Goal: Information Seeking & Learning: Compare options

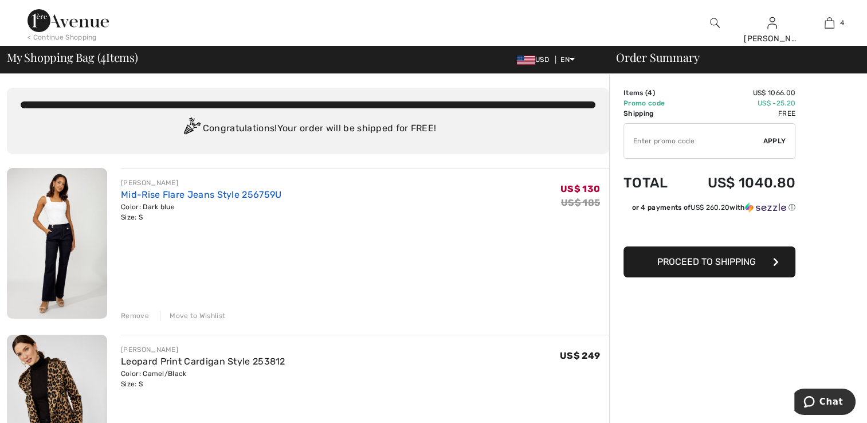
click at [129, 194] on link "Mid-Rise Flare Jeans Style 256759U" at bounding box center [201, 194] width 160 height 11
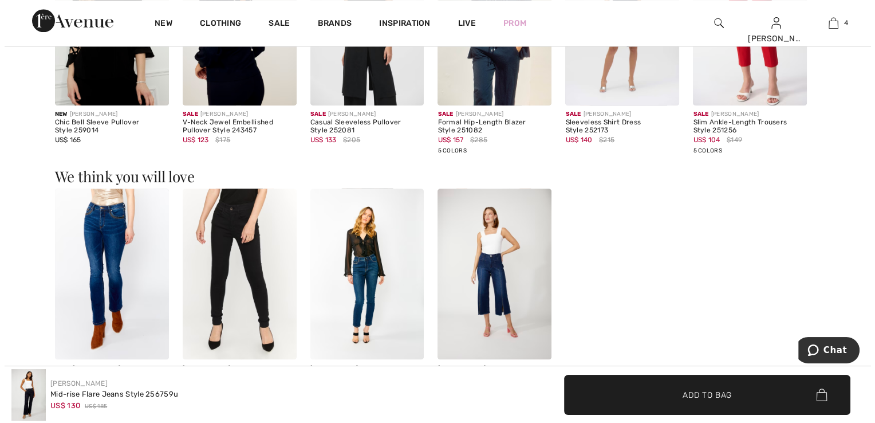
scroll to position [882, 0]
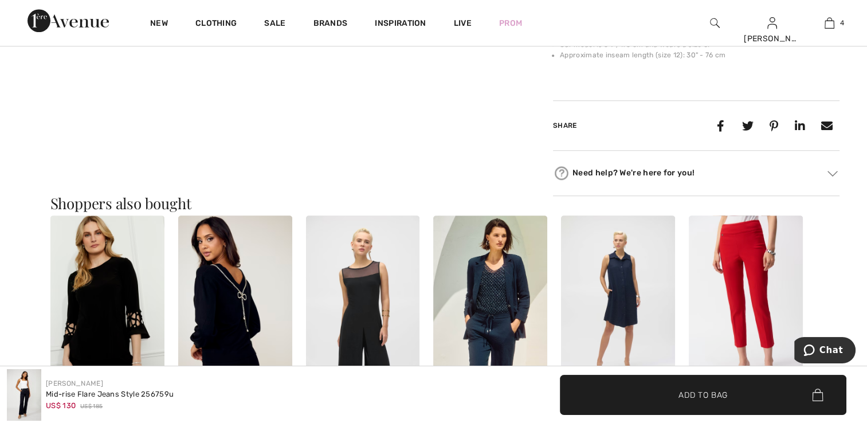
click at [710, 22] on img at bounding box center [715, 23] width 10 height 14
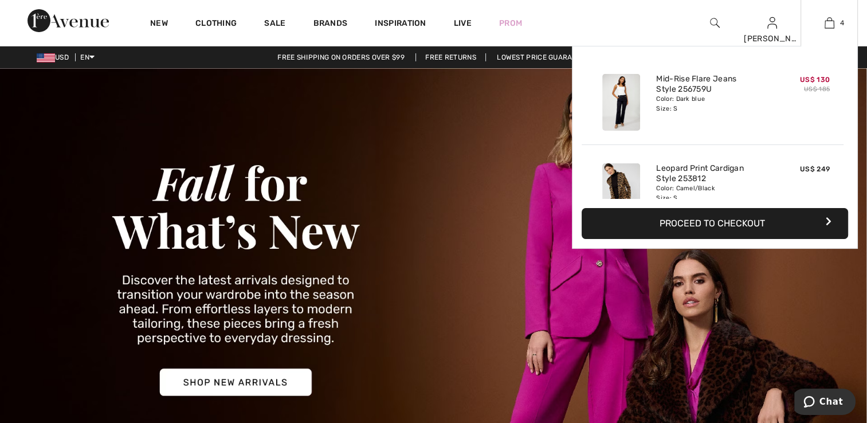
click at [722, 221] on button "Proceed to Checkout" at bounding box center [714, 223] width 266 height 31
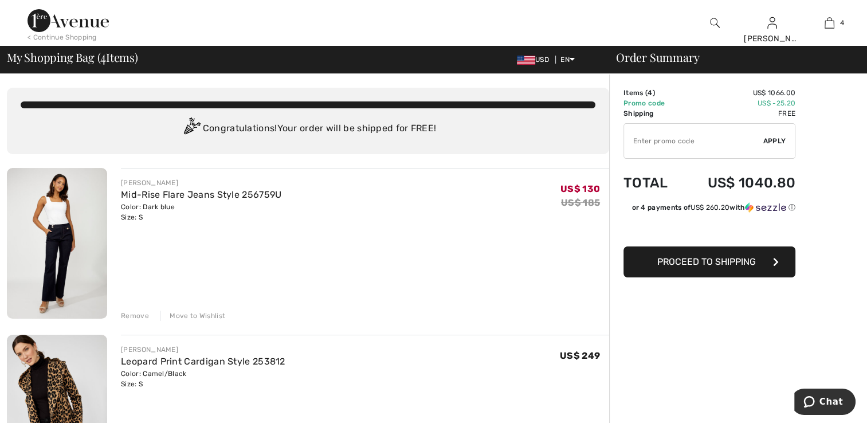
click at [189, 315] on div "Move to Wishlist" at bounding box center [192, 316] width 65 height 10
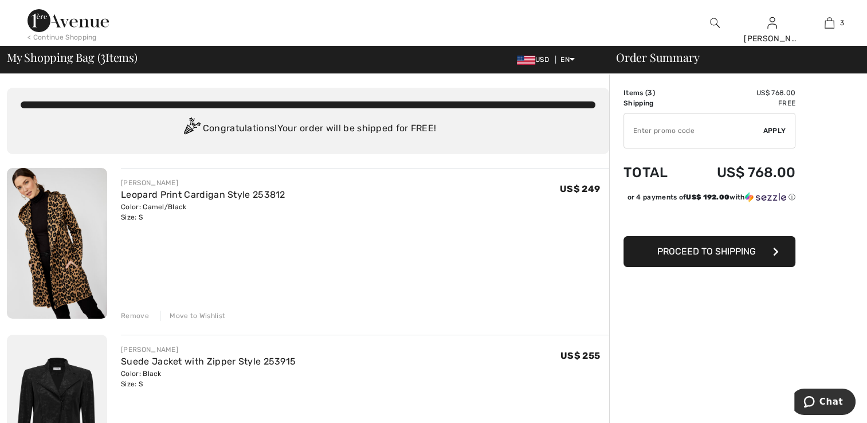
click at [186, 316] on div "Move to Wishlist" at bounding box center [192, 316] width 65 height 10
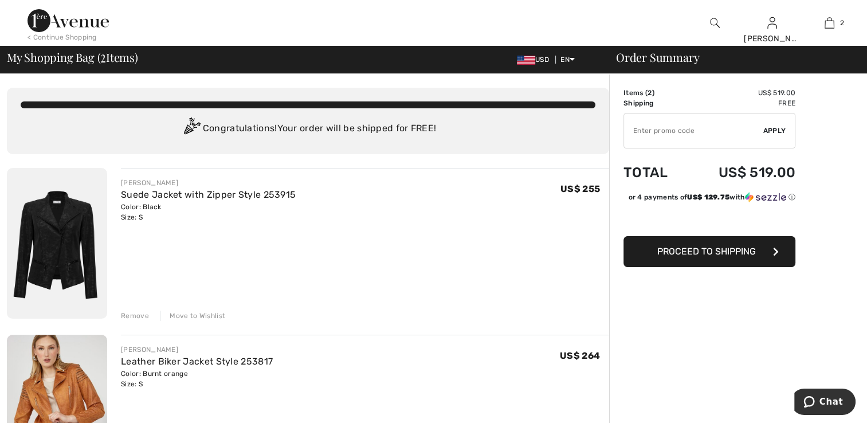
click at [189, 315] on div "Move to Wishlist" at bounding box center [192, 316] width 65 height 10
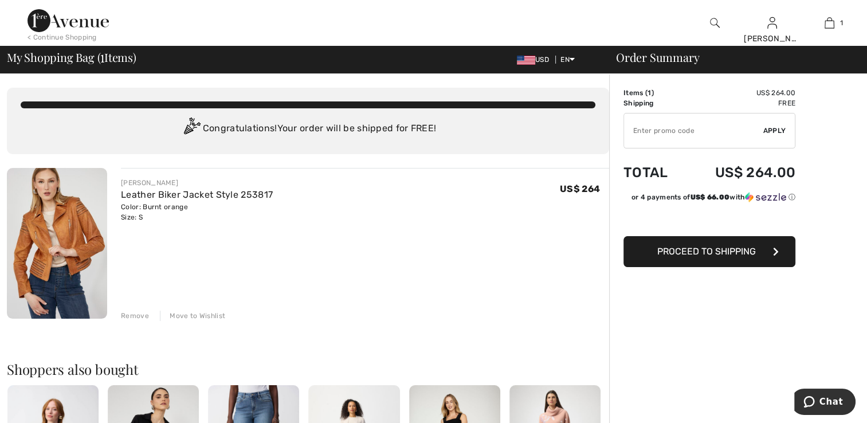
click at [200, 315] on div "Move to Wishlist" at bounding box center [192, 316] width 65 height 10
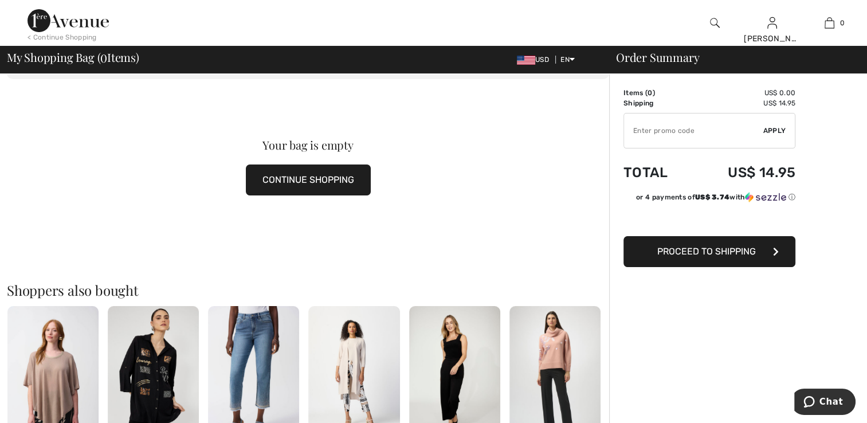
scroll to position [115, 0]
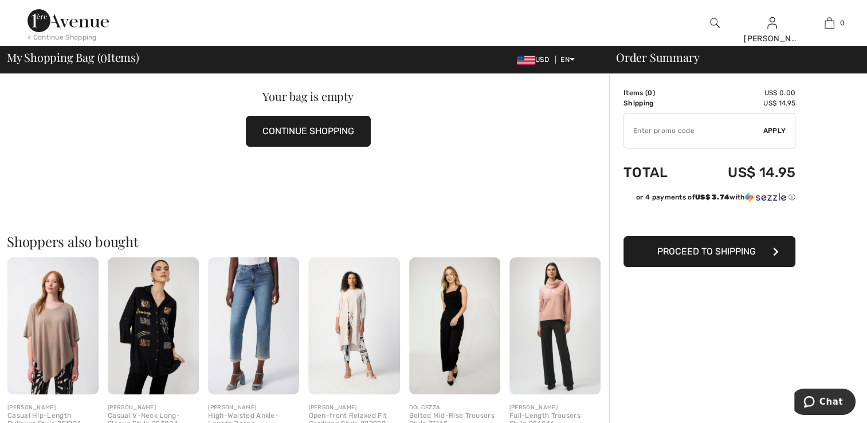
click at [310, 139] on button "CONTINUE SHOPPING" at bounding box center [308, 131] width 125 height 31
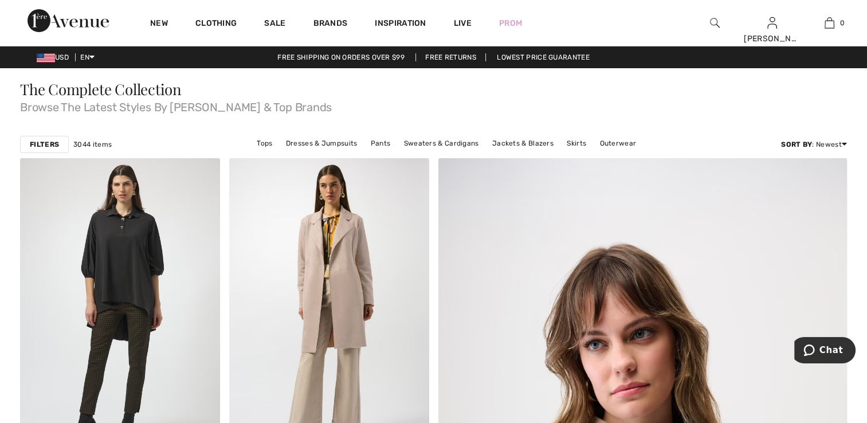
click at [716, 22] on img at bounding box center [715, 23] width 10 height 14
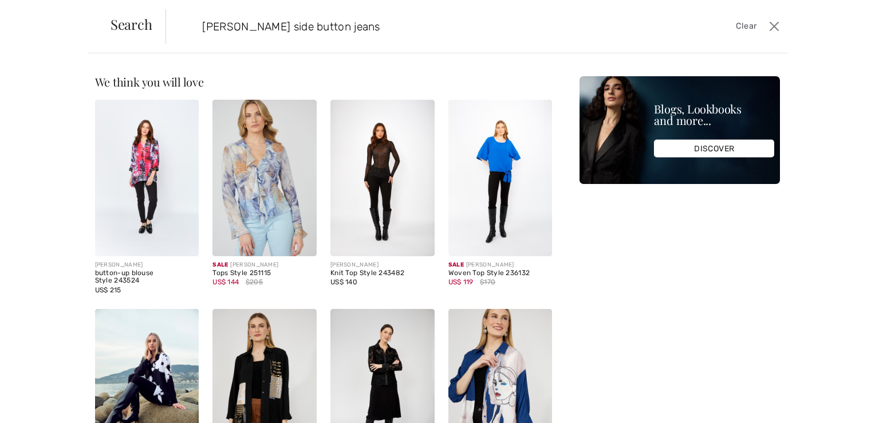
type input "lyman side button jeans"
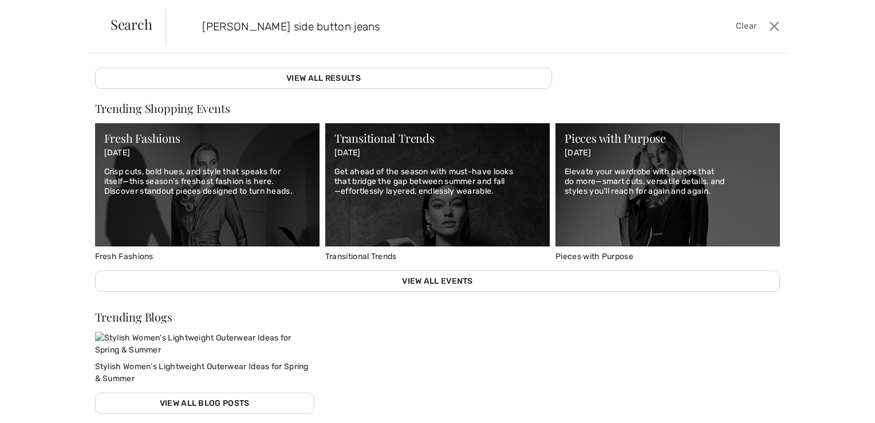
scroll to position [355, 0]
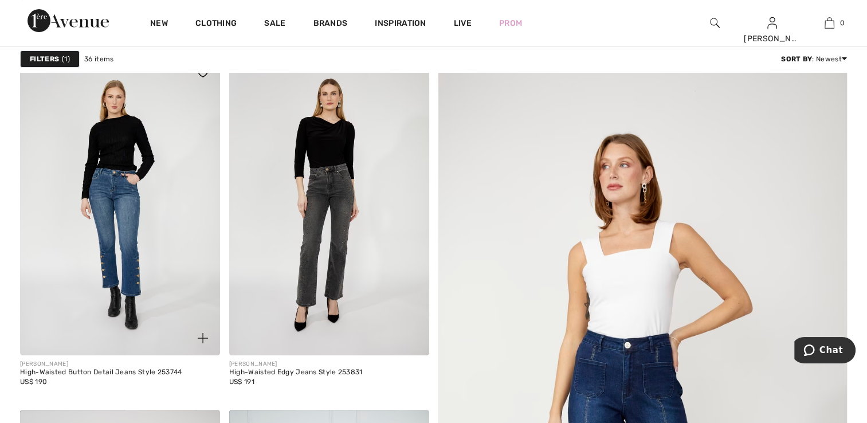
scroll to position [115, 0]
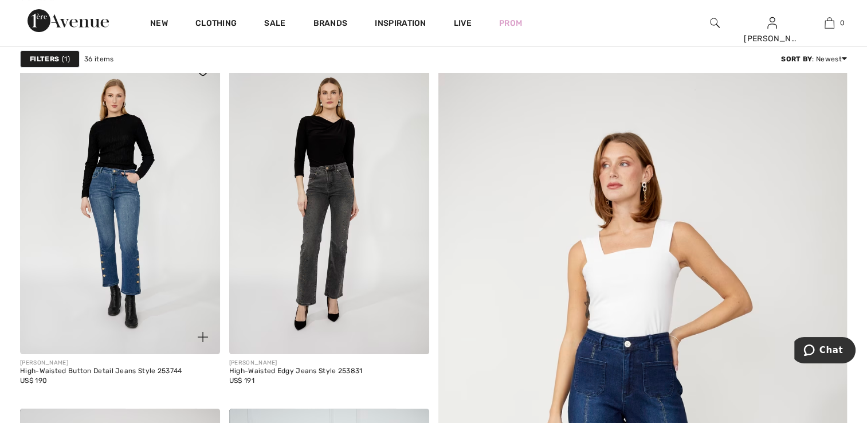
click at [117, 231] on img at bounding box center [120, 204] width 200 height 300
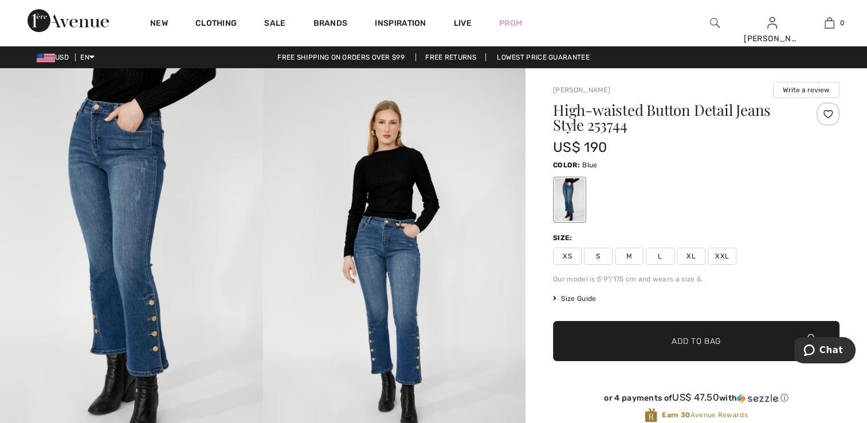
click at [713, 20] on img at bounding box center [715, 23] width 10 height 14
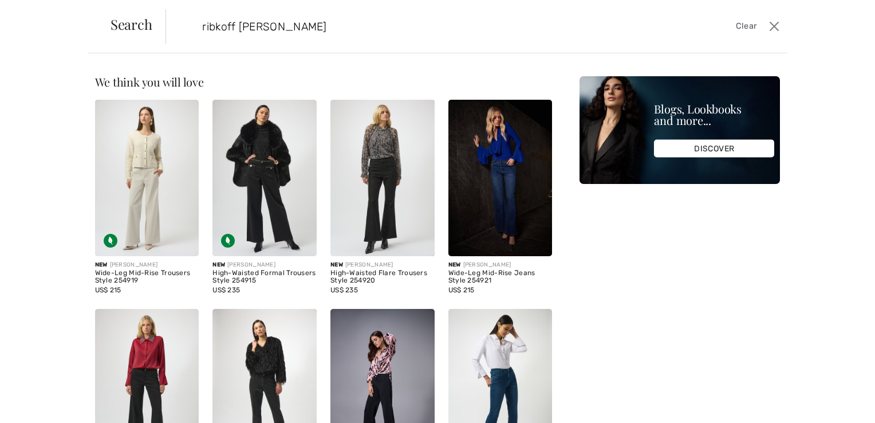
type input "ribkoff jean blazer"
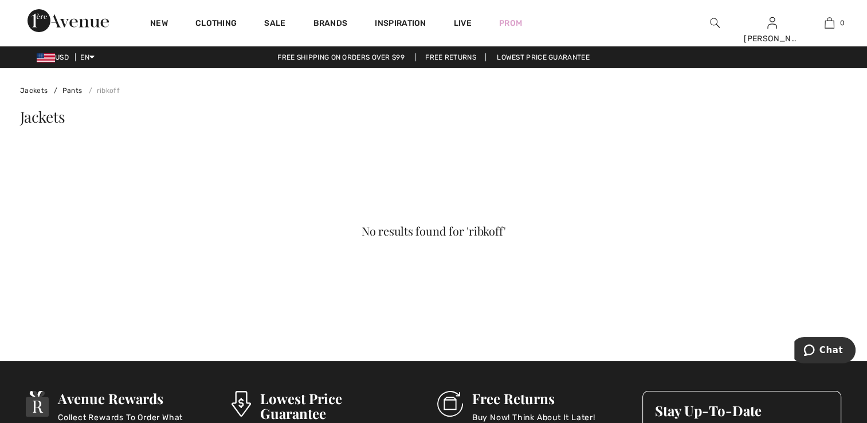
click at [710, 19] on img at bounding box center [715, 23] width 10 height 14
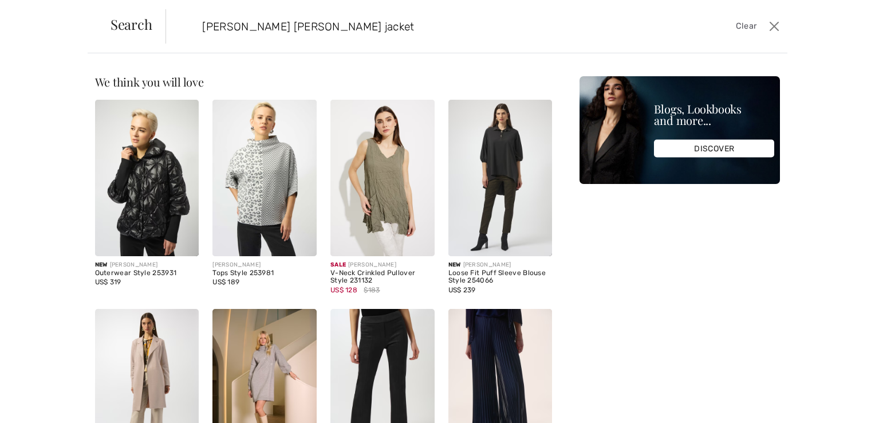
type input "joseph ribkoff jean jacket"
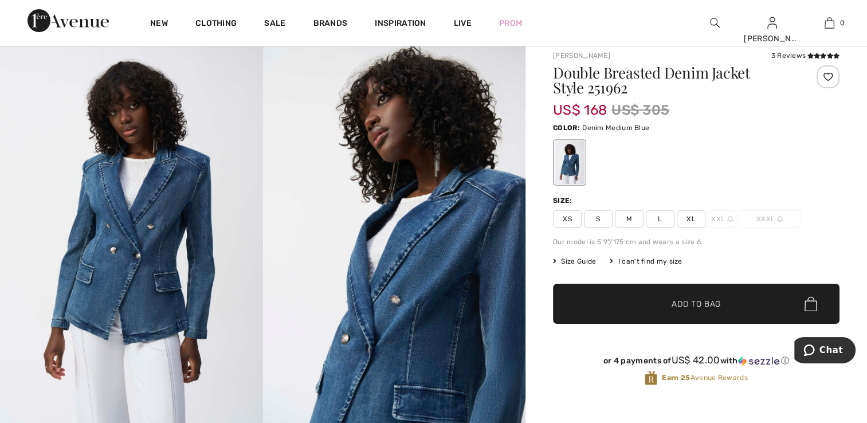
scroll to position [57, 0]
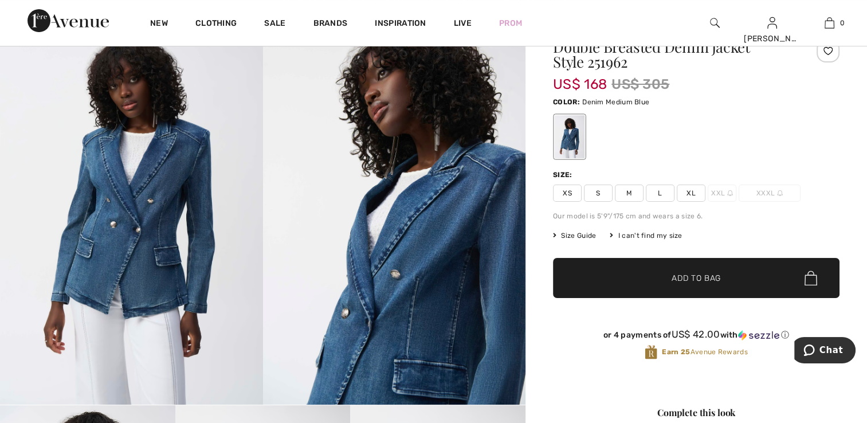
click at [570, 230] on span "Size Guide" at bounding box center [574, 235] width 43 height 10
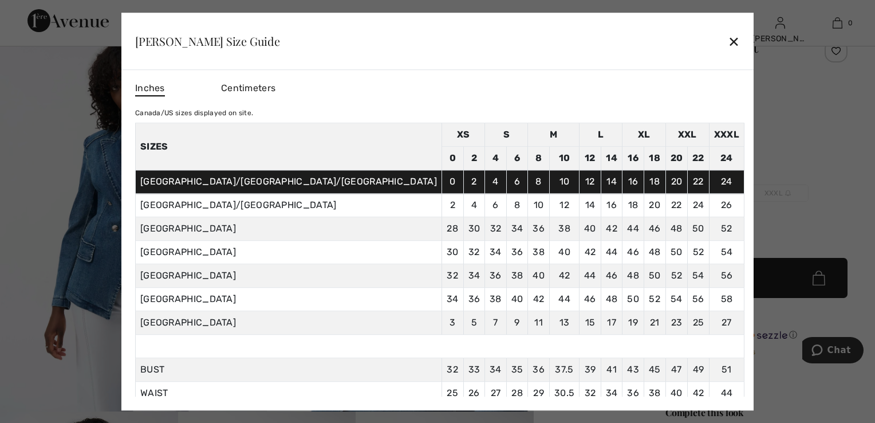
click at [728, 42] on div "✕" at bounding box center [734, 41] width 12 height 24
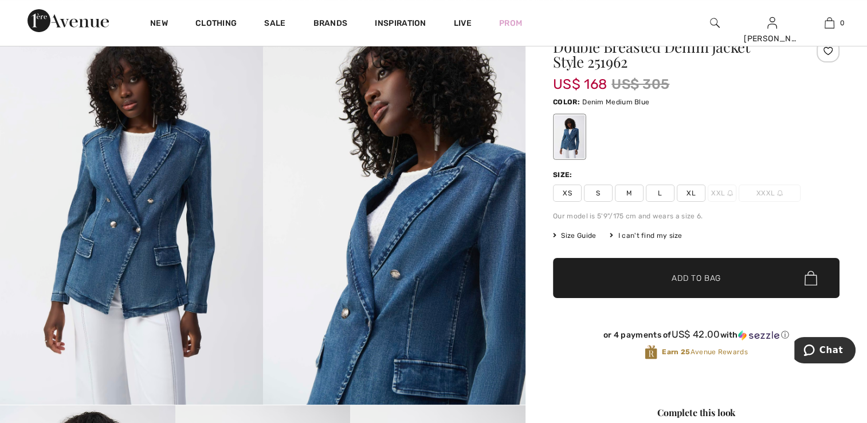
click at [595, 192] on span "S" at bounding box center [598, 192] width 29 height 17
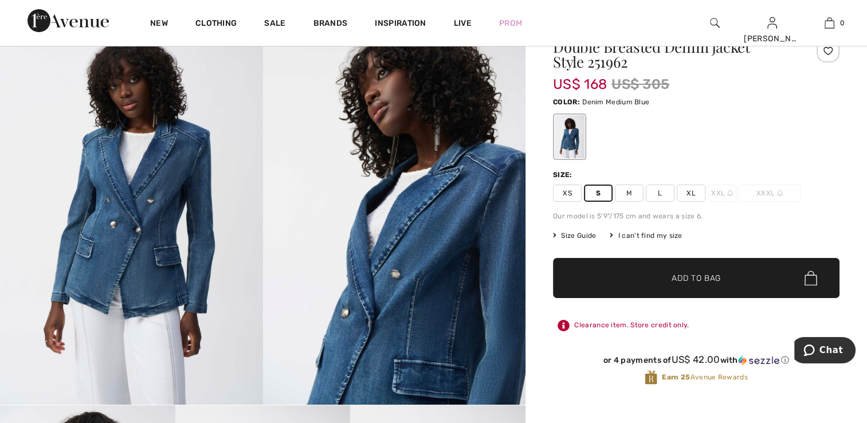
click at [685, 277] on span "Add to Bag" at bounding box center [695, 278] width 49 height 12
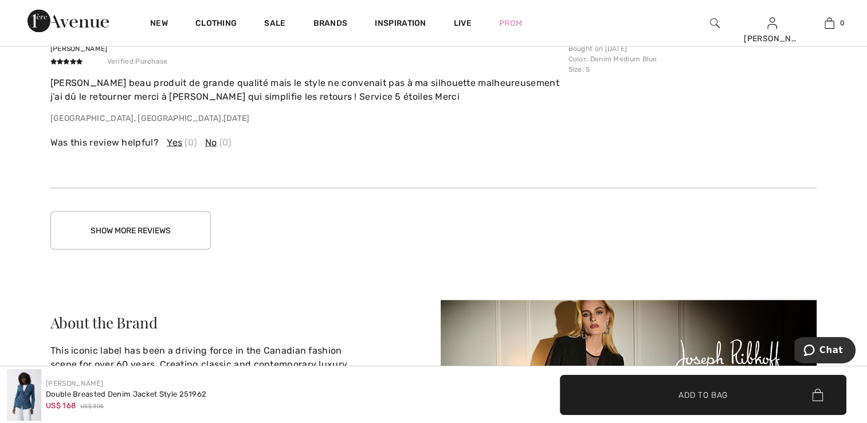
scroll to position [2234, 0]
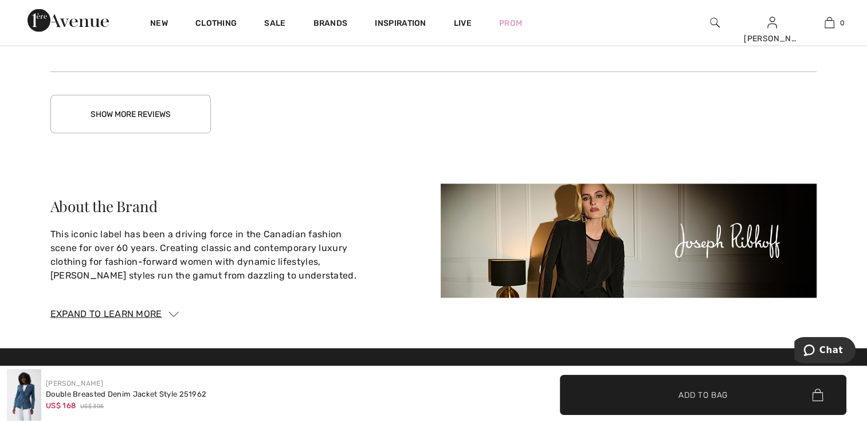
click at [107, 107] on button "Show More Reviews" at bounding box center [130, 114] width 160 height 38
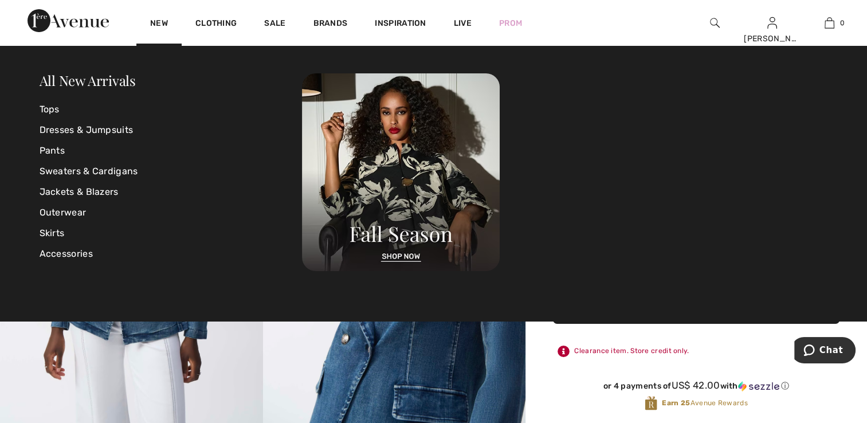
scroll to position [57, 0]
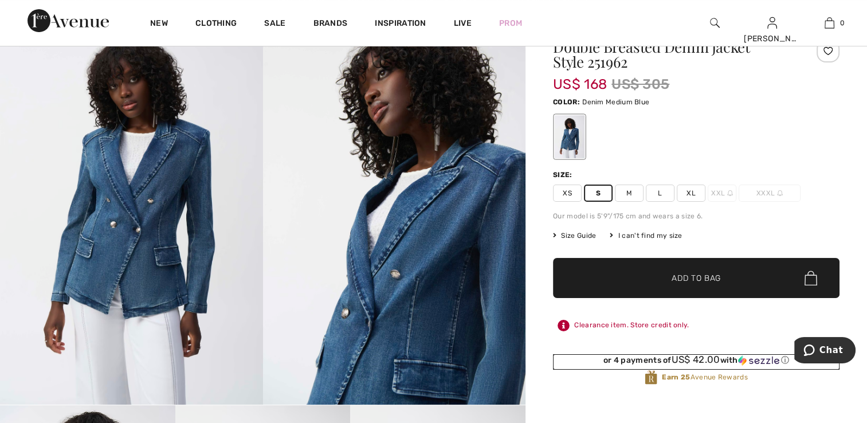
click at [575, 361] on div "or 4 payments of US$ 42.00 with ⓘ" at bounding box center [696, 359] width 286 height 11
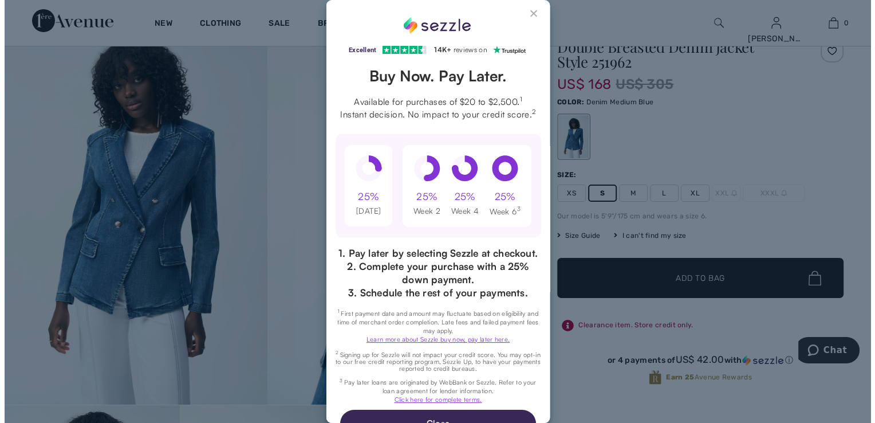
scroll to position [0, 0]
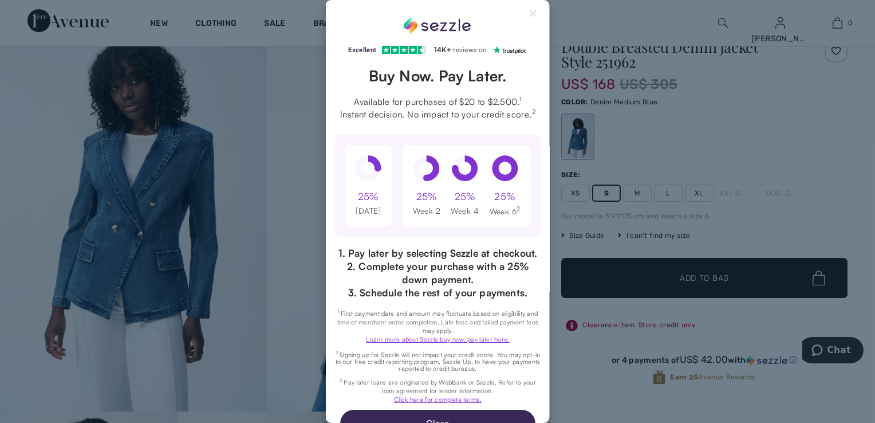
click at [745, 286] on div "Excellent 4.3 out of 5 star rating on Trustpilot 1" at bounding box center [437, 211] width 875 height 423
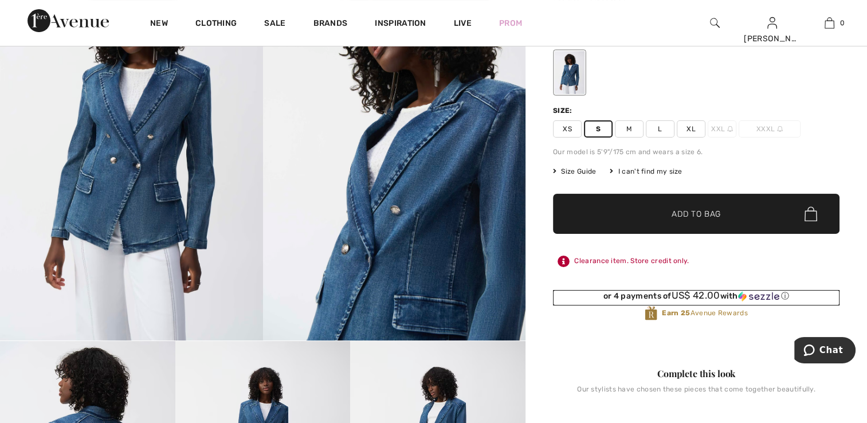
scroll to position [175, 0]
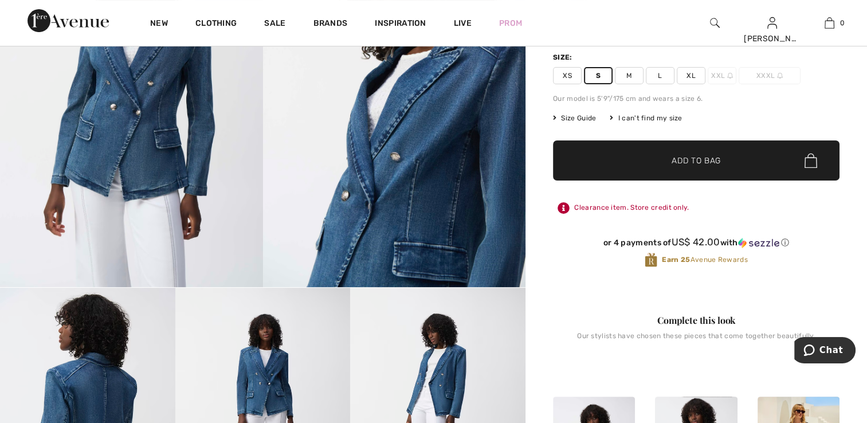
click at [707, 158] on span "Add to Bag" at bounding box center [695, 161] width 49 height 12
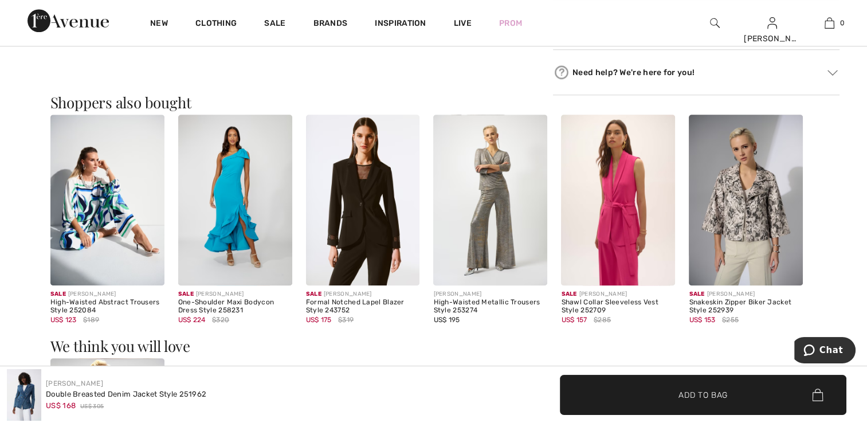
scroll to position [1031, 0]
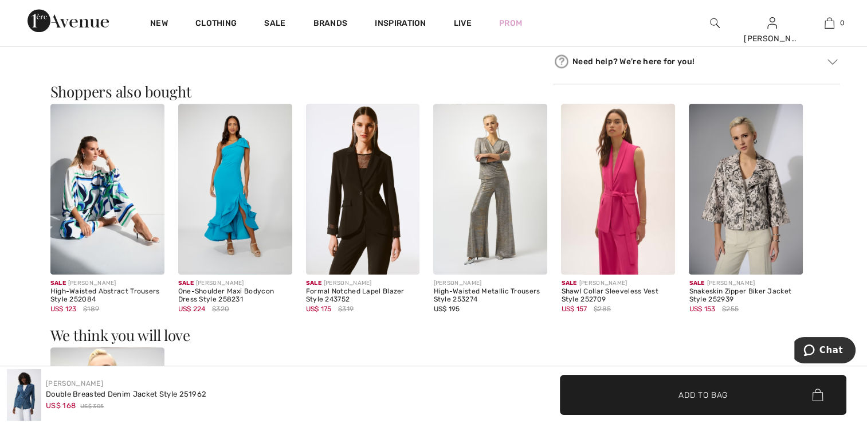
click at [720, 400] on span "Add to Bag" at bounding box center [702, 394] width 49 height 12
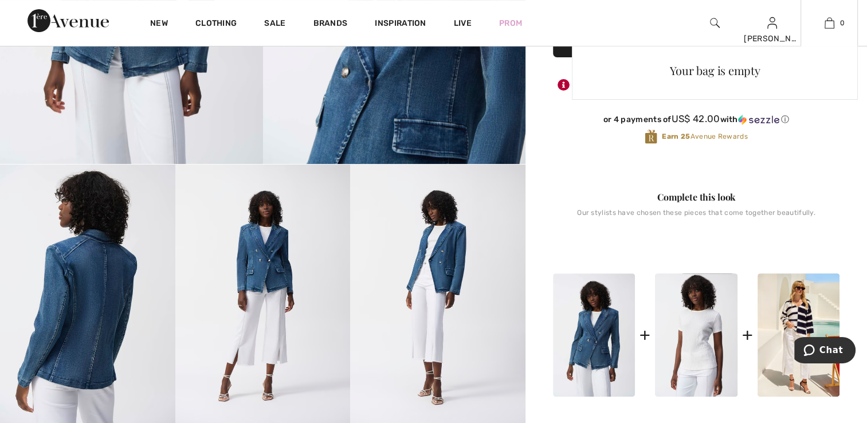
scroll to position [0, 0]
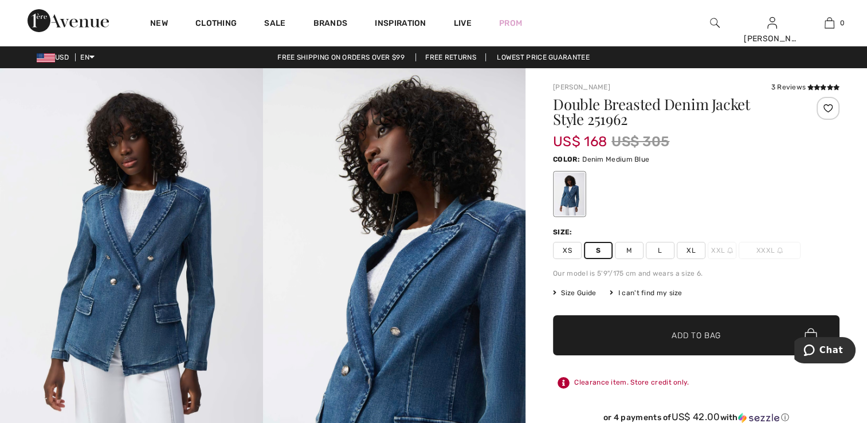
click at [589, 386] on div "Clearance item. Store credit only." at bounding box center [696, 382] width 286 height 21
click at [590, 381] on div "Clearance item. Store credit only." at bounding box center [696, 382] width 286 height 21
click at [594, 251] on span "S" at bounding box center [598, 250] width 29 height 17
click at [620, 317] on span "✔ Added to Bag Add to Bag" at bounding box center [696, 335] width 286 height 40
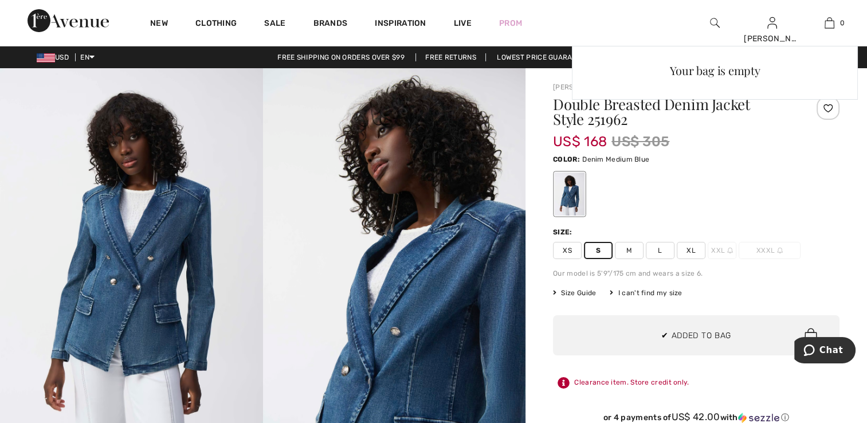
click at [699, 250] on span "XL" at bounding box center [691, 250] width 29 height 17
click at [596, 245] on div "Your bag is empty" at bounding box center [715, 147] width 286 height 203
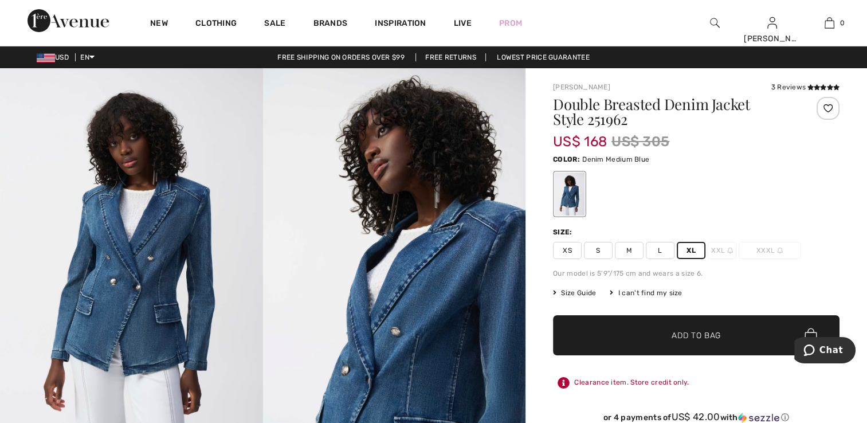
click at [589, 248] on span "S" at bounding box center [598, 250] width 29 height 17
click at [703, 335] on span "Add to Bag" at bounding box center [695, 335] width 49 height 12
click at [814, 351] on icon "Chat" at bounding box center [808, 349] width 11 height 11
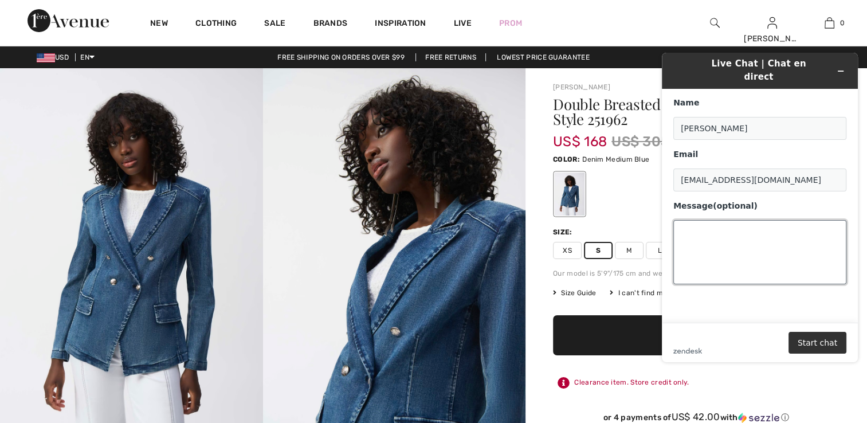
click at [690, 220] on textarea "Message (optional)" at bounding box center [759, 252] width 173 height 64
type textarea "When I add to bag, item is not there"
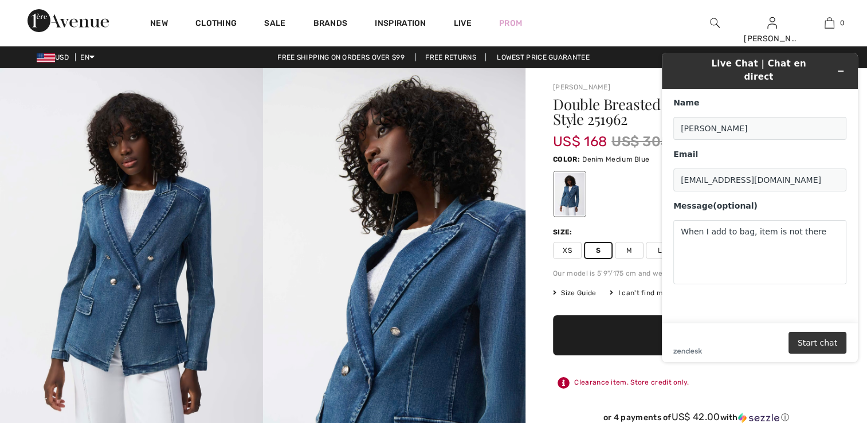
click at [824, 337] on button "Start chat" at bounding box center [817, 343] width 58 height 22
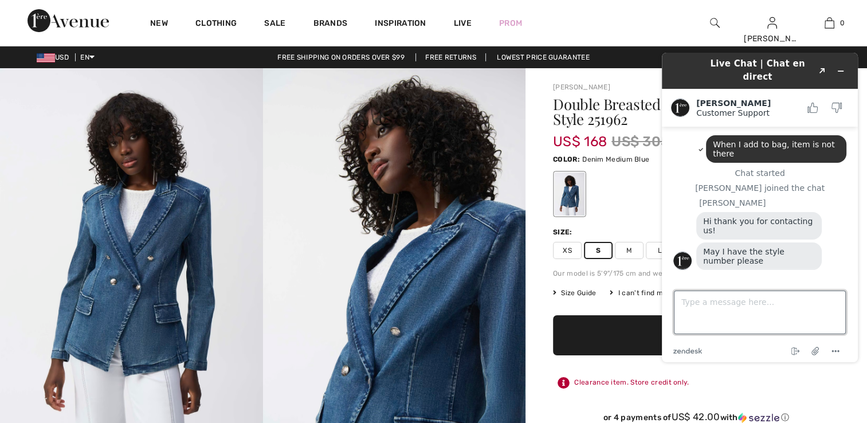
click at [704, 304] on textarea "Type a message here..." at bounding box center [760, 312] width 172 height 44
type textarea "251962"
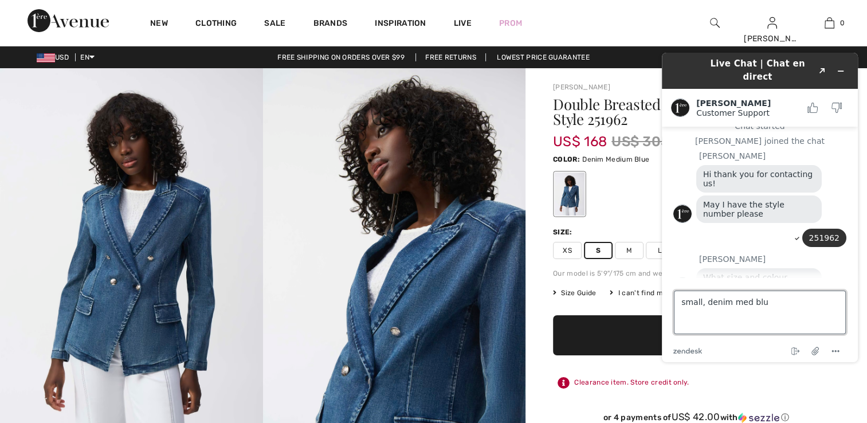
type textarea "small, denim med blue"
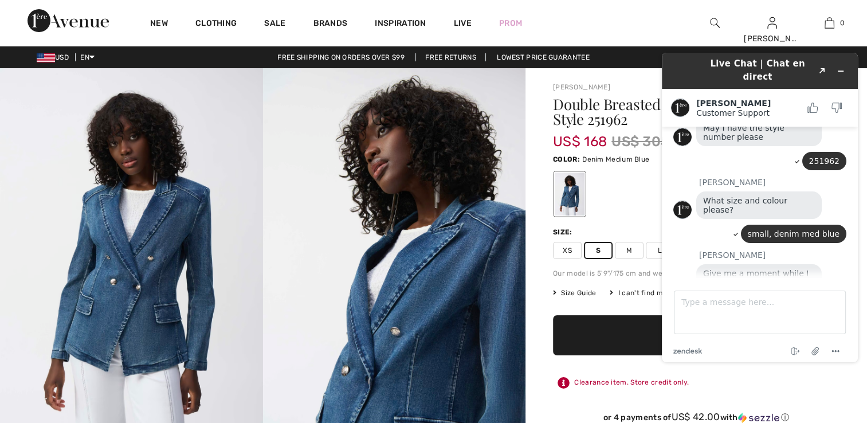
scroll to position [142, 0]
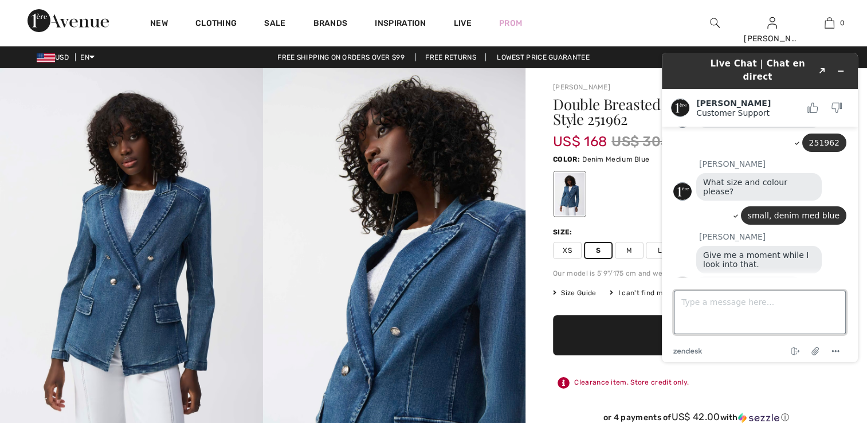
click at [682, 305] on textarea "Type a message here..." at bounding box center [760, 312] width 172 height 44
type textarea "ok thank you"
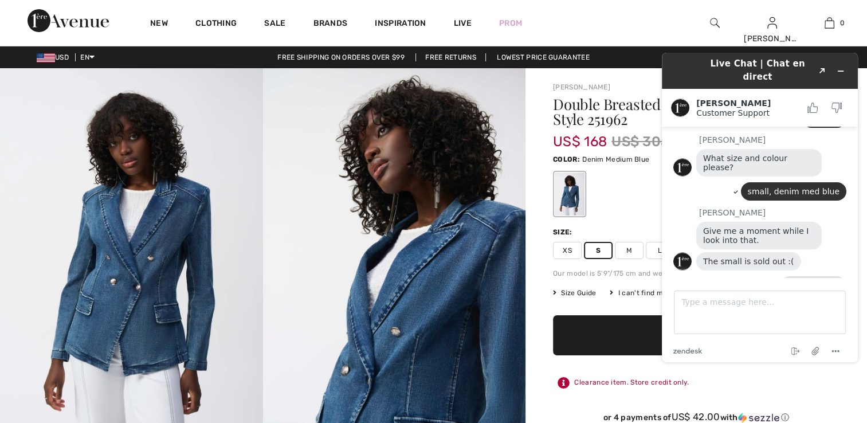
click at [568, 308] on div "Double Breasted Denim Jacket Style 251962 US$ 168 US$ 305 Color: Denim Medium B…" at bounding box center [696, 279] width 286 height 364
click at [564, 251] on span "XS" at bounding box center [567, 250] width 29 height 17
click at [842, 71] on icon "Minimize widget" at bounding box center [840, 71] width 5 height 0
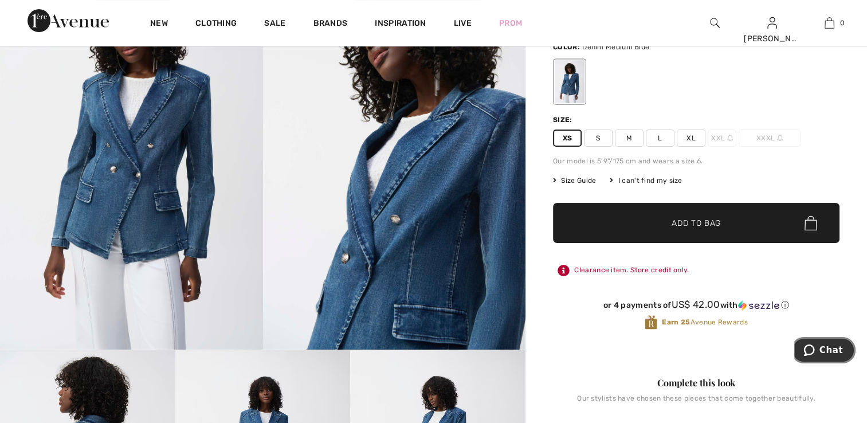
scroll to position [115, 0]
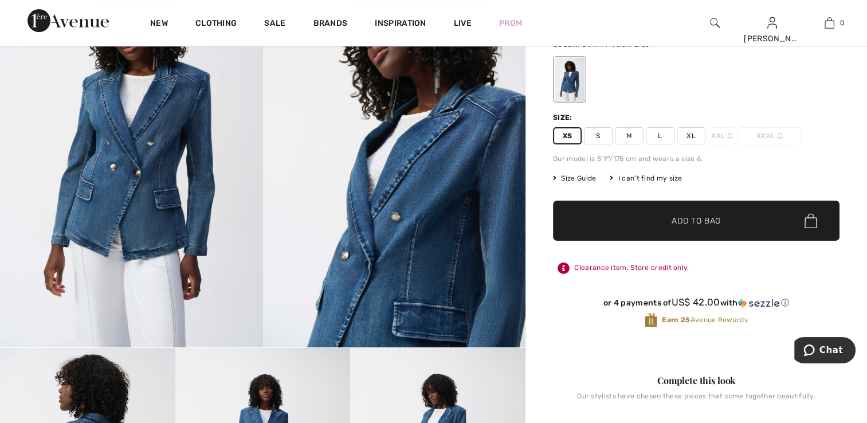
click at [694, 223] on span "Add to Bag" at bounding box center [695, 221] width 49 height 12
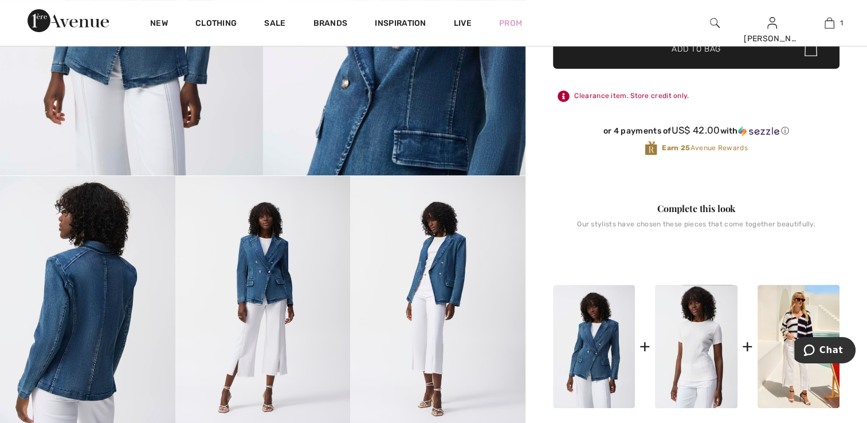
scroll to position [0, 0]
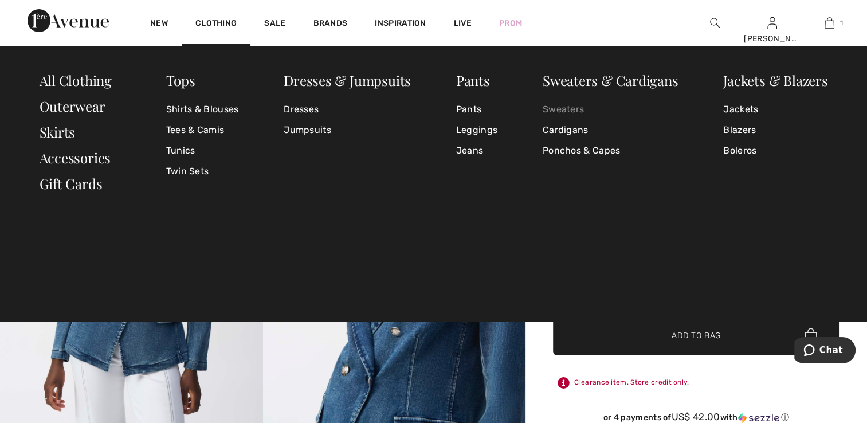
click at [561, 105] on link "Sweaters" at bounding box center [611, 109] width 136 height 21
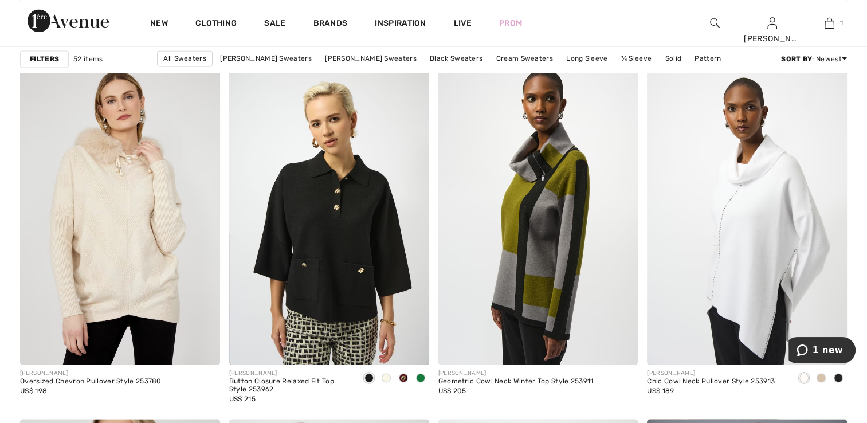
scroll to position [1661, 0]
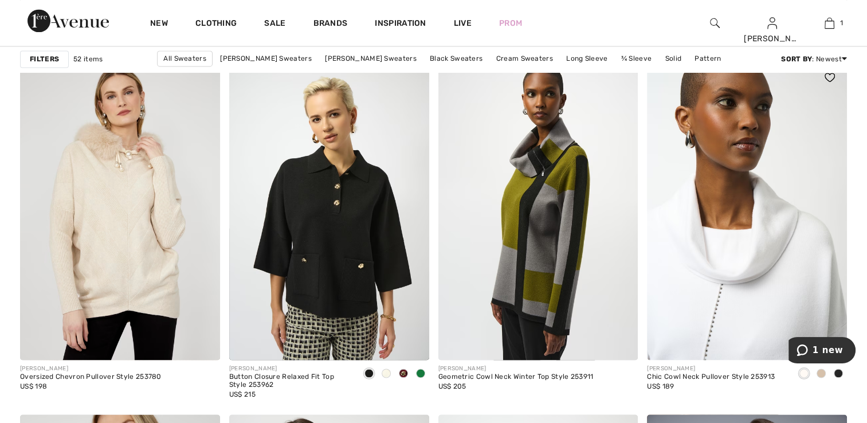
click at [683, 250] on img at bounding box center [747, 210] width 200 height 300
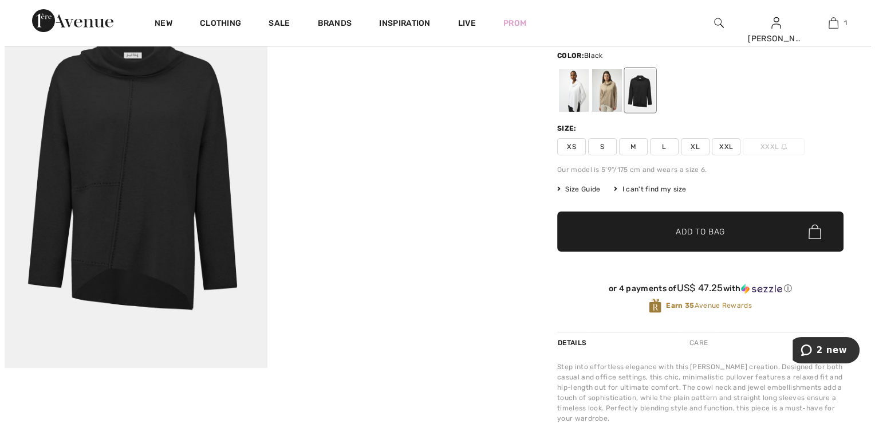
scroll to position [115, 0]
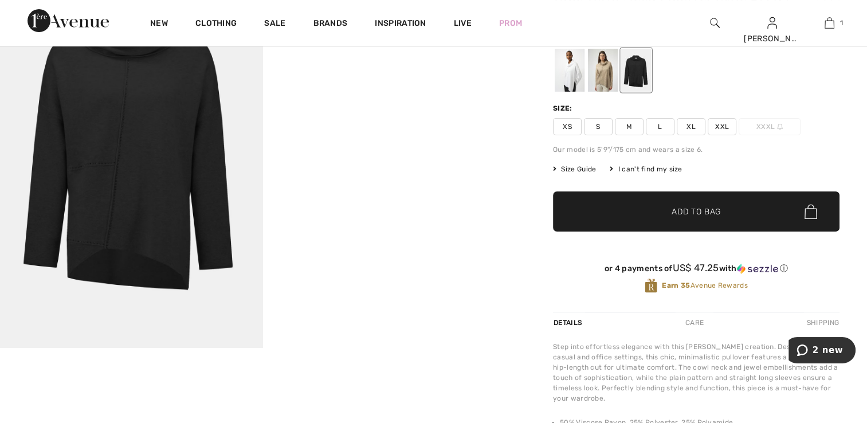
click at [113, 149] on img at bounding box center [131, 151] width 263 height 394
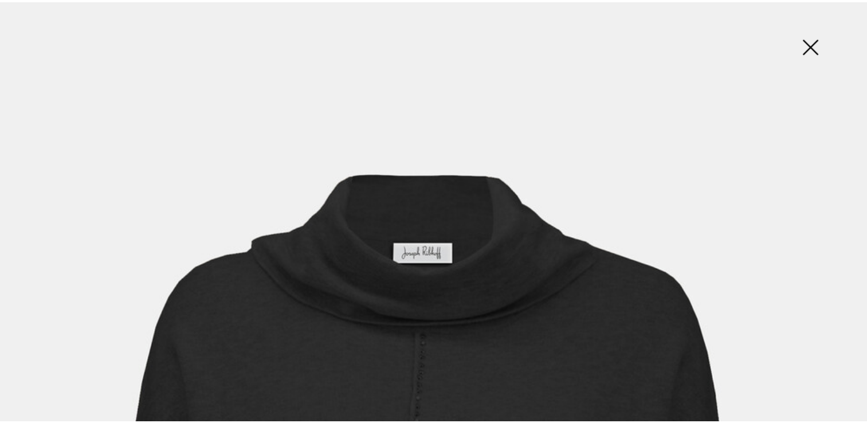
scroll to position [0, 0]
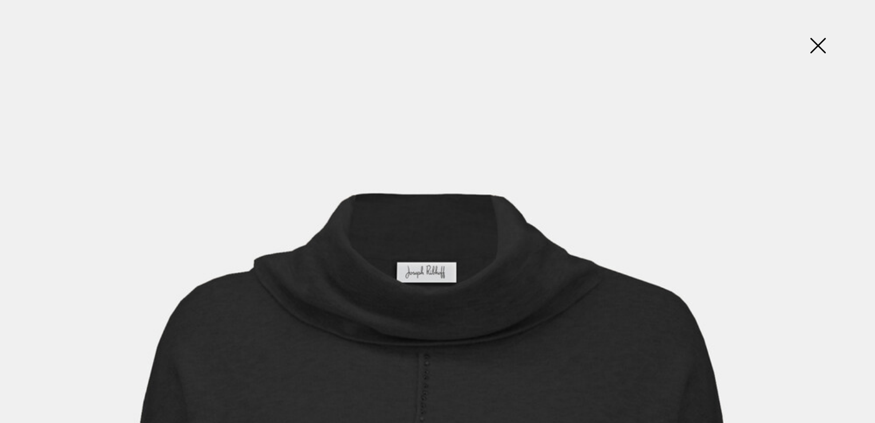
click at [818, 43] on img at bounding box center [817, 46] width 57 height 59
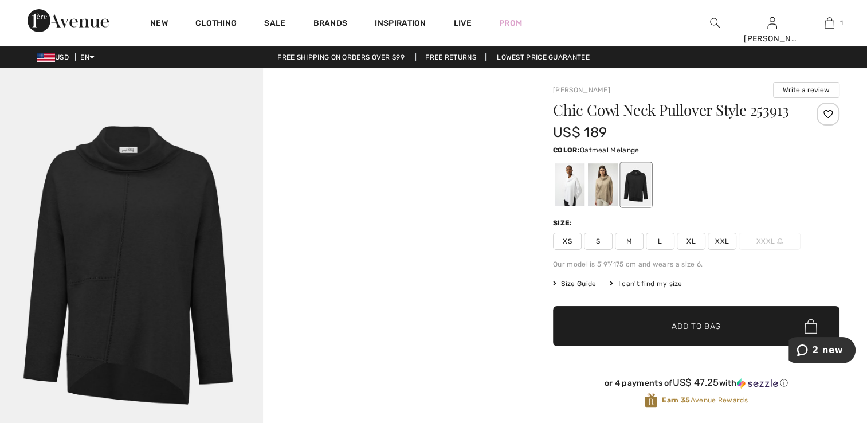
click at [605, 186] on div at bounding box center [603, 184] width 30 height 43
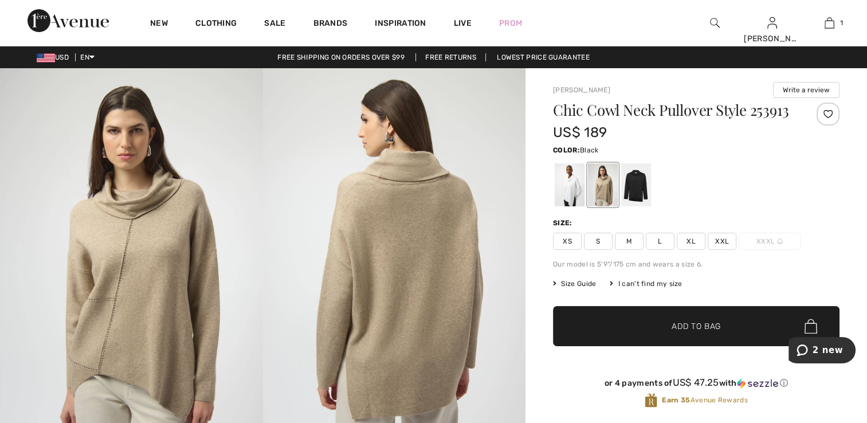
click at [631, 179] on div at bounding box center [636, 184] width 30 height 43
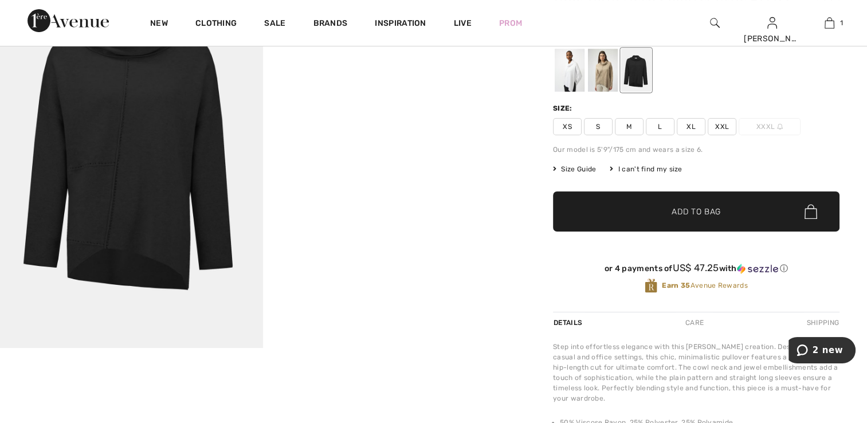
scroll to position [57, 0]
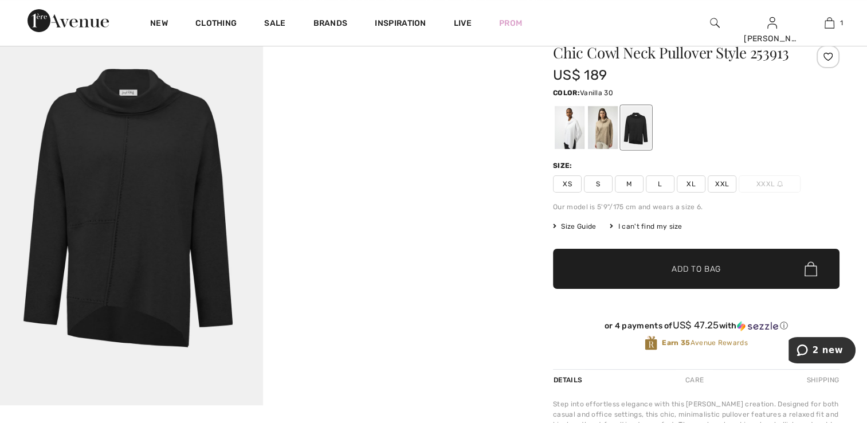
click at [564, 127] on div at bounding box center [570, 127] width 30 height 43
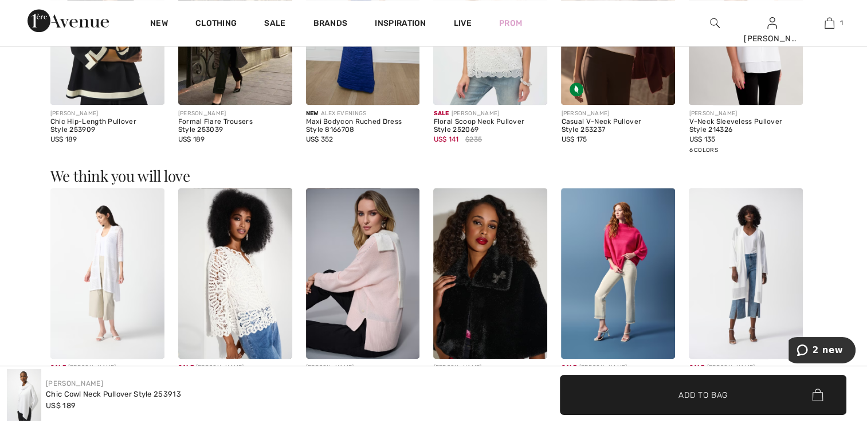
scroll to position [1088, 0]
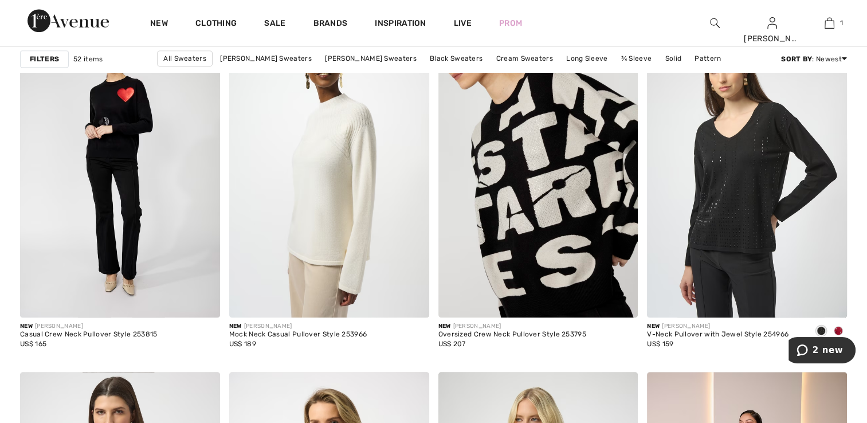
scroll to position [516, 0]
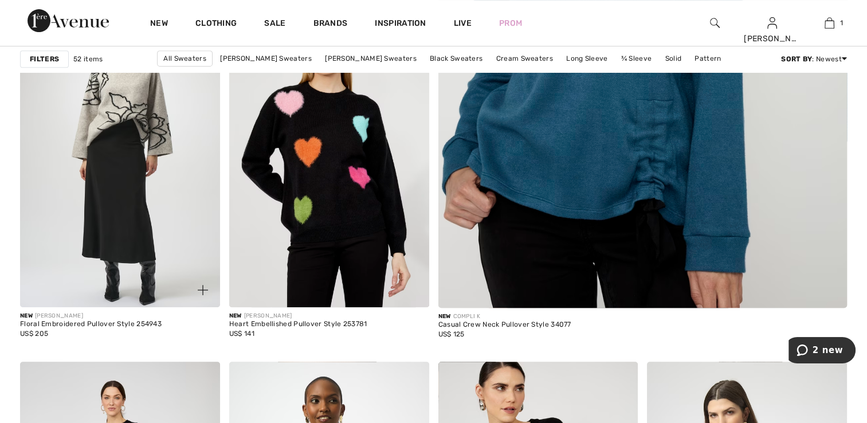
click at [149, 250] on img at bounding box center [120, 157] width 200 height 300
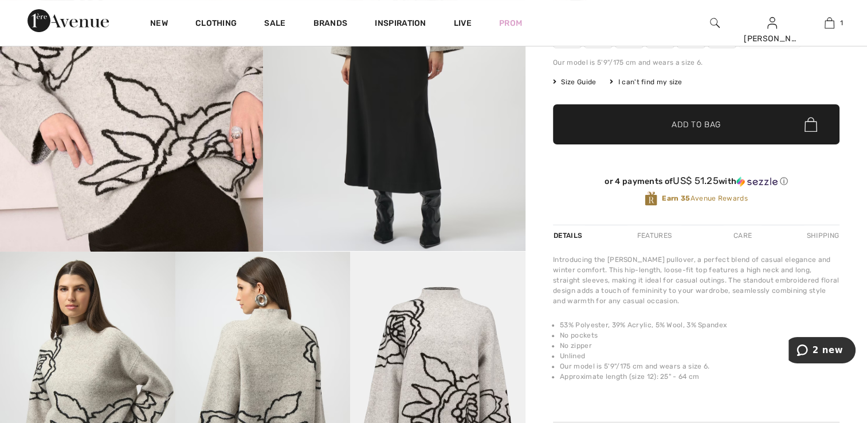
scroll to position [344, 0]
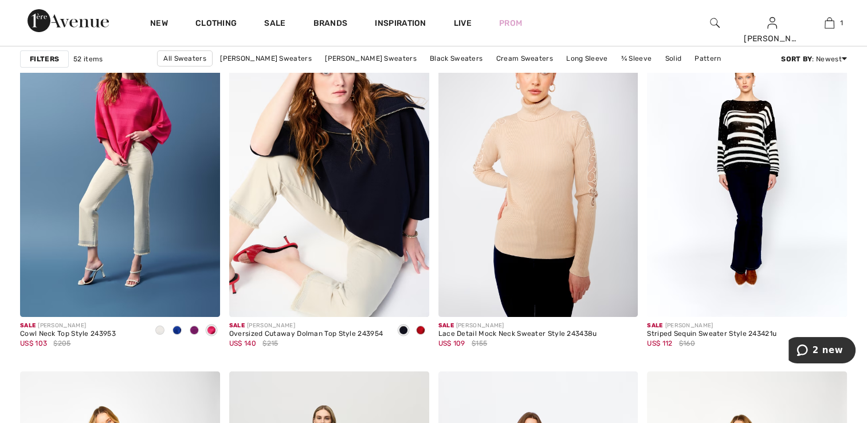
scroll to position [4469, 0]
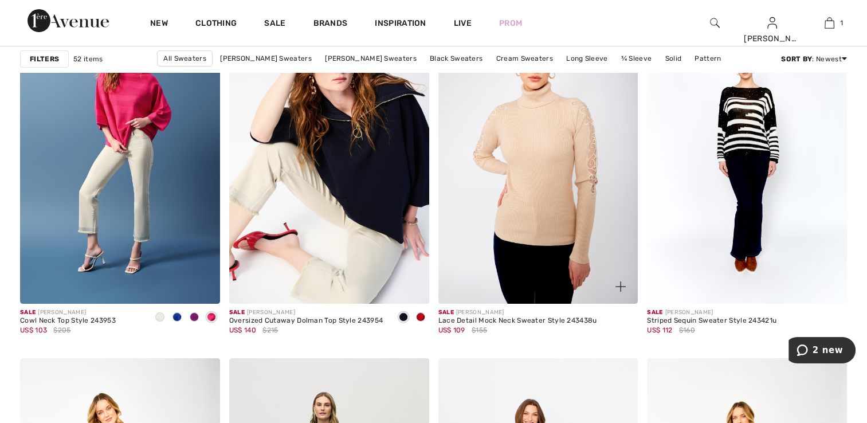
click at [511, 205] on img at bounding box center [538, 154] width 200 height 300
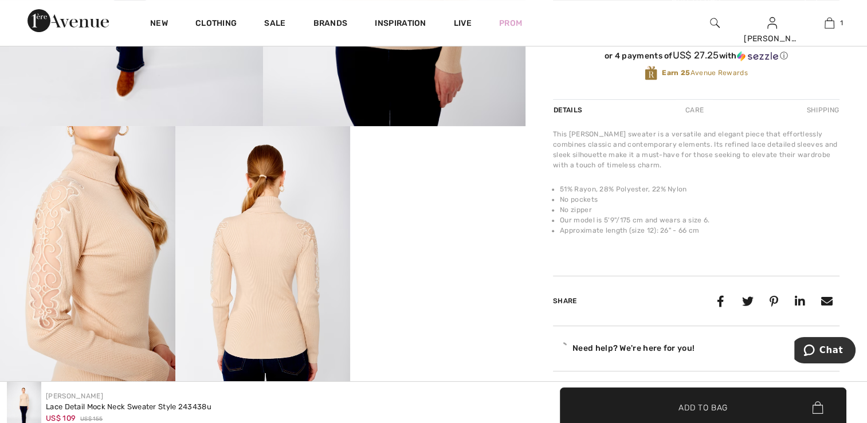
scroll to position [344, 0]
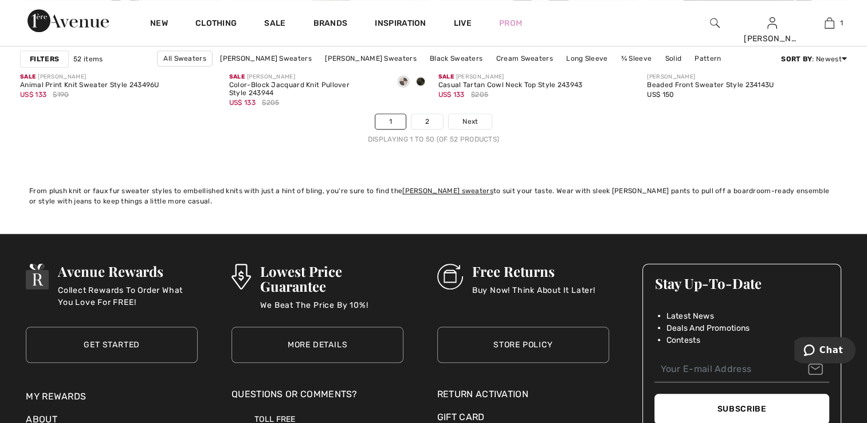
scroll to position [5442, 0]
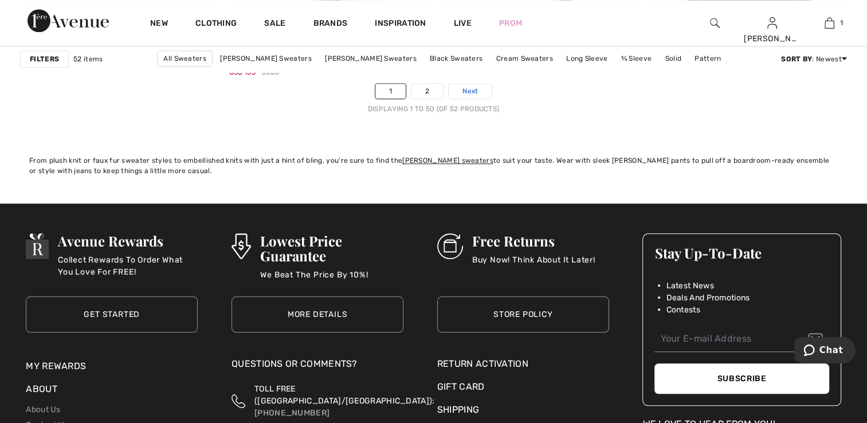
click at [471, 87] on span "Next" at bounding box center [469, 91] width 15 height 10
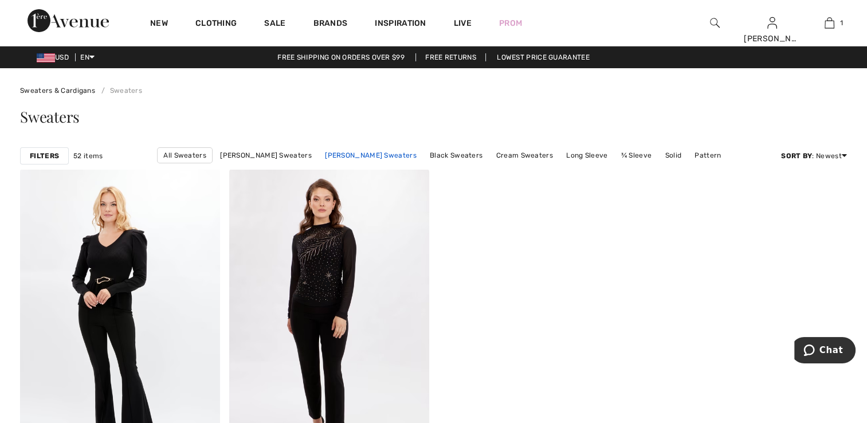
click at [375, 152] on link "[PERSON_NAME] Sweaters" at bounding box center [370, 155] width 103 height 15
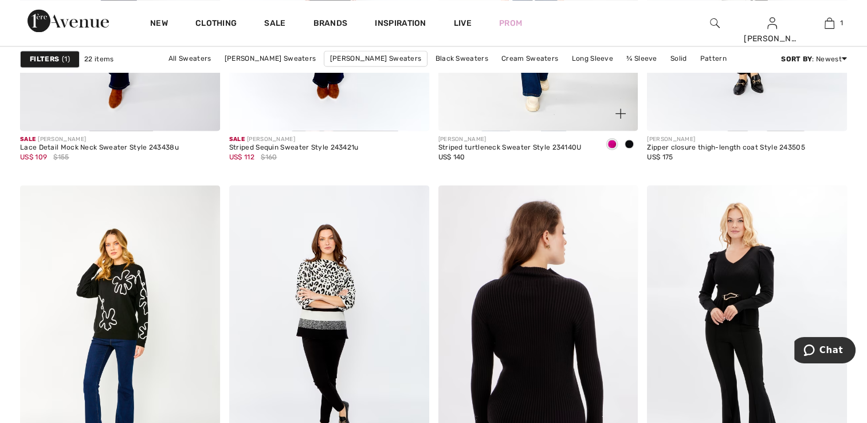
scroll to position [1661, 0]
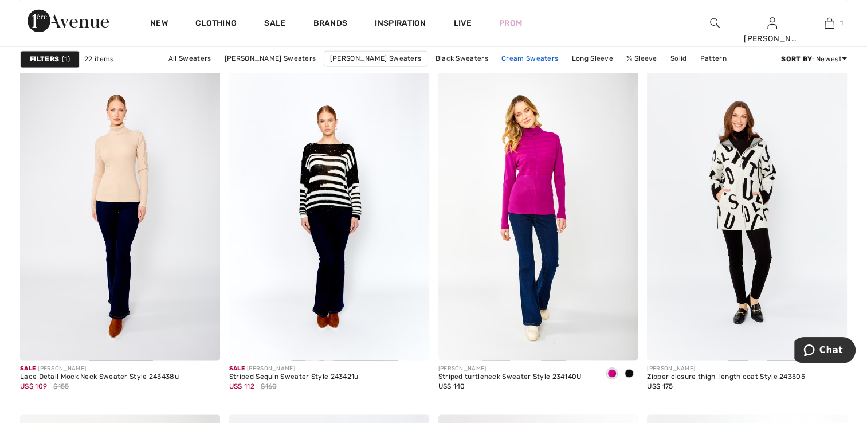
click at [522, 58] on link "Cream Sweaters" at bounding box center [530, 58] width 68 height 15
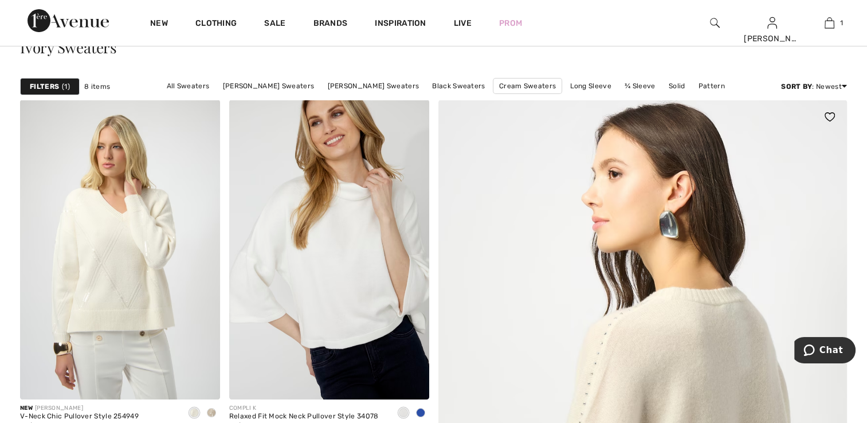
scroll to position [57, 0]
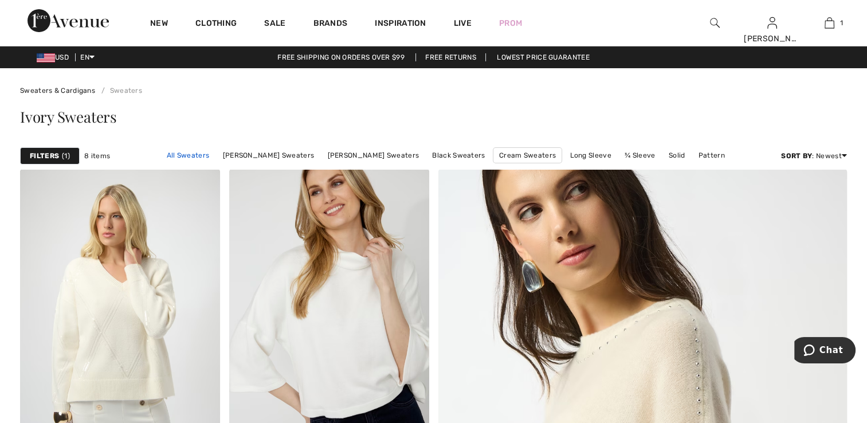
click at [202, 154] on link "All Sweaters" at bounding box center [188, 155] width 54 height 15
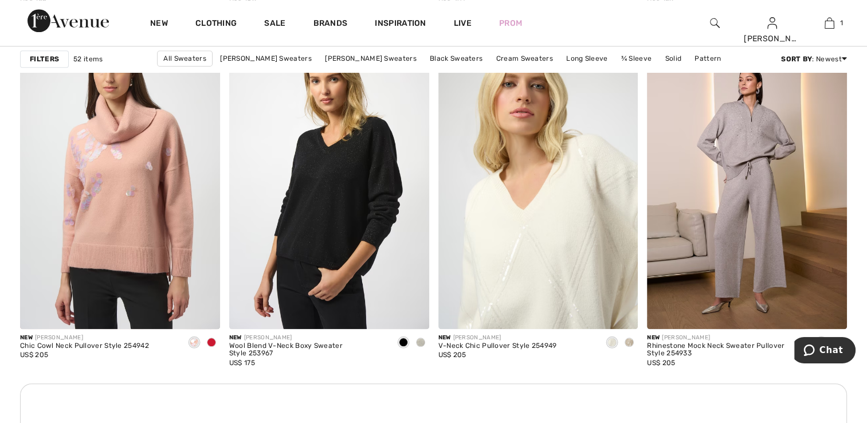
scroll to position [1203, 0]
click at [506, 294] on img at bounding box center [538, 178] width 200 height 300
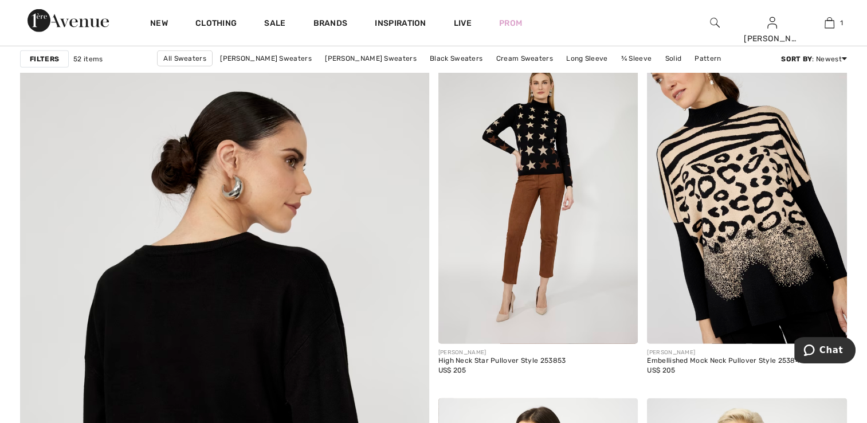
scroll to position [2807, 0]
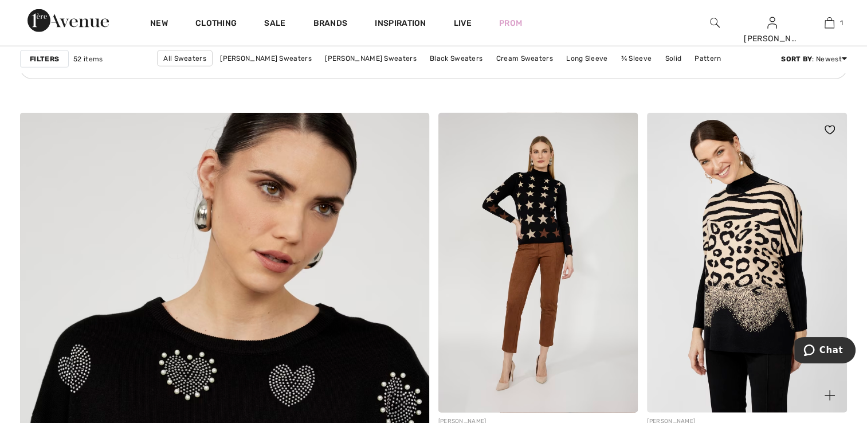
click at [728, 243] on img at bounding box center [747, 263] width 200 height 300
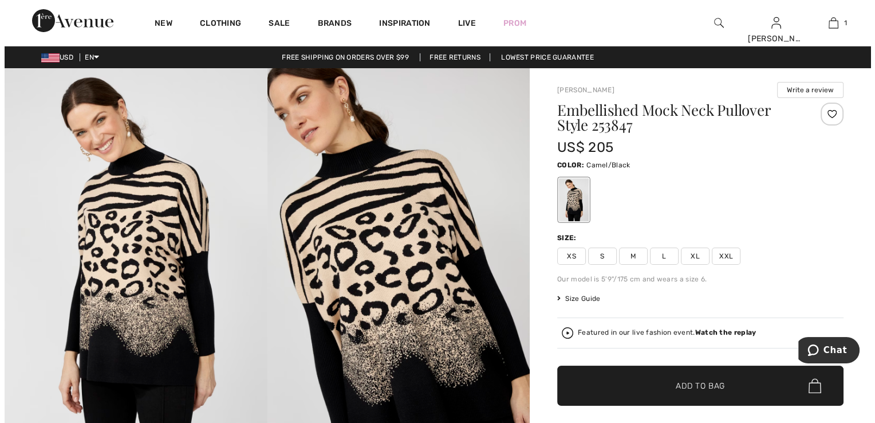
scroll to position [57, 0]
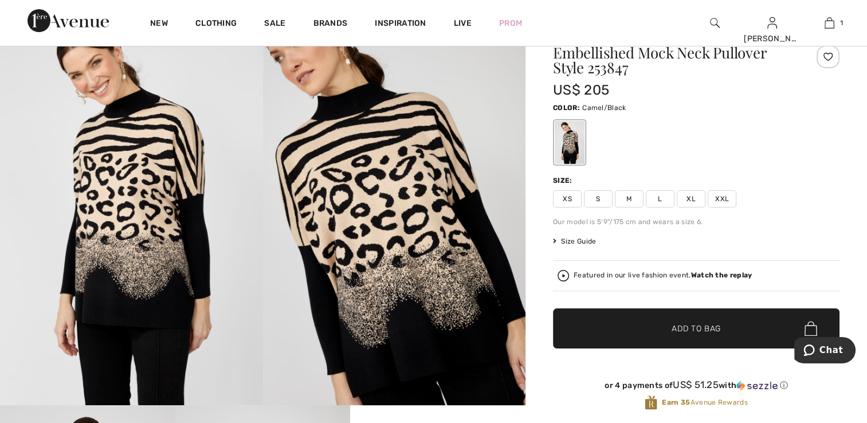
click at [712, 272] on strong "Watch the replay" at bounding box center [721, 275] width 61 height 8
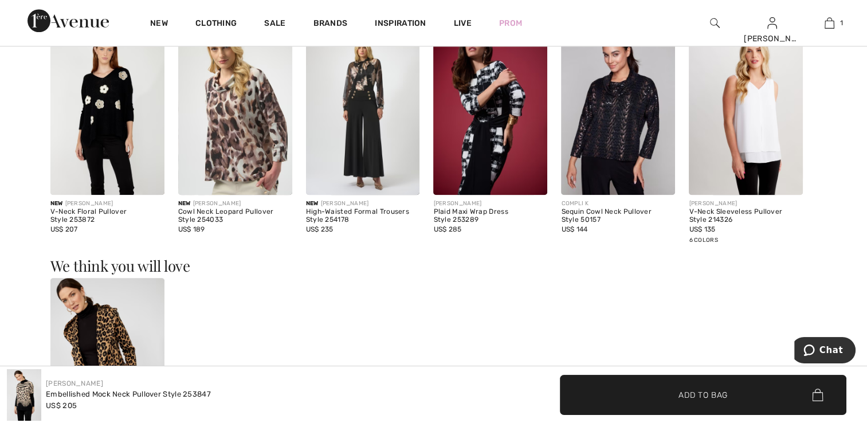
scroll to position [974, 0]
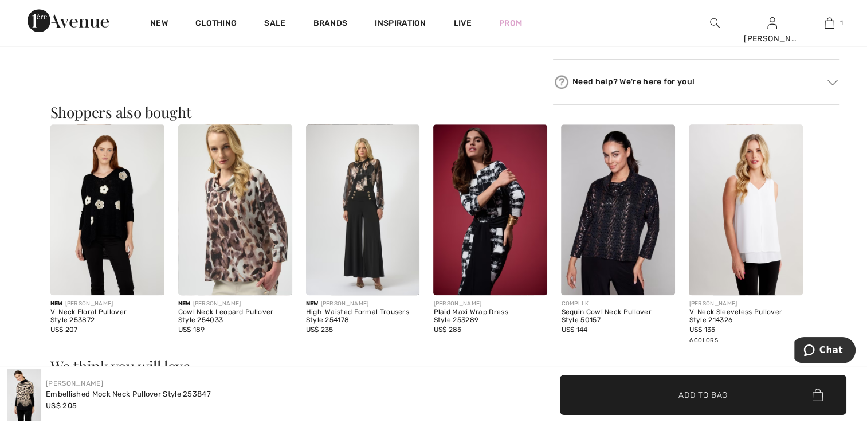
click at [104, 200] on img at bounding box center [107, 209] width 114 height 171
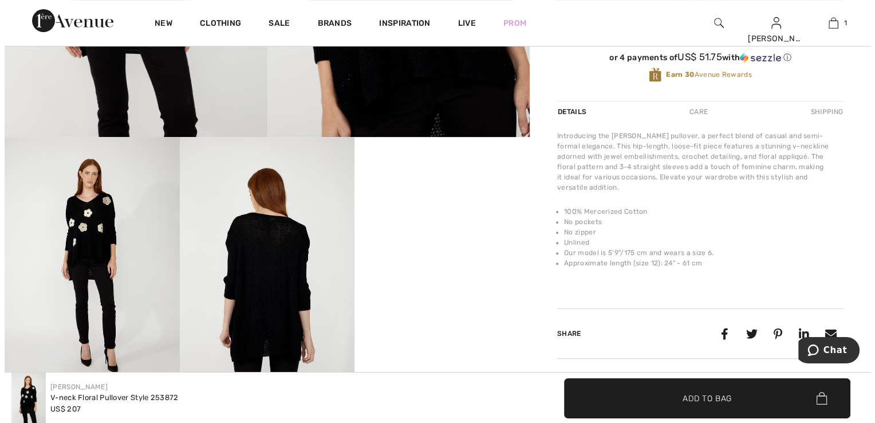
scroll to position [401, 0]
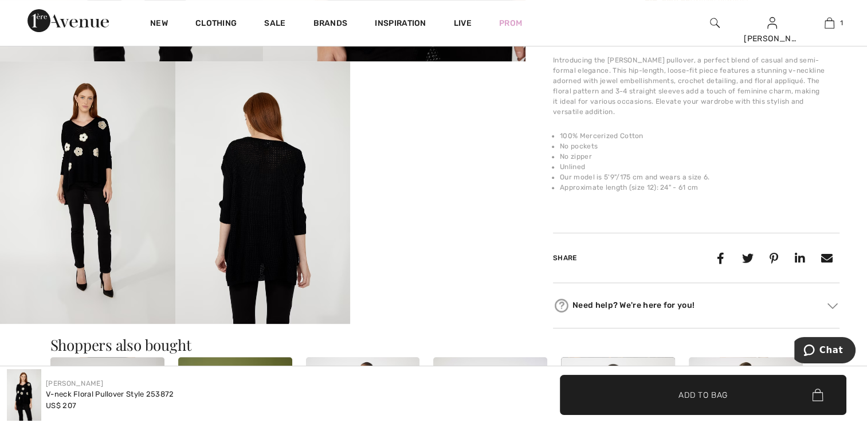
click at [66, 154] on img at bounding box center [87, 192] width 175 height 262
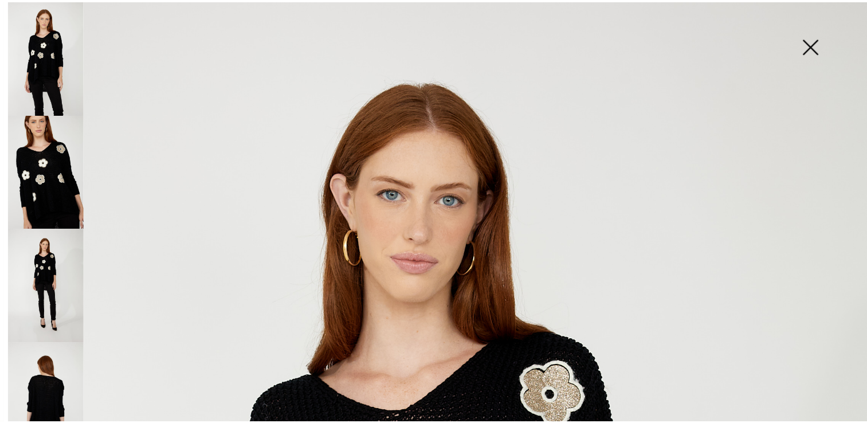
scroll to position [0, 0]
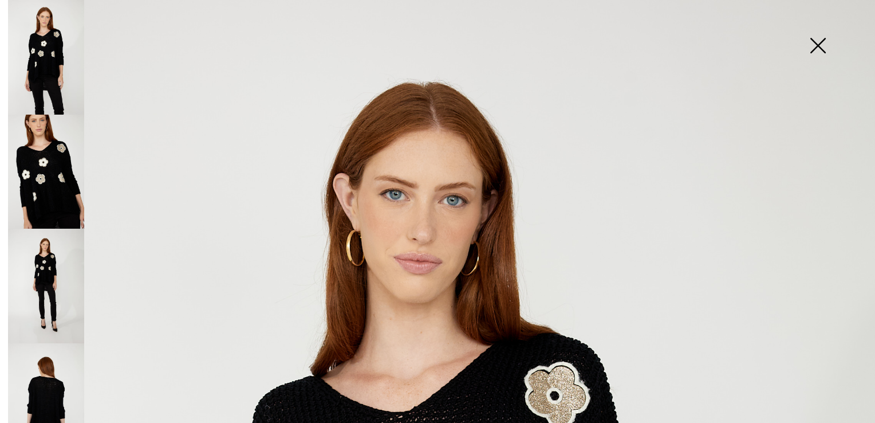
click at [818, 42] on img at bounding box center [817, 46] width 57 height 59
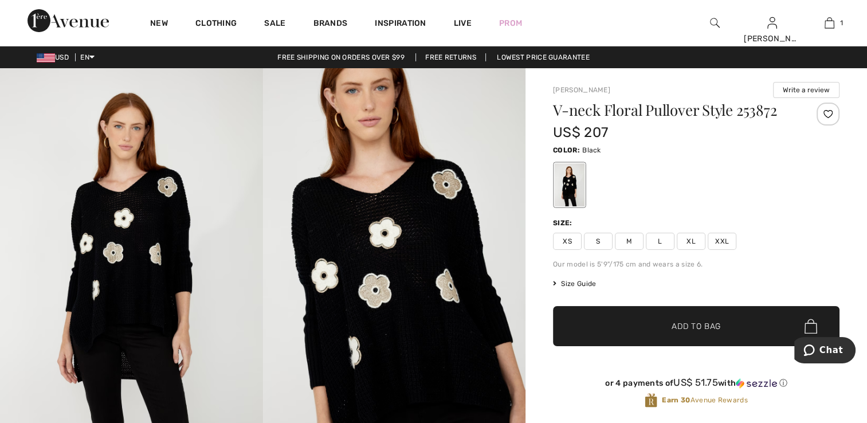
click at [822, 109] on div at bounding box center [827, 114] width 23 height 23
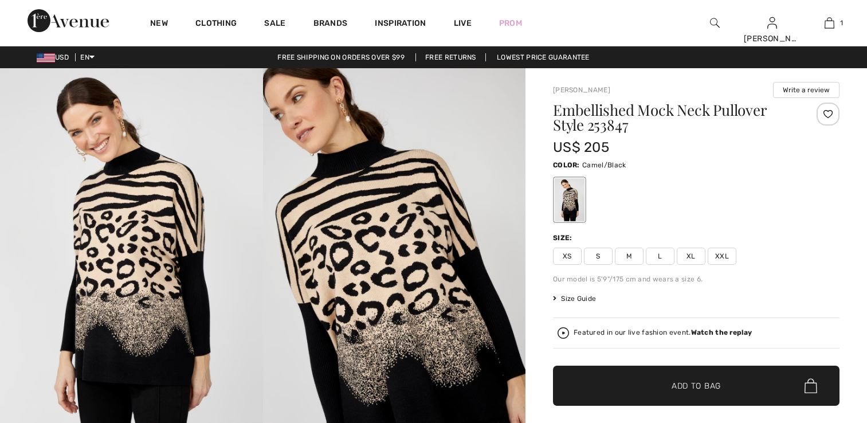
checkbox input "true"
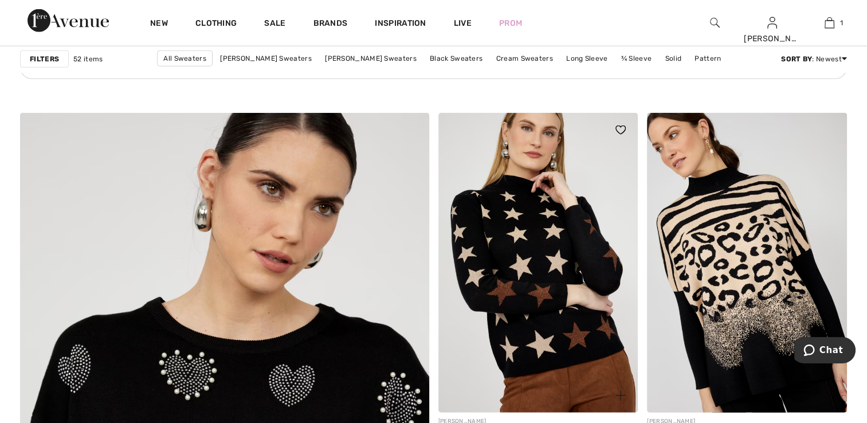
click at [560, 360] on img at bounding box center [538, 263] width 200 height 300
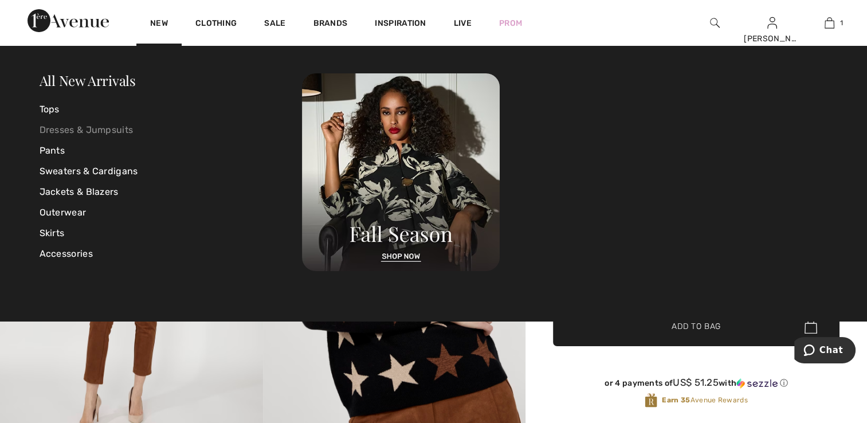
click at [98, 131] on link "Dresses & Jumpsuits" at bounding box center [171, 130] width 263 height 21
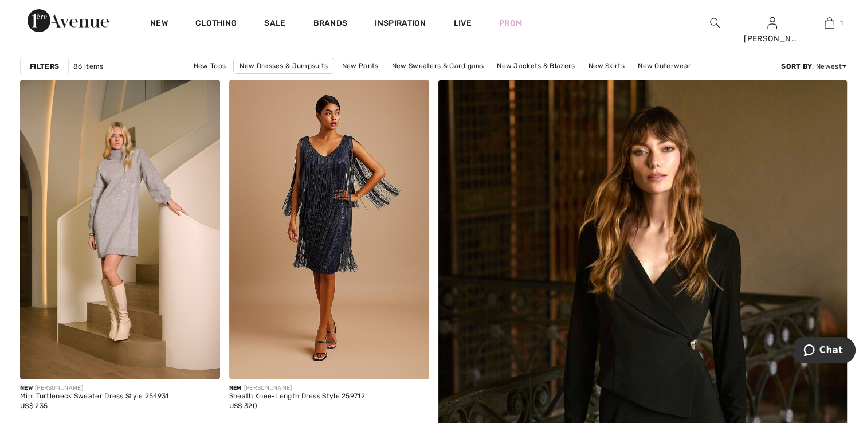
scroll to position [115, 0]
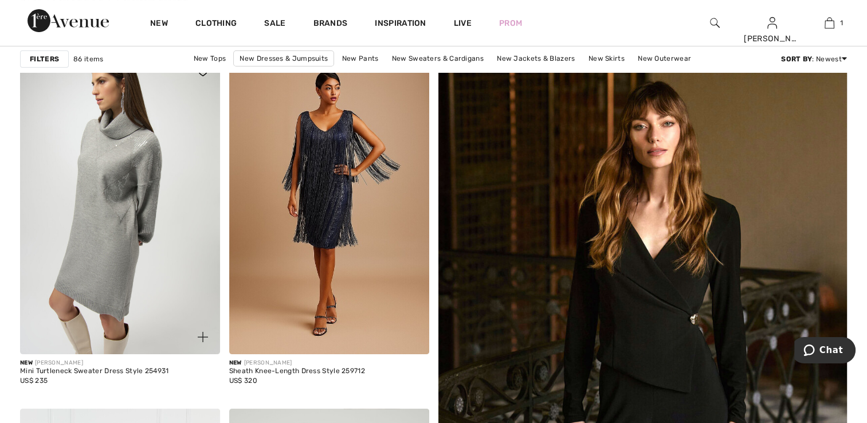
click at [118, 250] on img at bounding box center [120, 204] width 200 height 300
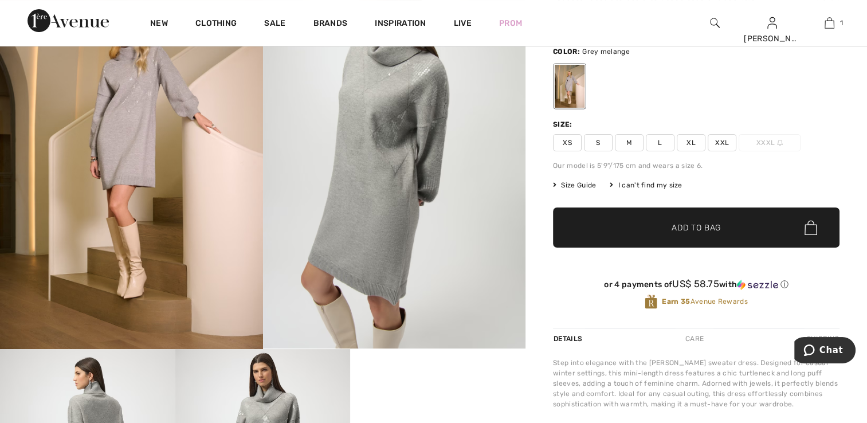
scroll to position [115, 0]
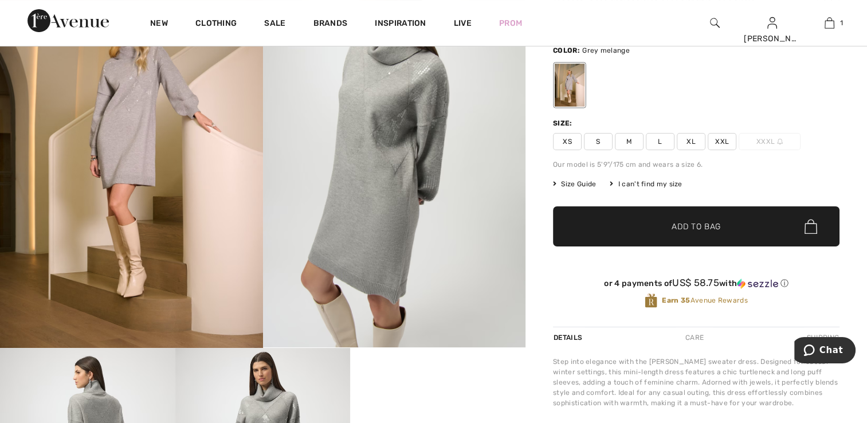
click at [586, 184] on span "Size Guide" at bounding box center [574, 184] width 43 height 10
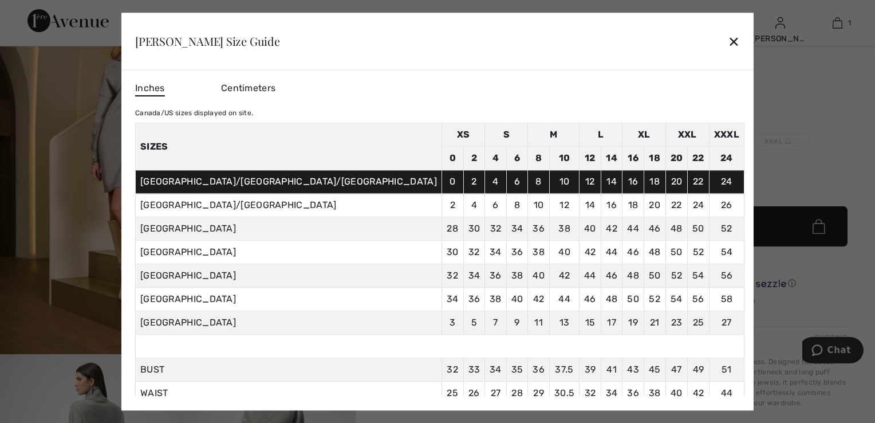
click at [728, 40] on div "✕" at bounding box center [734, 41] width 12 height 24
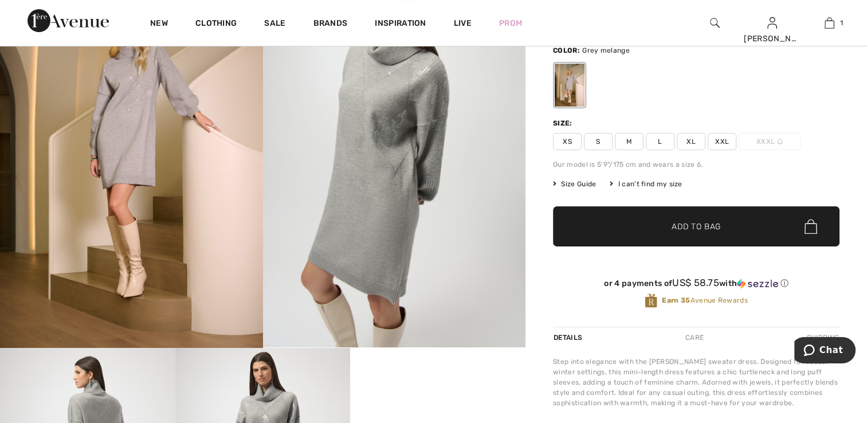
click at [592, 143] on span "S" at bounding box center [598, 141] width 29 height 17
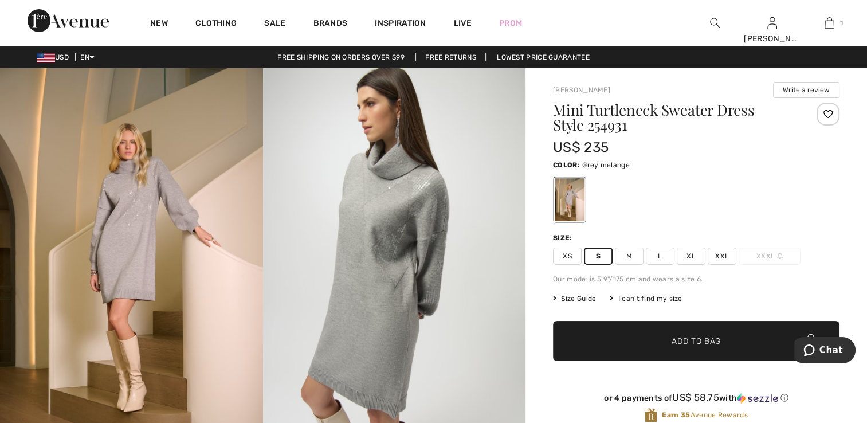
click at [824, 113] on div at bounding box center [827, 114] width 23 height 23
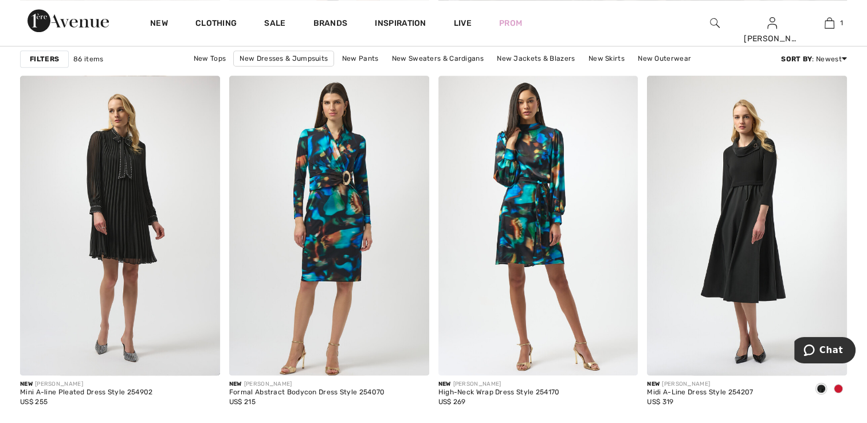
scroll to position [859, 0]
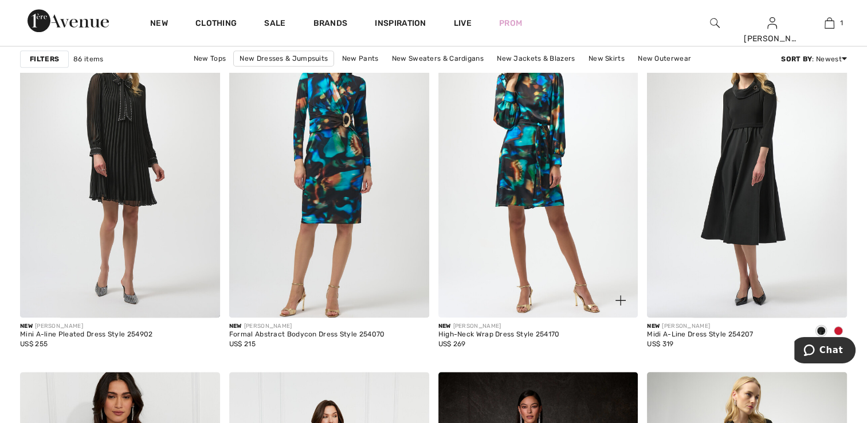
click at [549, 177] on img at bounding box center [538, 168] width 200 height 300
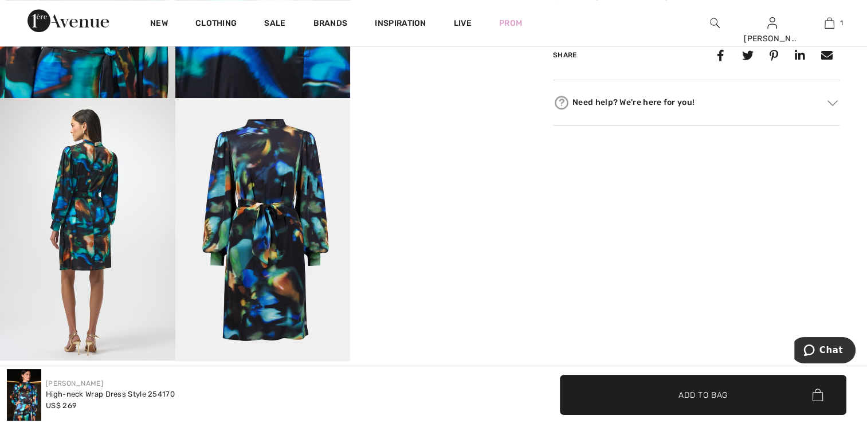
scroll to position [401, 0]
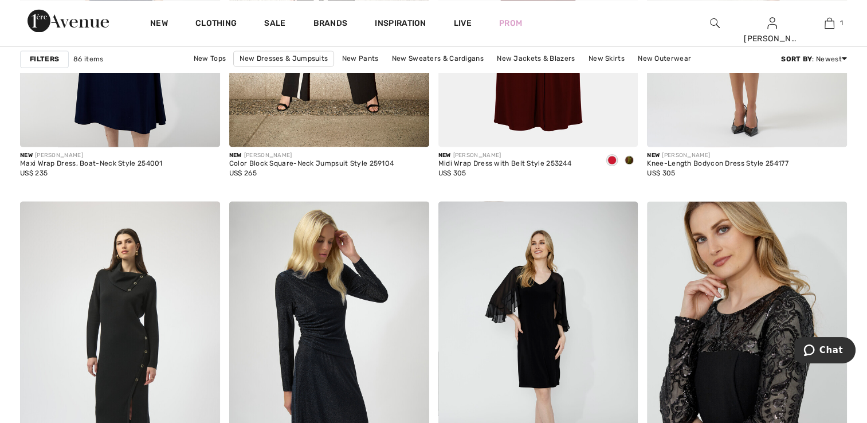
scroll to position [2005, 0]
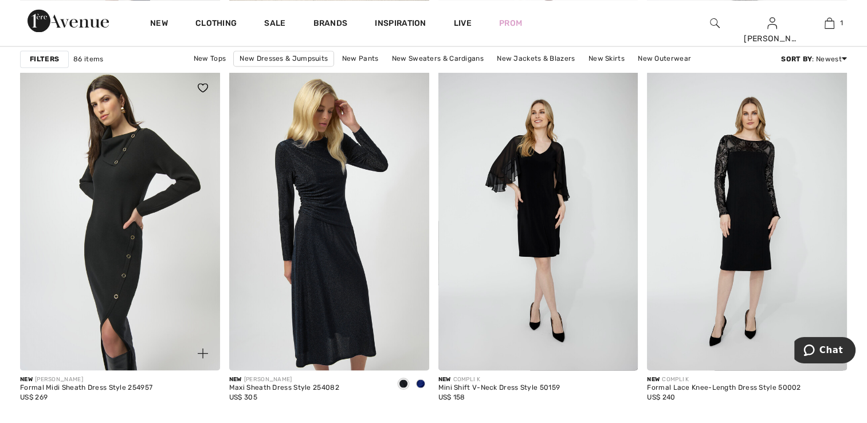
click at [104, 197] on img at bounding box center [120, 220] width 200 height 300
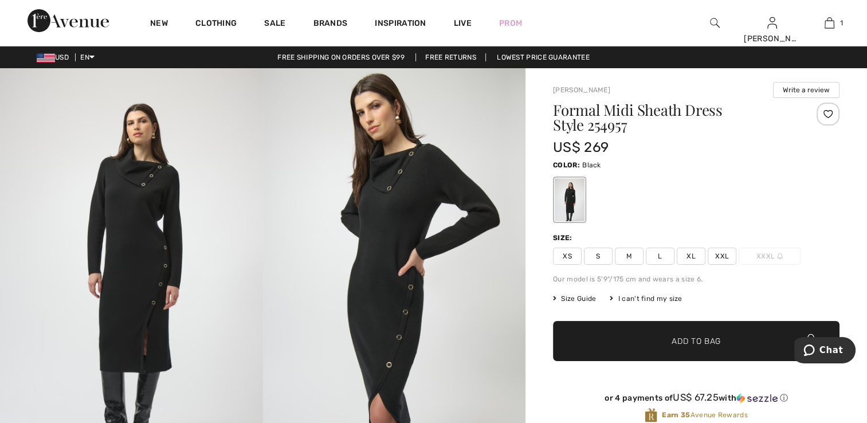
click at [591, 247] on span "S" at bounding box center [598, 255] width 29 height 17
click at [832, 111] on div at bounding box center [827, 114] width 23 height 23
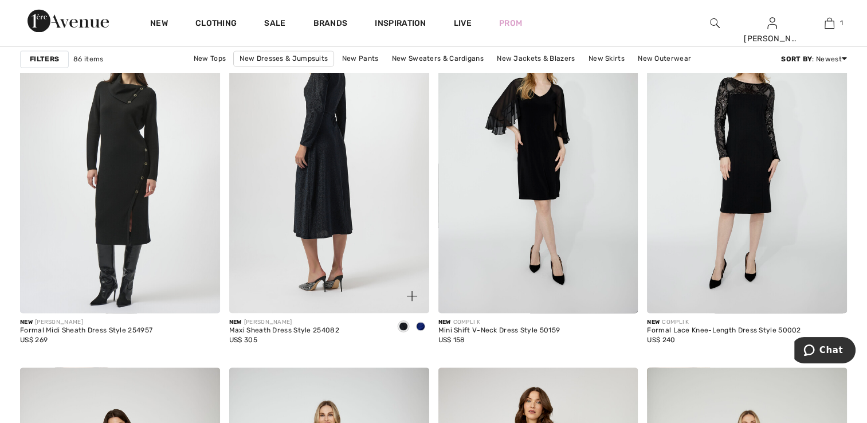
scroll to position [1891, 0]
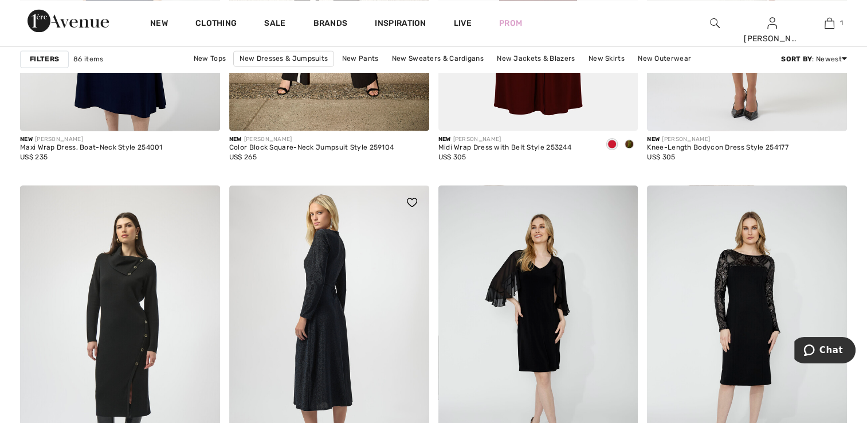
click at [324, 317] on img at bounding box center [329, 335] width 200 height 300
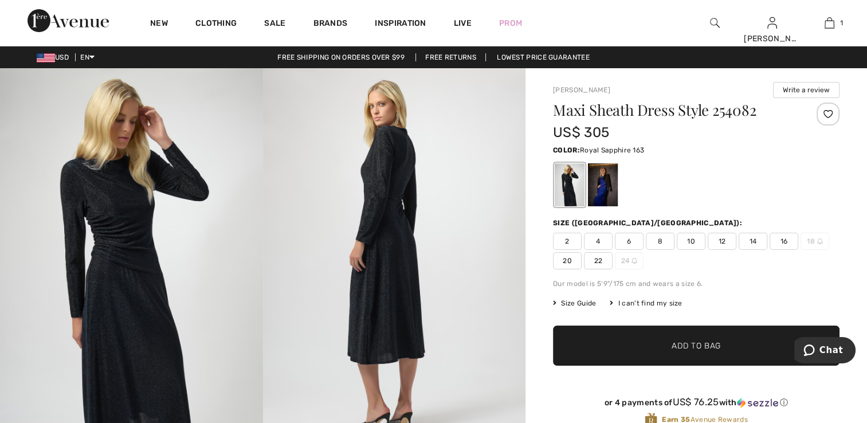
click at [603, 195] on div at bounding box center [603, 184] width 30 height 43
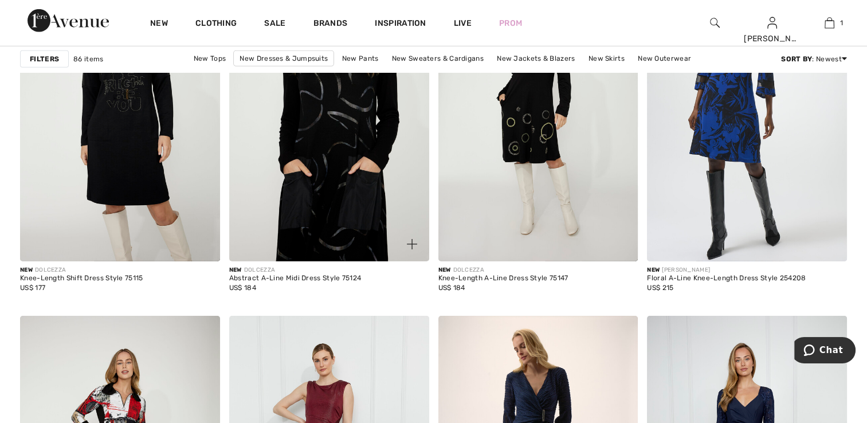
scroll to position [3552, 0]
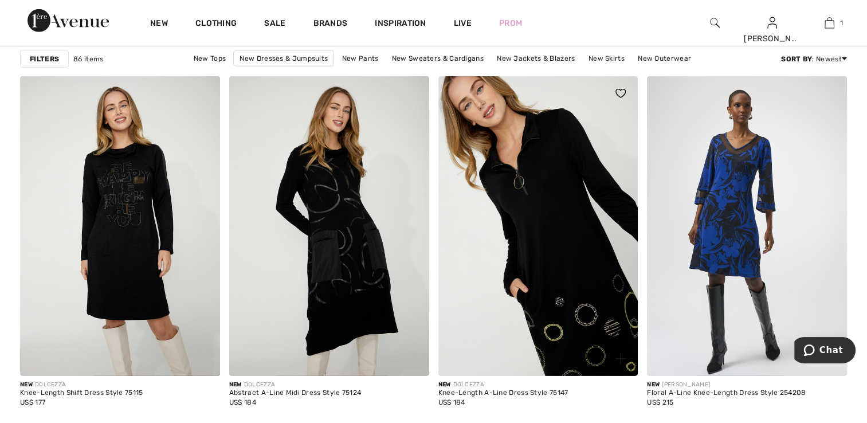
click at [529, 218] on img at bounding box center [538, 226] width 200 height 300
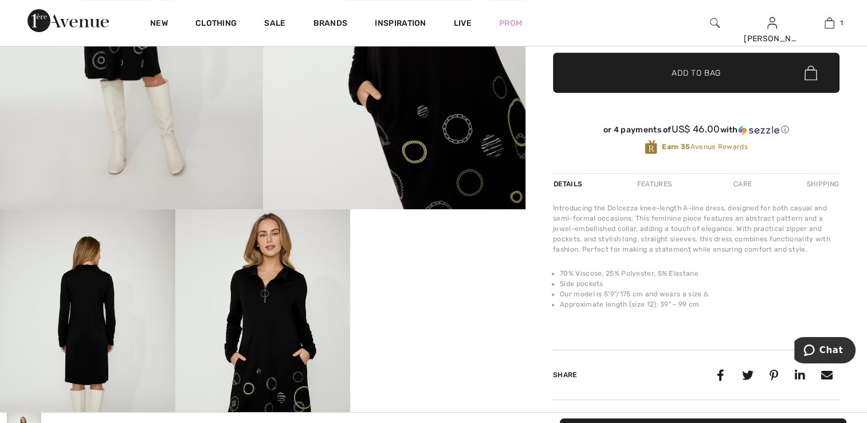
scroll to position [57, 0]
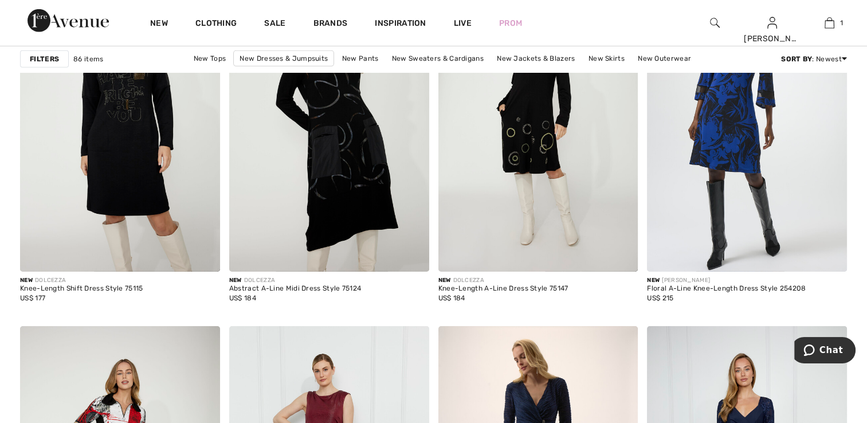
scroll to position [3667, 0]
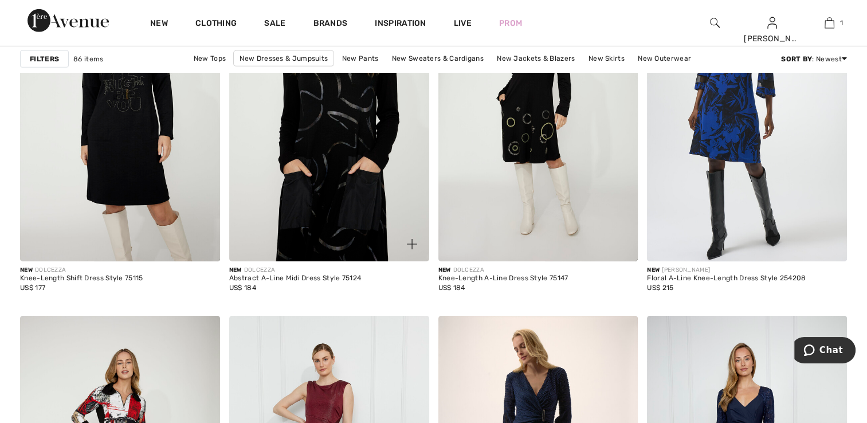
click at [344, 191] on img at bounding box center [329, 112] width 200 height 300
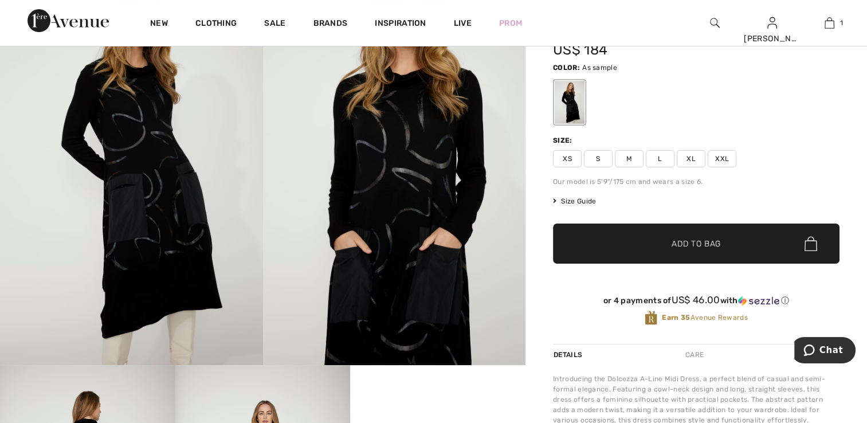
scroll to position [57, 0]
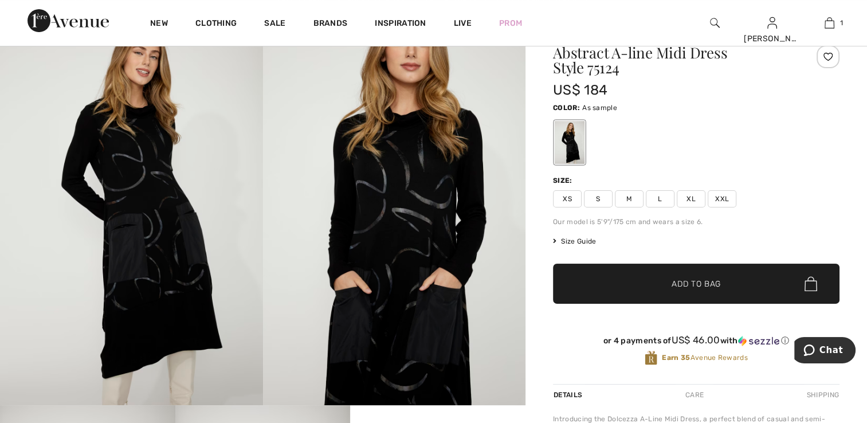
click at [595, 198] on span "S" at bounding box center [598, 198] width 29 height 17
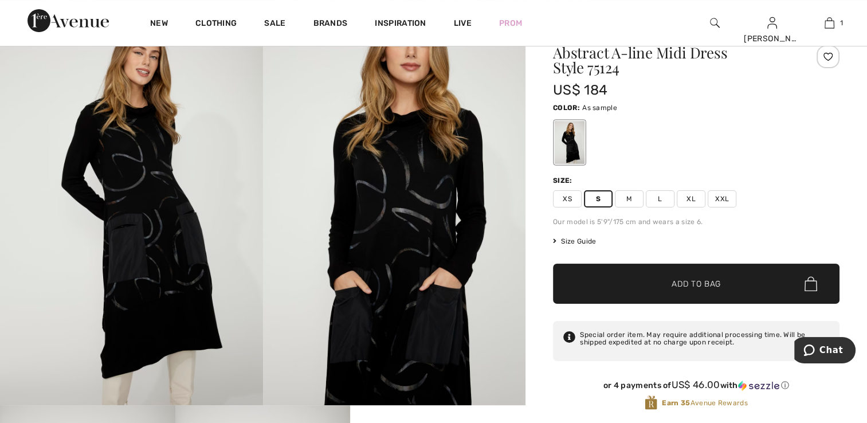
click at [834, 58] on div at bounding box center [827, 56] width 23 height 23
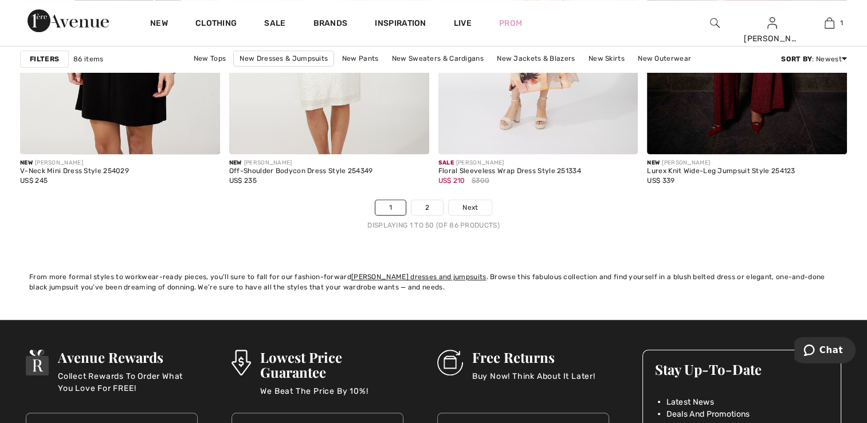
scroll to position [5328, 0]
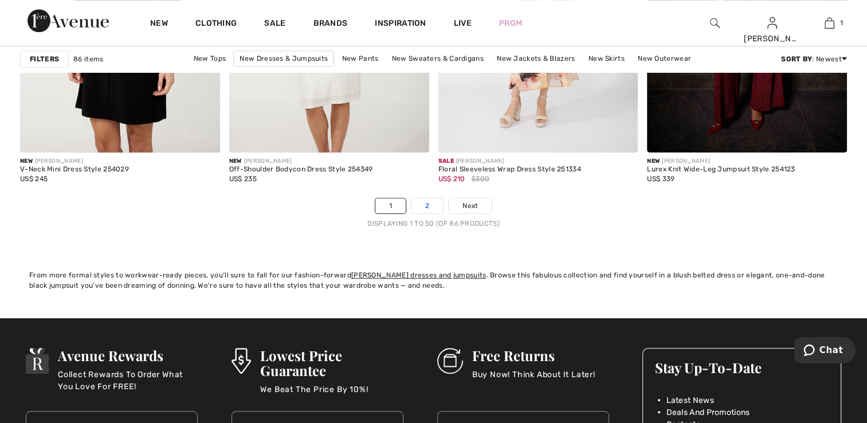
click at [435, 204] on link "2" at bounding box center [427, 205] width 32 height 15
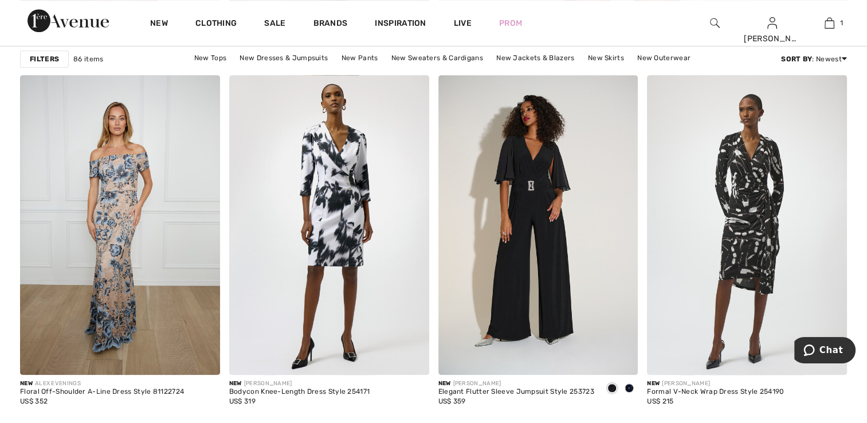
scroll to position [859, 0]
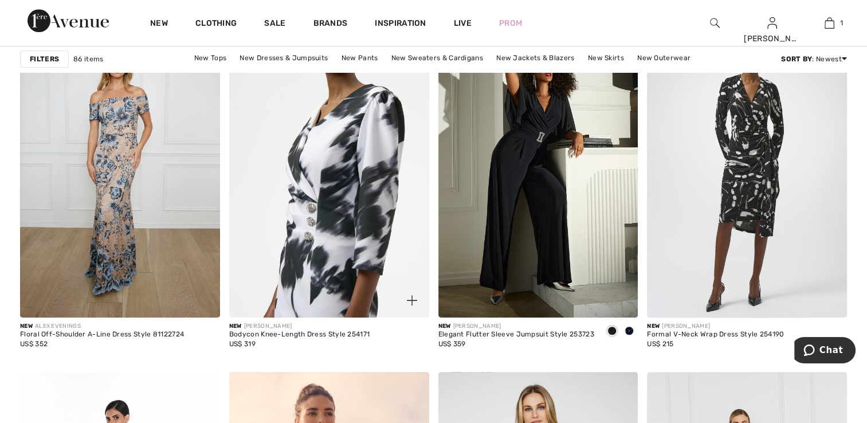
click at [333, 220] on img at bounding box center [329, 168] width 200 height 300
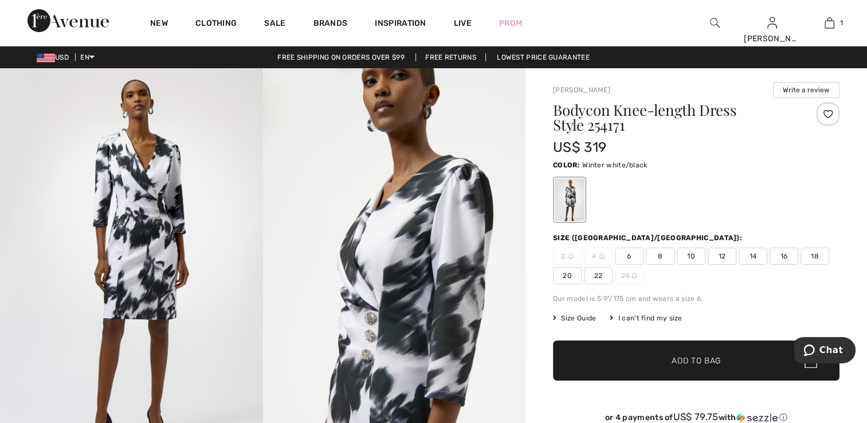
click at [630, 253] on span "6" at bounding box center [629, 255] width 29 height 17
click at [825, 116] on div at bounding box center [827, 114] width 23 height 23
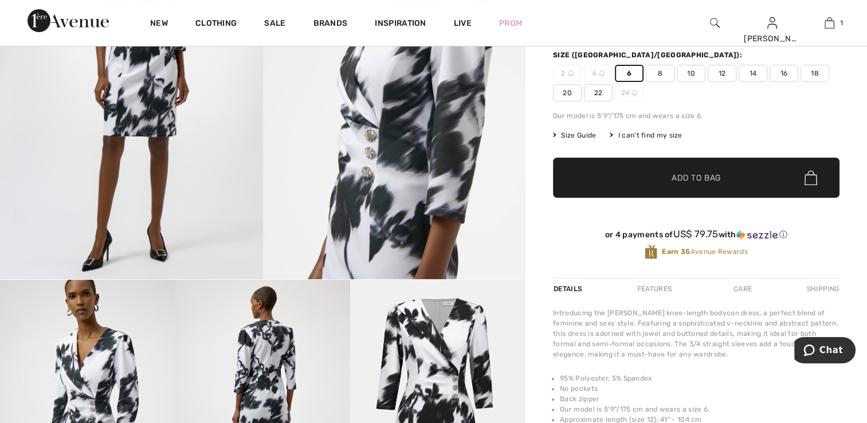
scroll to position [229, 0]
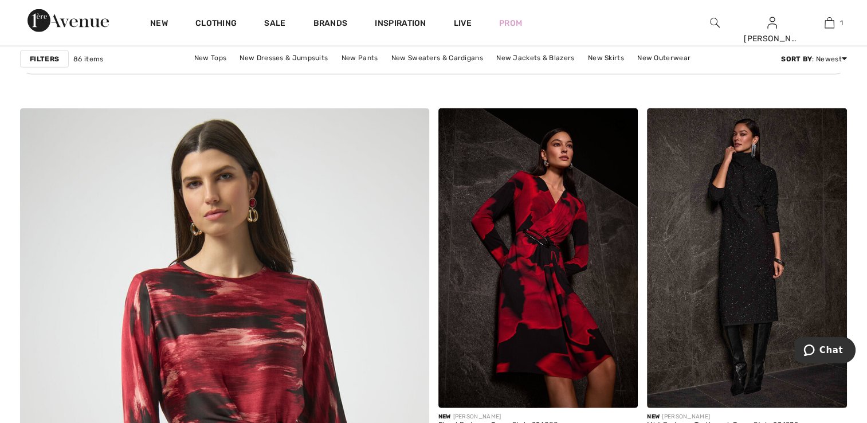
scroll to position [2807, 0]
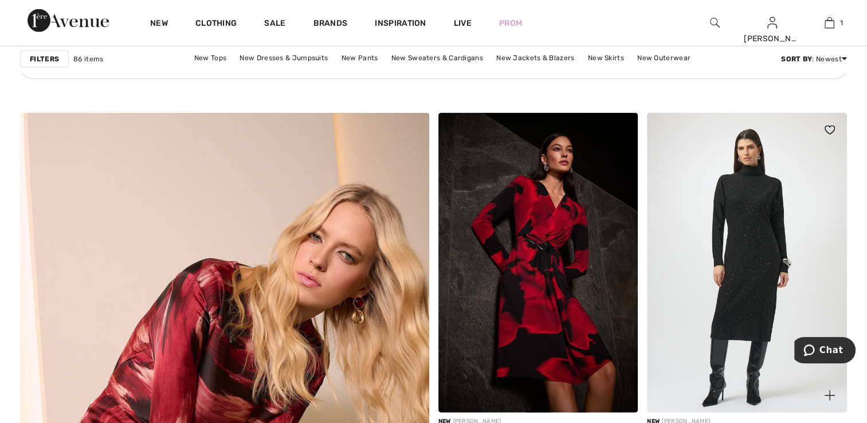
click at [713, 214] on img at bounding box center [747, 263] width 200 height 300
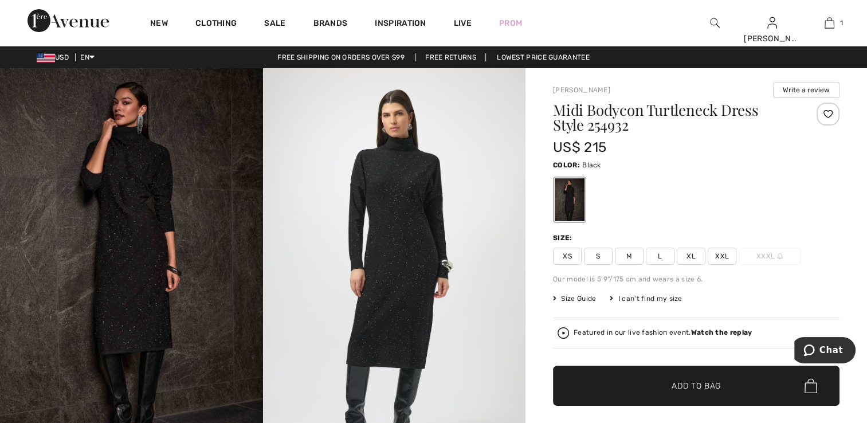
click at [603, 256] on span "S" at bounding box center [598, 255] width 29 height 17
click at [827, 113] on div at bounding box center [827, 114] width 23 height 23
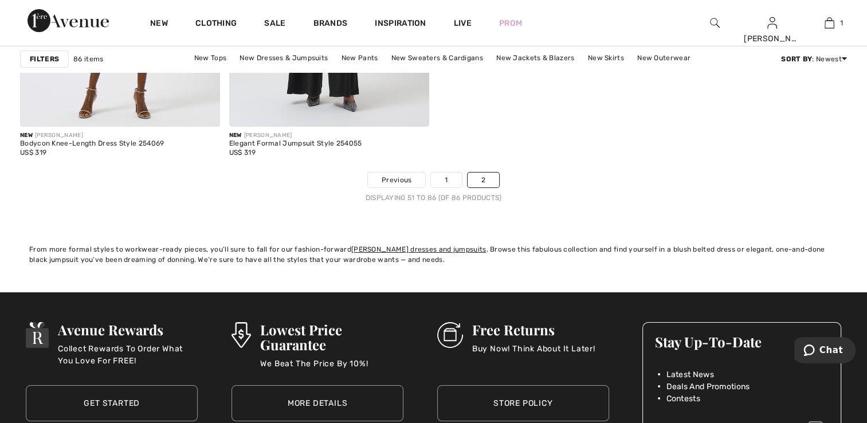
scroll to position [4182, 0]
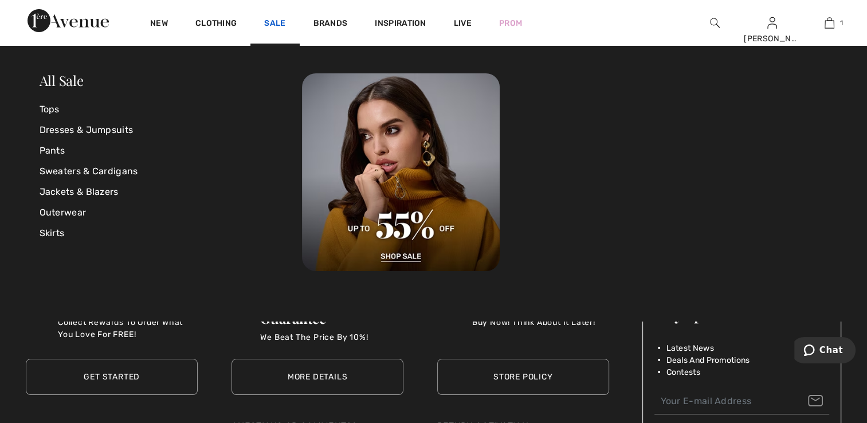
click at [273, 22] on link "Sale" at bounding box center [274, 24] width 21 height 12
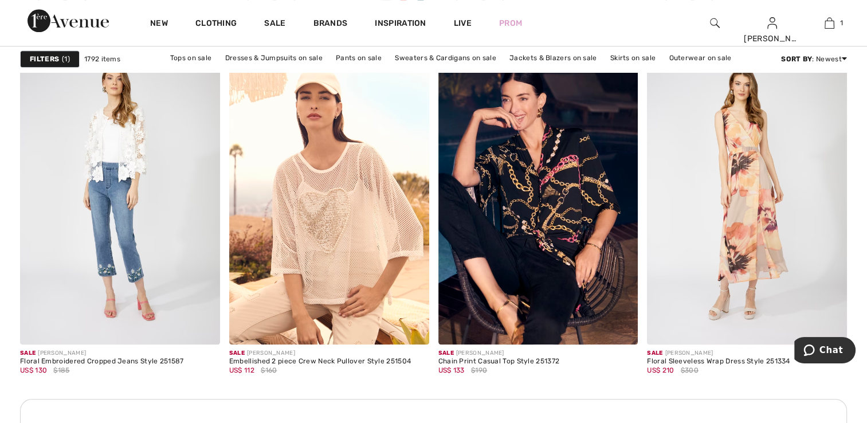
scroll to position [1146, 0]
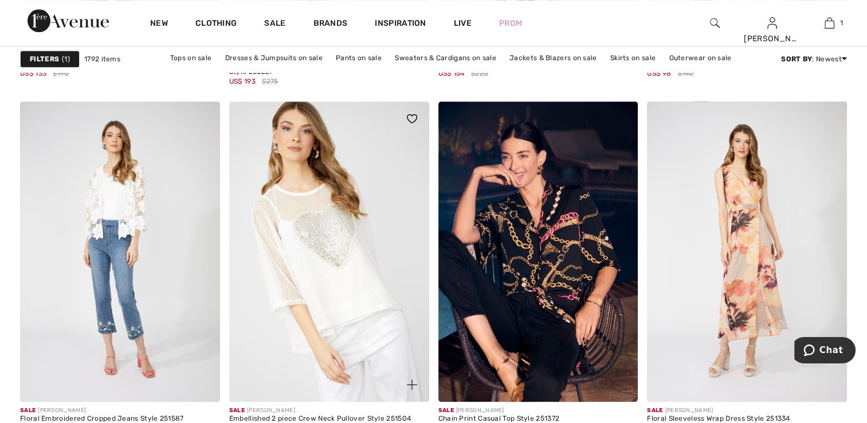
click at [319, 299] on img at bounding box center [329, 251] width 200 height 300
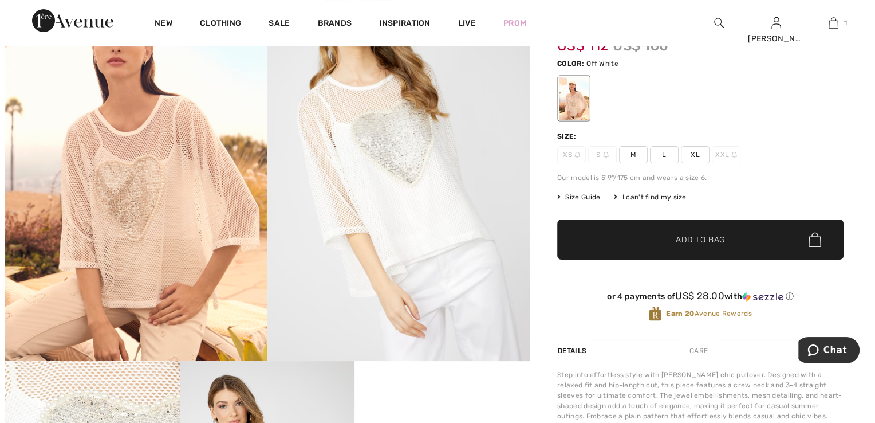
scroll to position [115, 0]
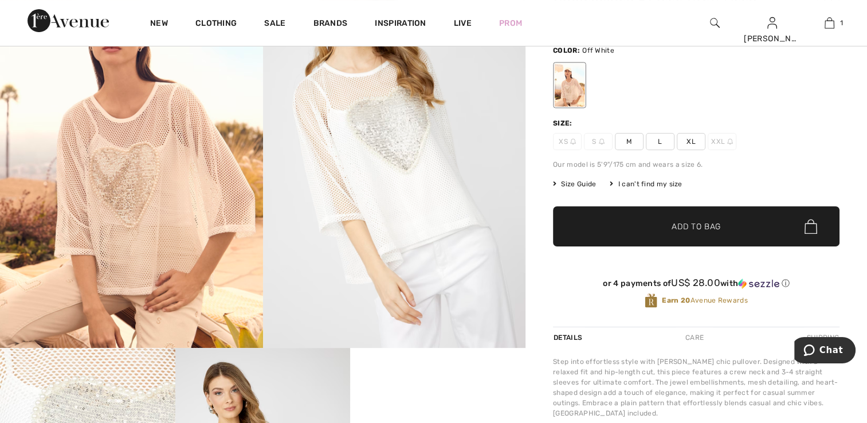
click at [147, 206] on img at bounding box center [131, 151] width 263 height 394
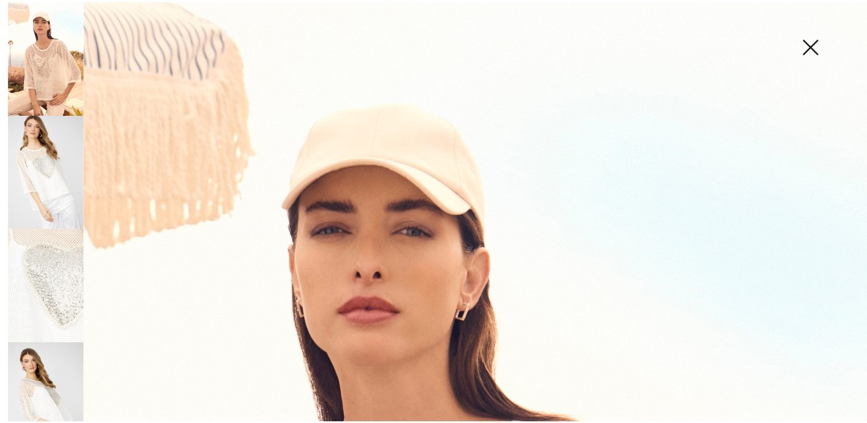
scroll to position [0, 0]
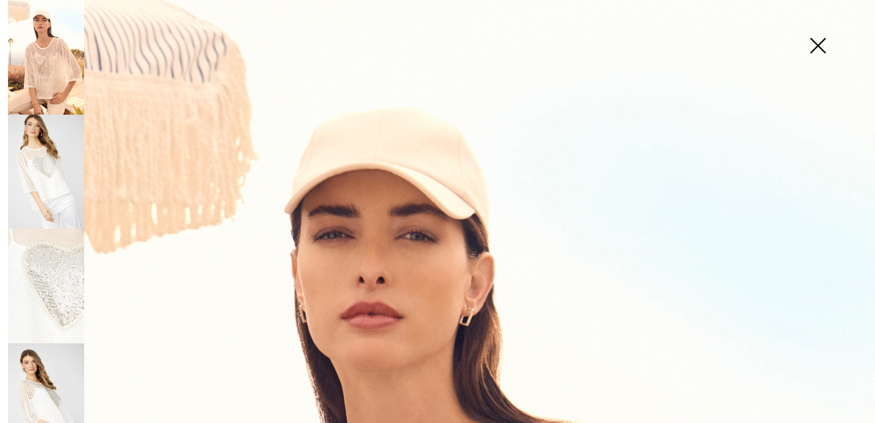
click at [825, 44] on img at bounding box center [817, 46] width 57 height 59
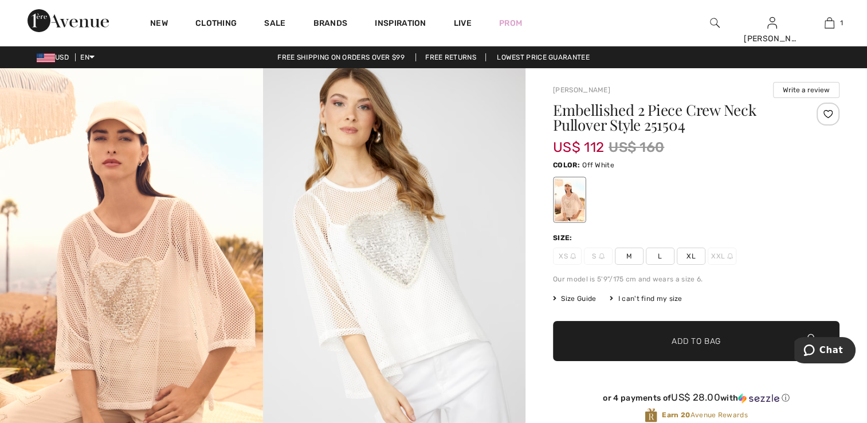
click at [373, 273] on img at bounding box center [394, 265] width 263 height 394
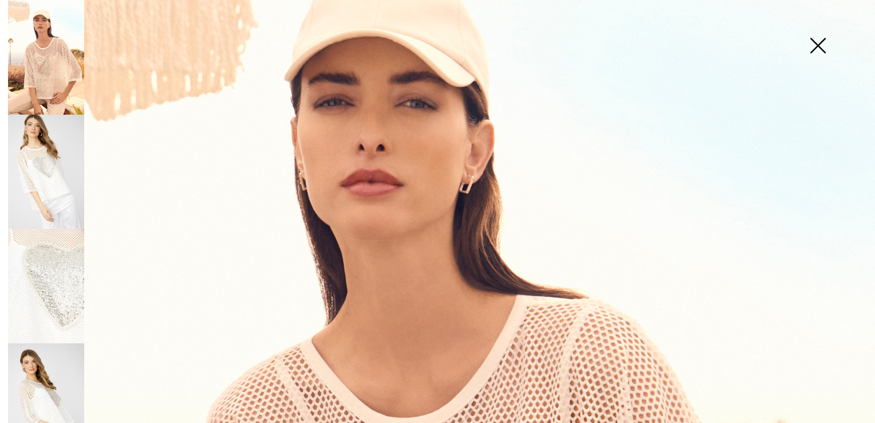
scroll to position [115, 0]
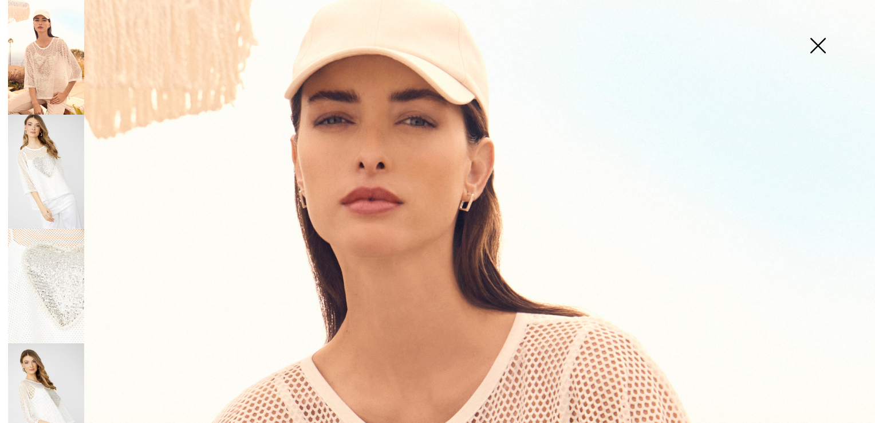
click at [65, 78] on img at bounding box center [46, 57] width 76 height 115
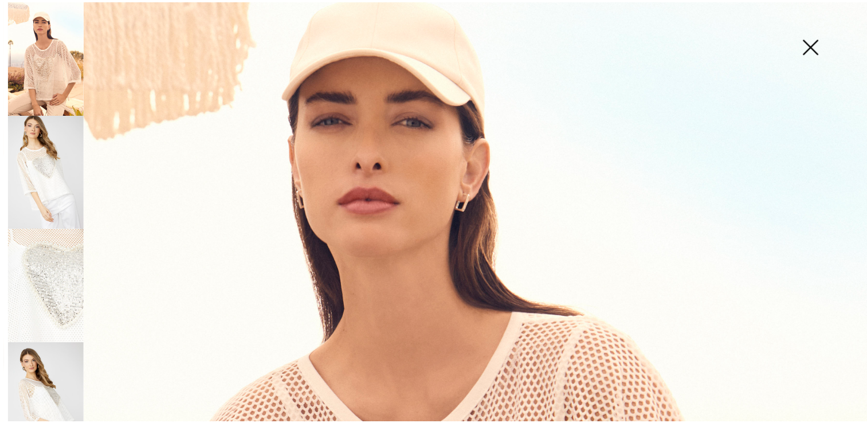
scroll to position [0, 0]
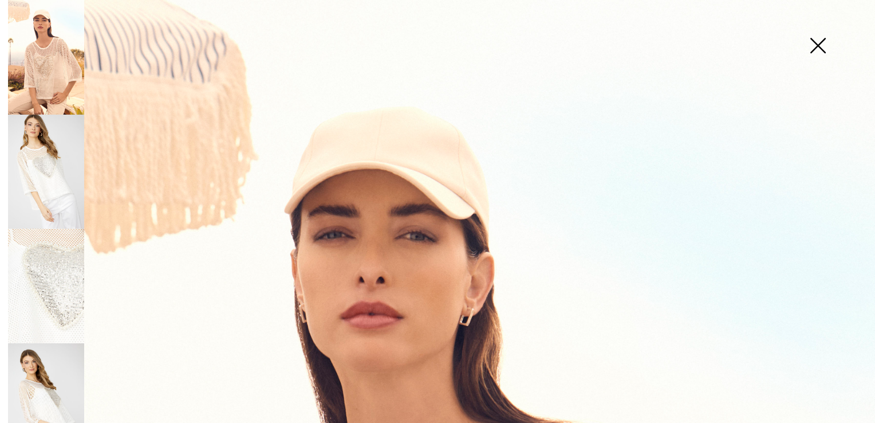
drag, startPoint x: 822, startPoint y: 45, endPoint x: 815, endPoint y: 52, distance: 9.3
click at [822, 44] on img at bounding box center [817, 46] width 57 height 59
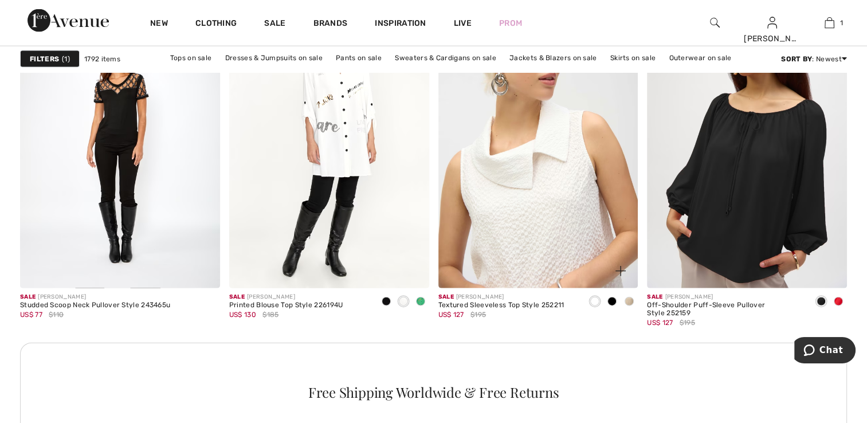
scroll to position [2463, 0]
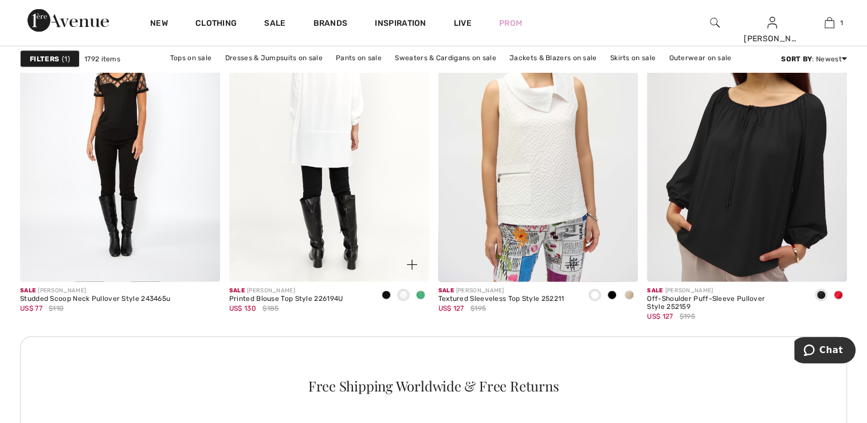
click at [339, 147] on img at bounding box center [329, 132] width 200 height 300
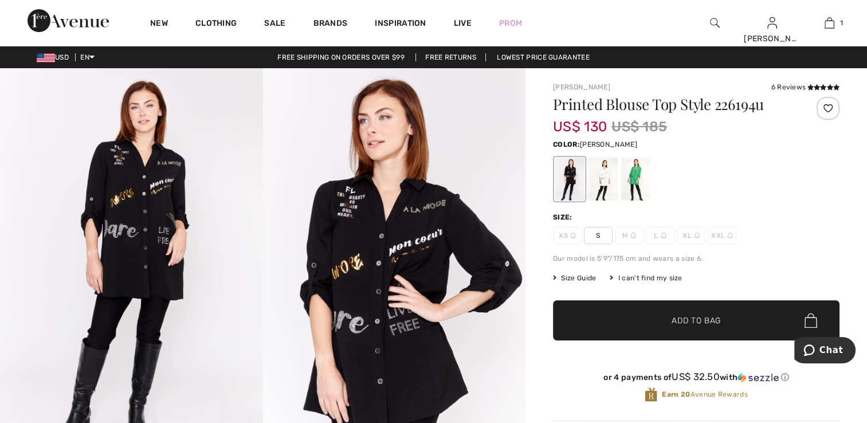
click at [634, 173] on div at bounding box center [636, 179] width 30 height 43
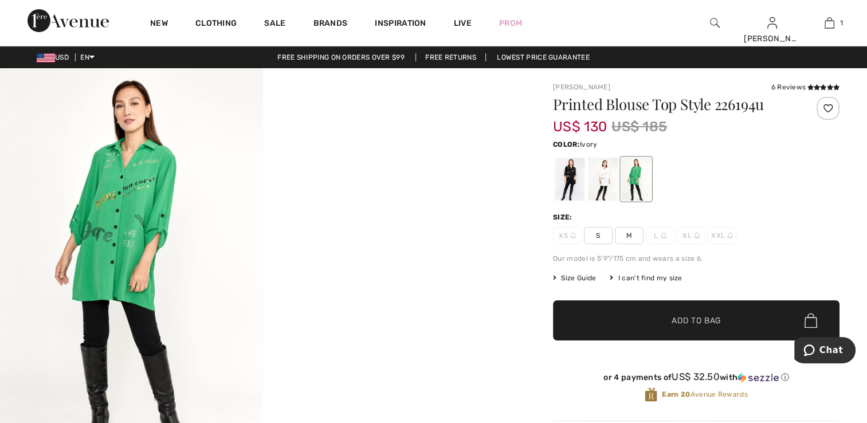
click at [607, 179] on div at bounding box center [603, 179] width 30 height 43
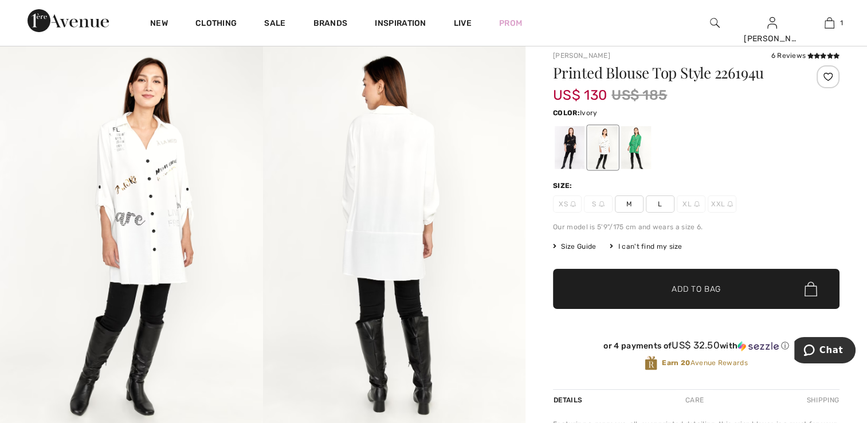
scroll to position [57, 0]
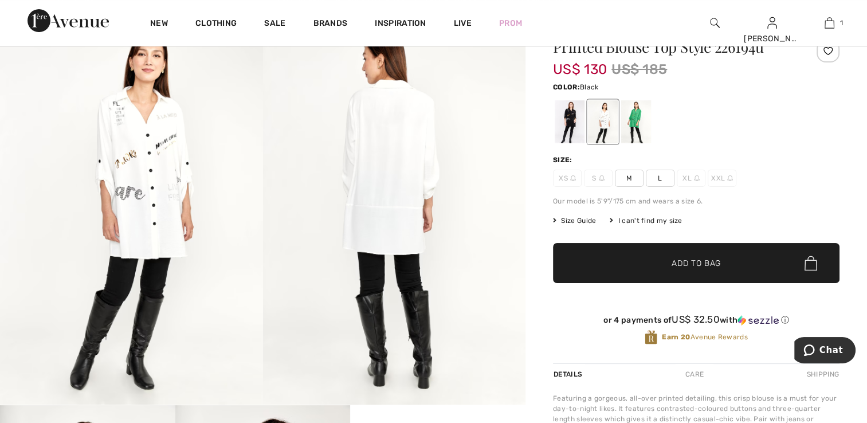
click at [569, 122] on div at bounding box center [570, 121] width 30 height 43
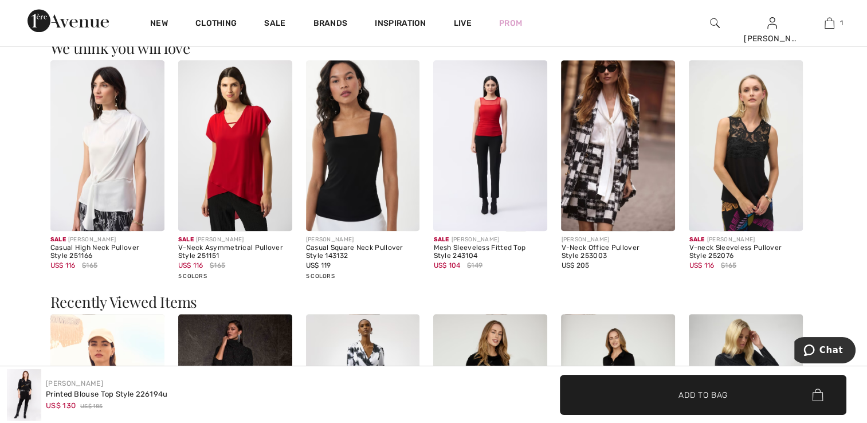
scroll to position [1203, 0]
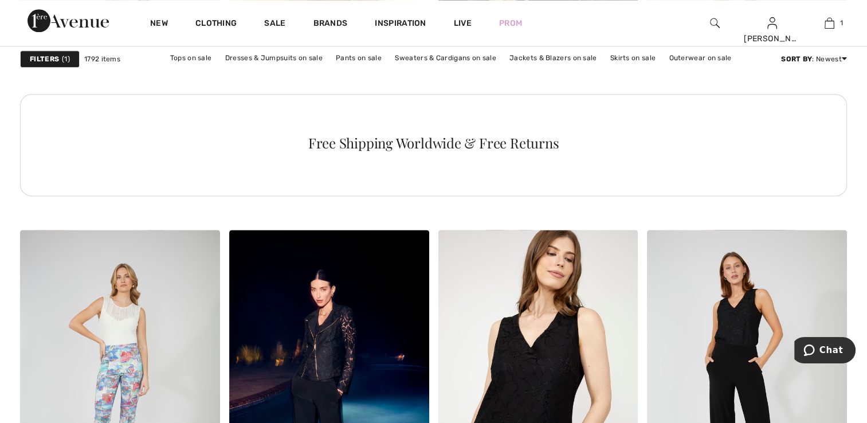
scroll to position [1203, 0]
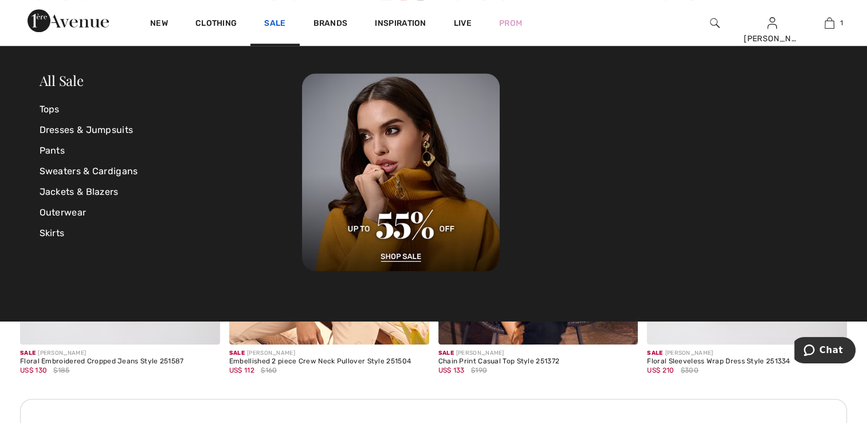
click at [277, 18] on link "Sale" at bounding box center [274, 24] width 21 height 12
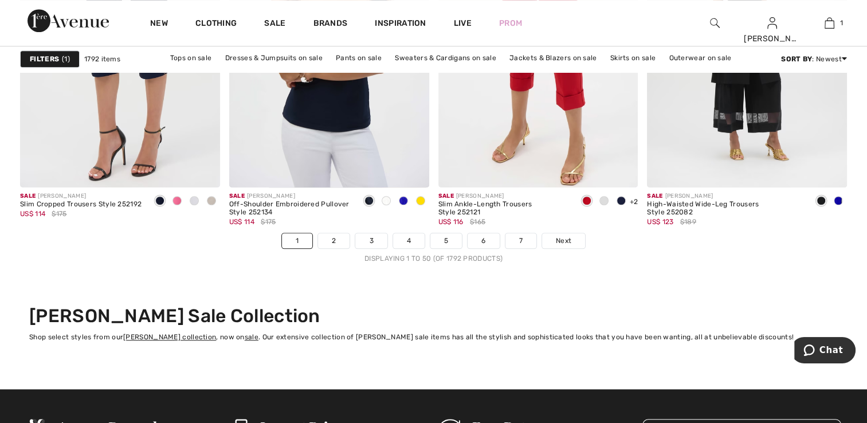
scroll to position [5328, 0]
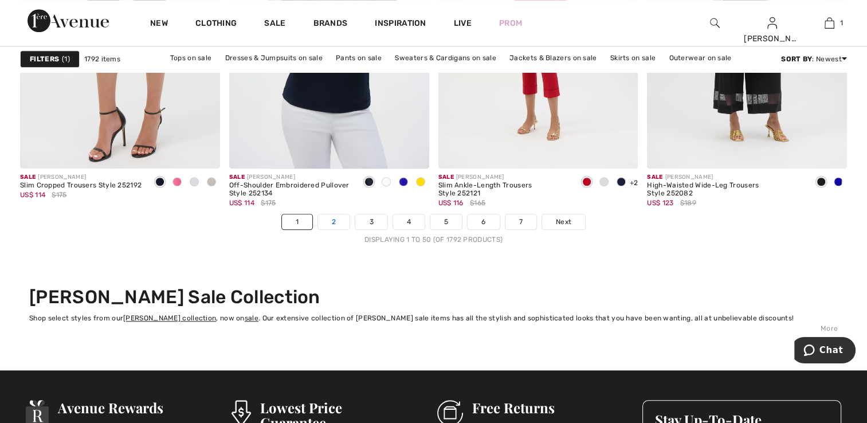
click at [330, 219] on link "2" at bounding box center [334, 221] width 32 height 15
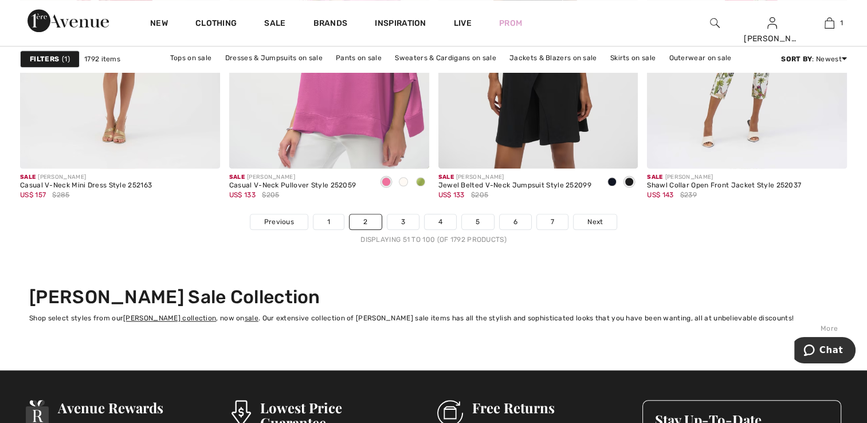
scroll to position [5271, 0]
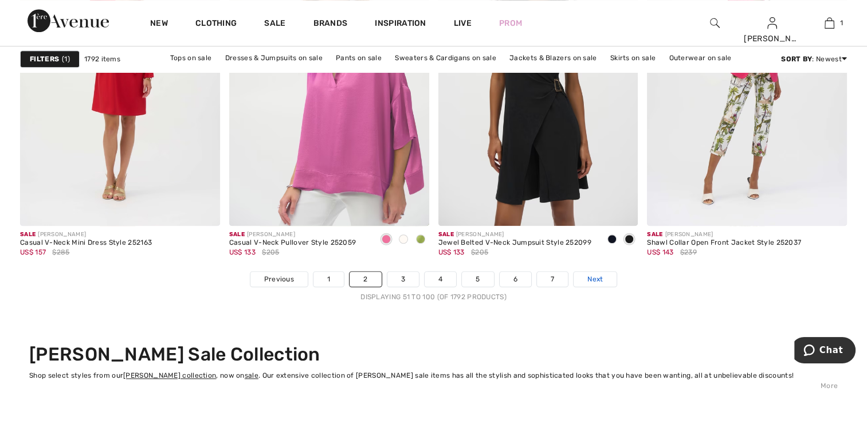
click at [597, 272] on link "Next" at bounding box center [594, 279] width 43 height 15
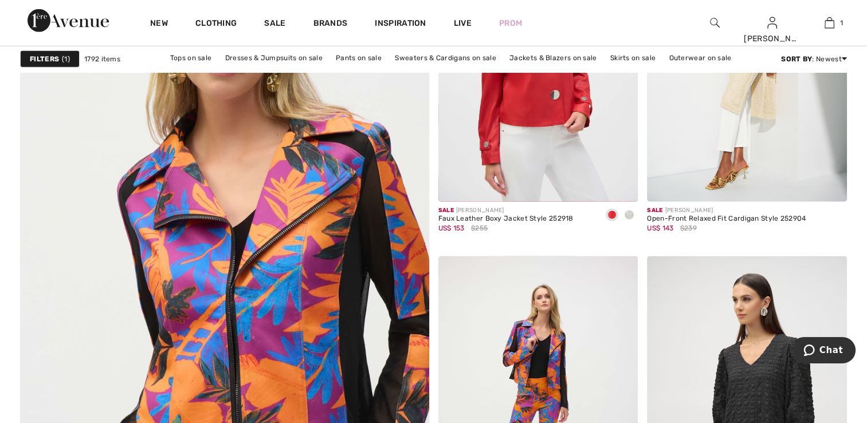
scroll to position [3036, 0]
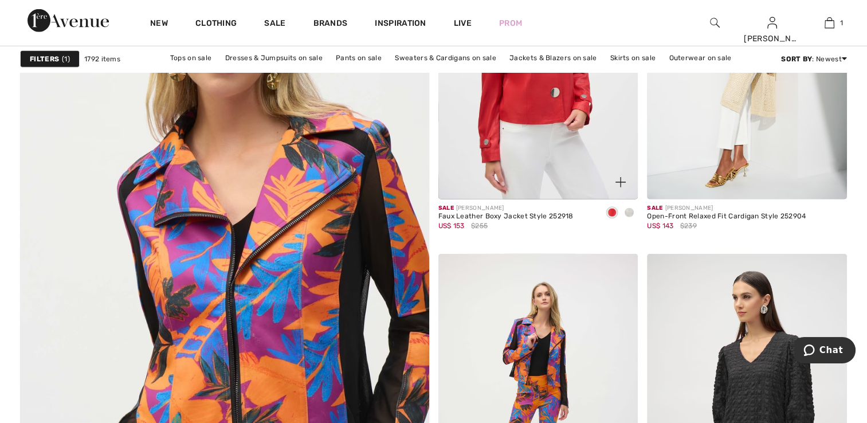
click at [632, 212] on span at bounding box center [628, 212] width 9 height 9
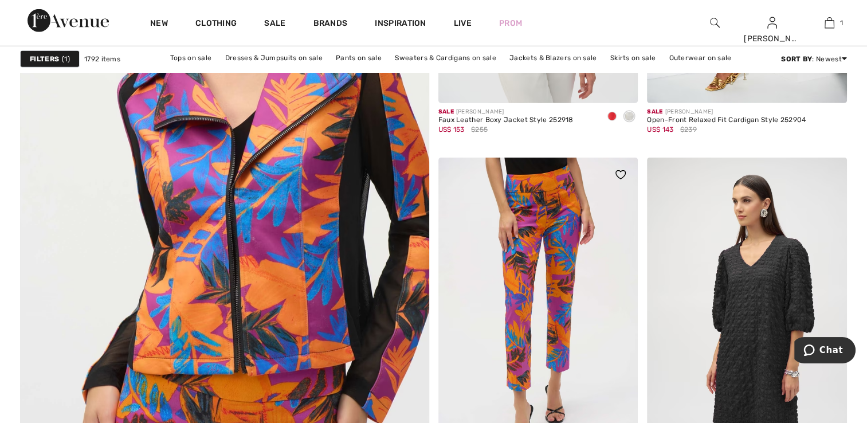
scroll to position [2922, 0]
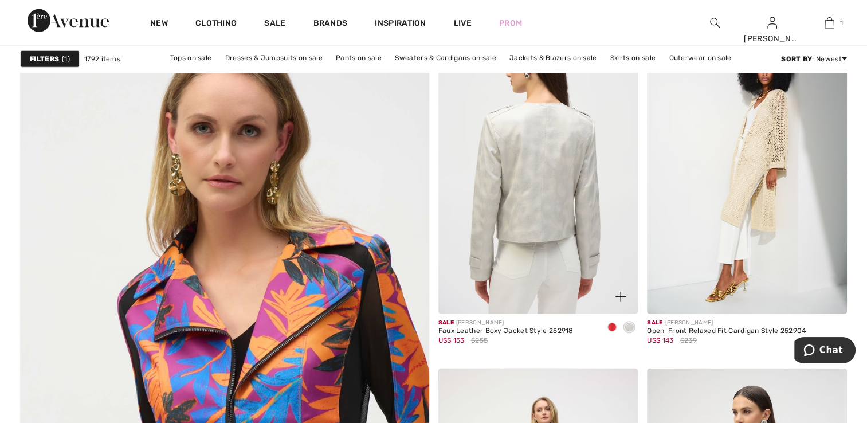
click at [575, 150] on img at bounding box center [538, 164] width 200 height 300
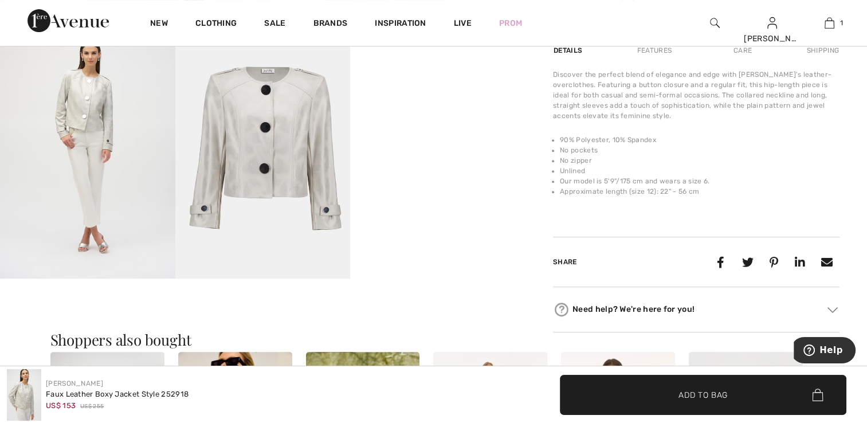
scroll to position [401, 0]
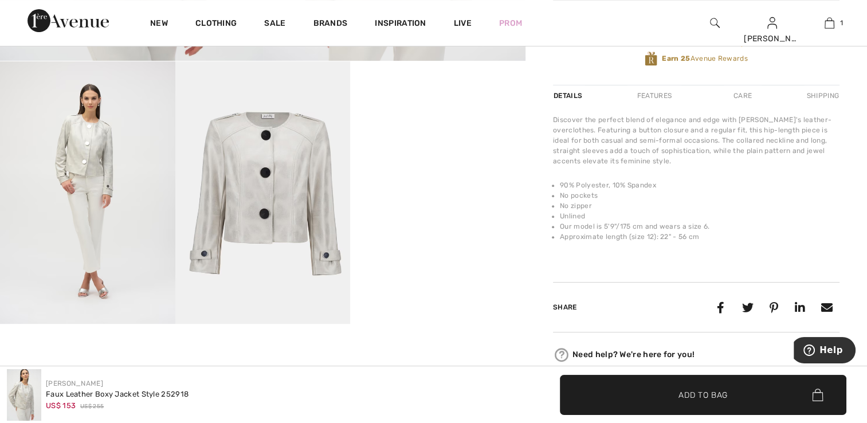
click at [461, 149] on video "Your browser does not support the video tag." at bounding box center [437, 105] width 175 height 88
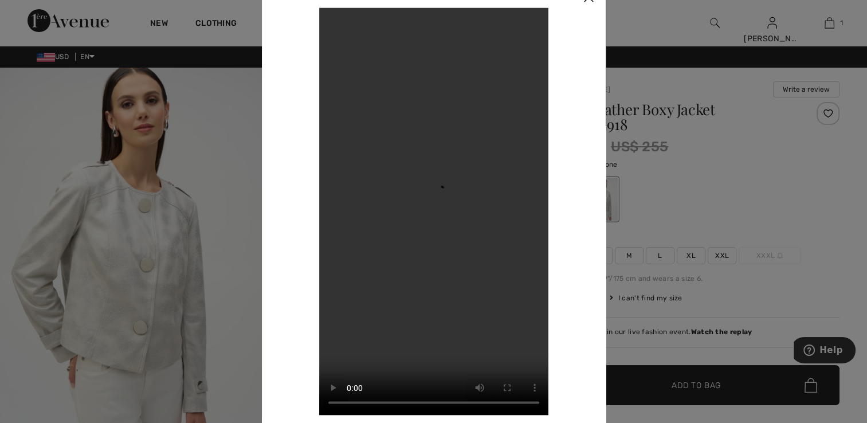
scroll to position [0, 0]
drag, startPoint x: 190, startPoint y: 328, endPoint x: 198, endPoint y: 317, distance: 13.5
click at [191, 328] on div at bounding box center [433, 211] width 867 height 423
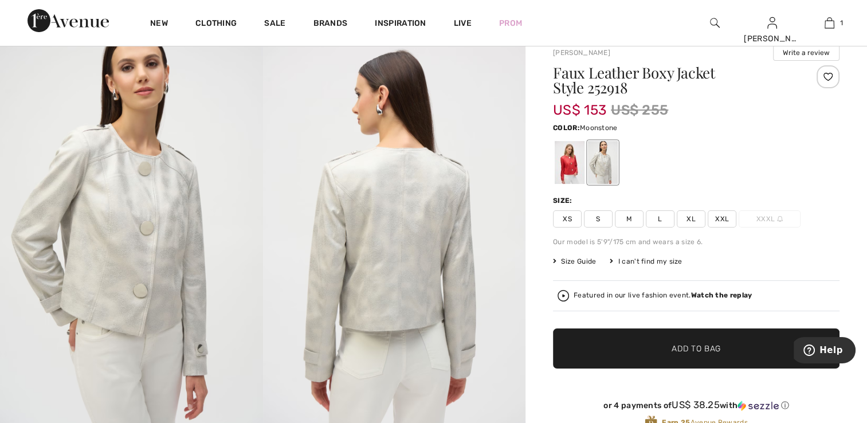
scroll to position [344, 0]
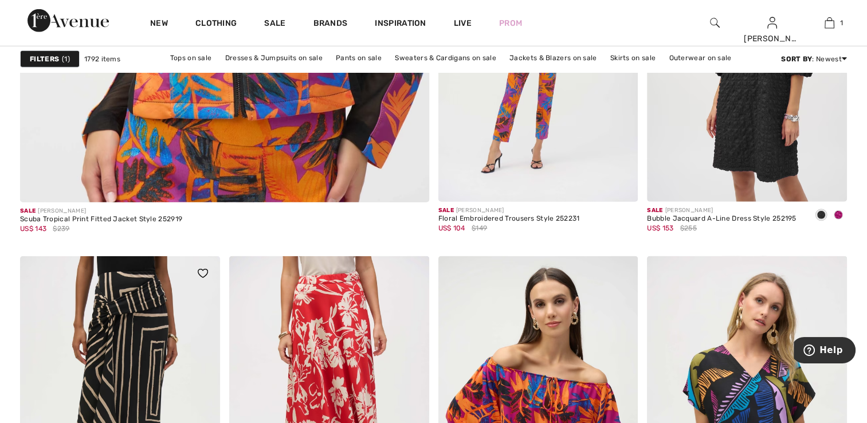
scroll to position [3380, 0]
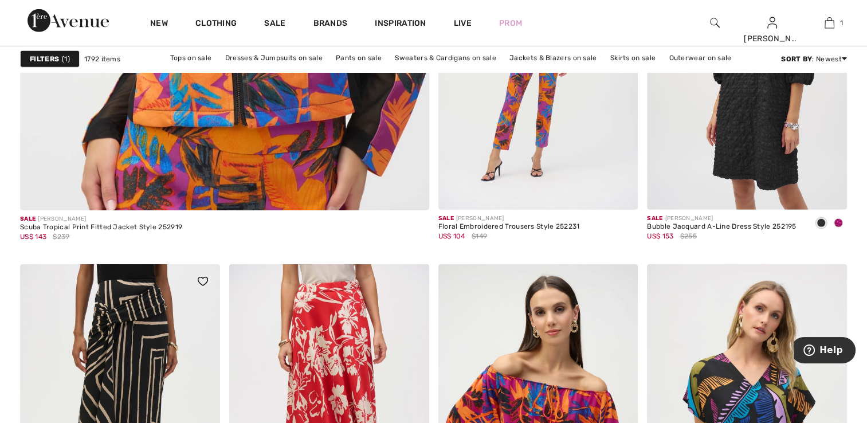
click at [125, 345] on img at bounding box center [120, 414] width 200 height 300
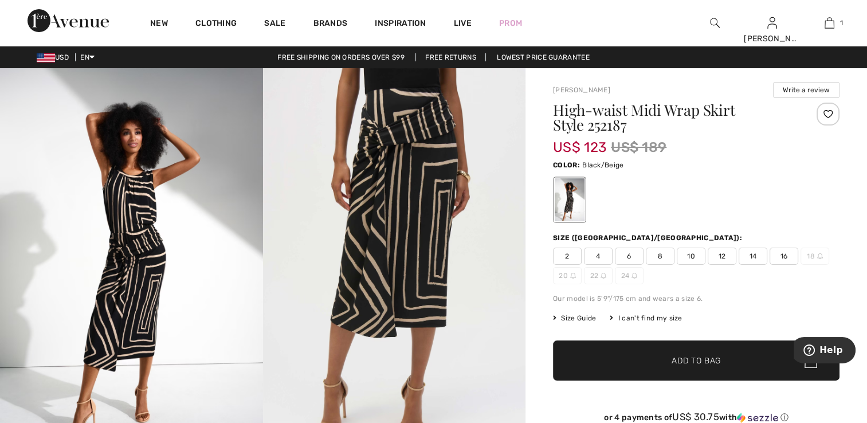
click at [628, 248] on span "6" at bounding box center [629, 255] width 29 height 17
click at [823, 115] on div at bounding box center [827, 114] width 23 height 23
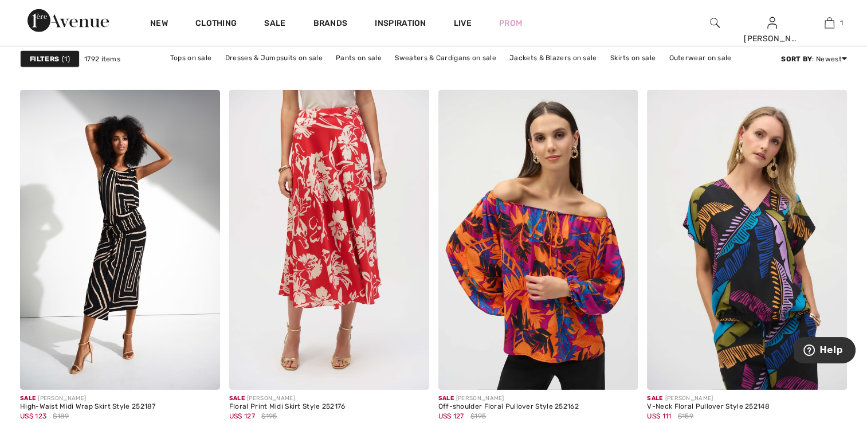
scroll to position [3552, 0]
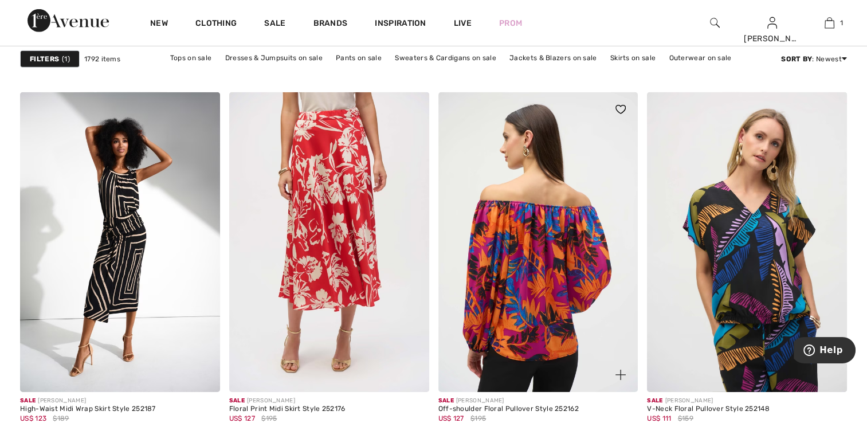
click at [524, 333] on img at bounding box center [538, 242] width 200 height 300
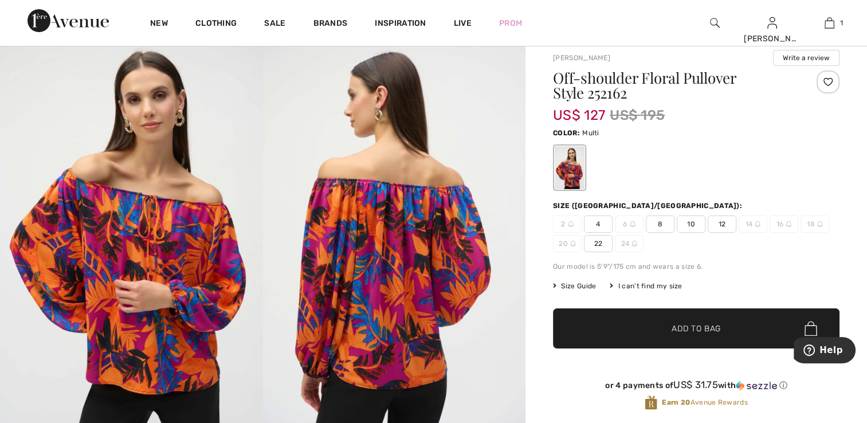
scroll to position [57, 0]
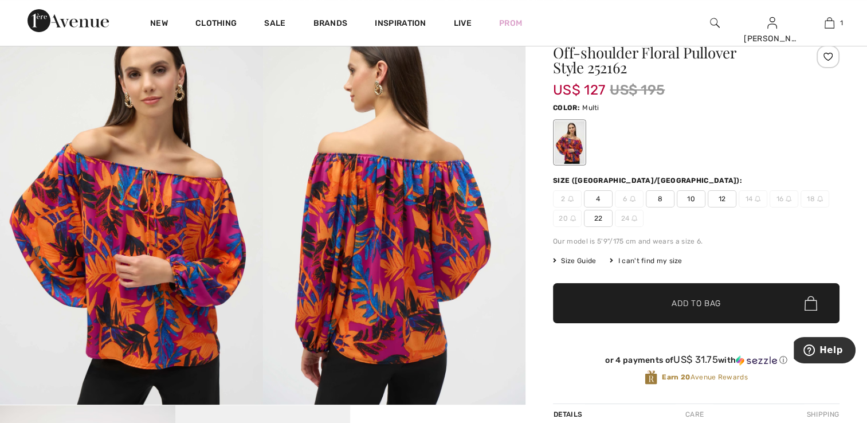
click at [596, 195] on span "4" at bounding box center [598, 198] width 29 height 17
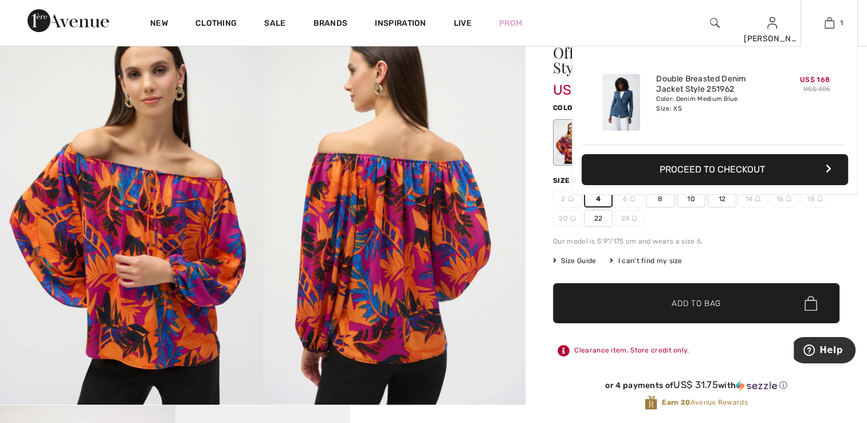
click at [777, 244] on div "Added to Bag [PERSON_NAME] Double Breasted Denim Jacket Style 251962 US$ 168 US…" at bounding box center [715, 147] width 286 height 203
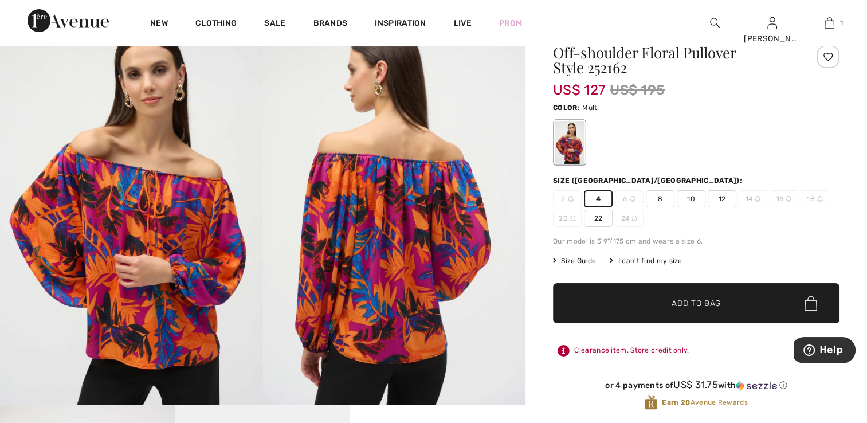
click at [752, 251] on div "Off-shoulder Floral Pullover Style 252162 US$ 127 US$ 195 Color: Multi Size (CA…" at bounding box center [696, 236] width 286 height 383
click at [828, 56] on div at bounding box center [827, 56] width 23 height 23
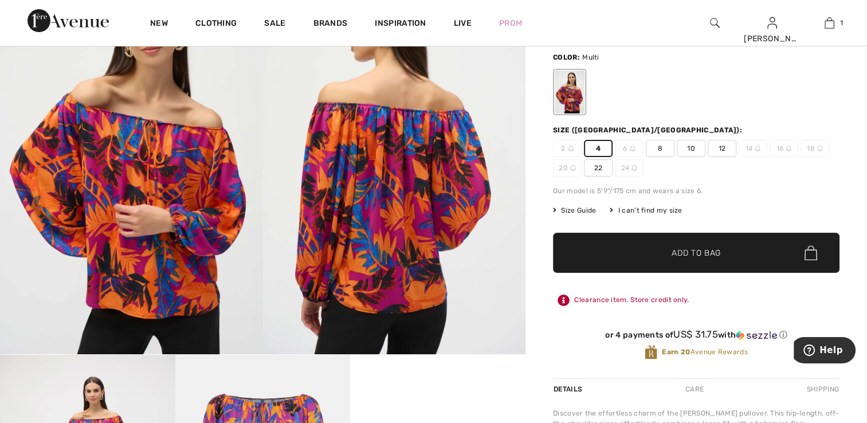
scroll to position [286, 0]
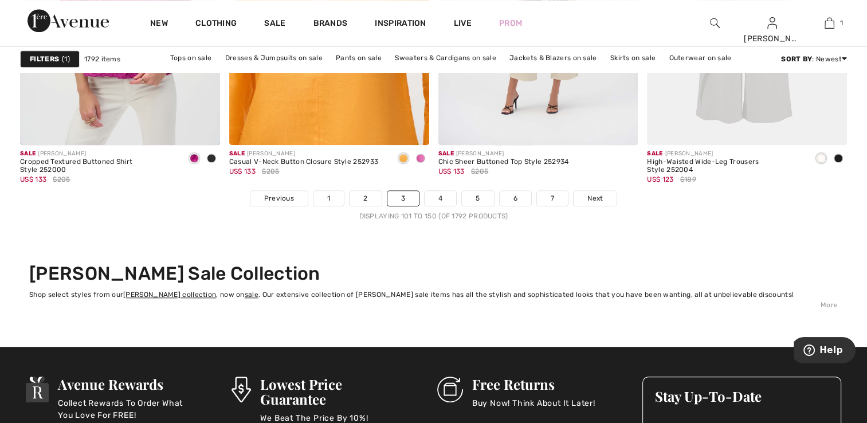
scroll to position [5385, 0]
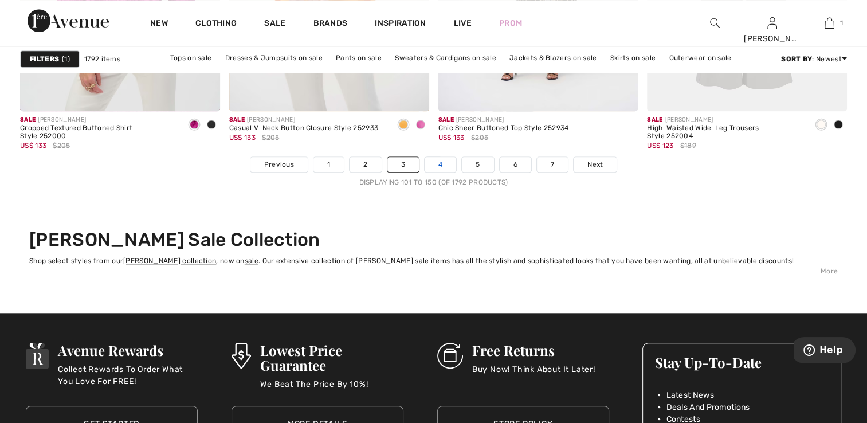
click at [435, 161] on link "4" at bounding box center [441, 164] width 32 height 15
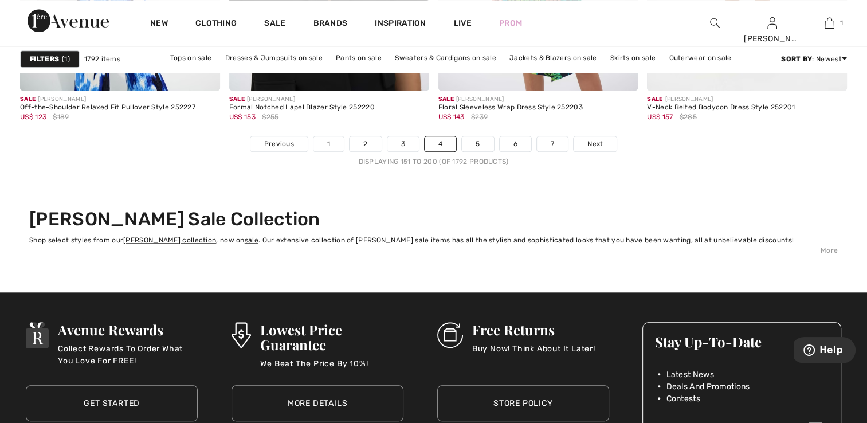
scroll to position [5442, 0]
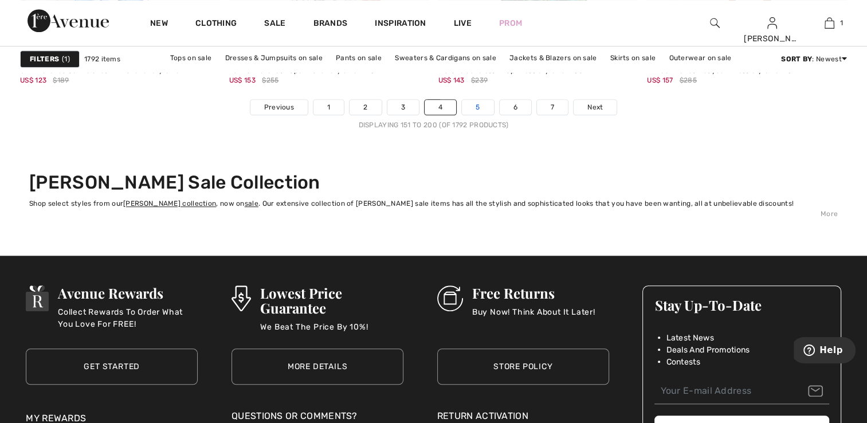
click at [474, 101] on link "5" at bounding box center [478, 107] width 32 height 15
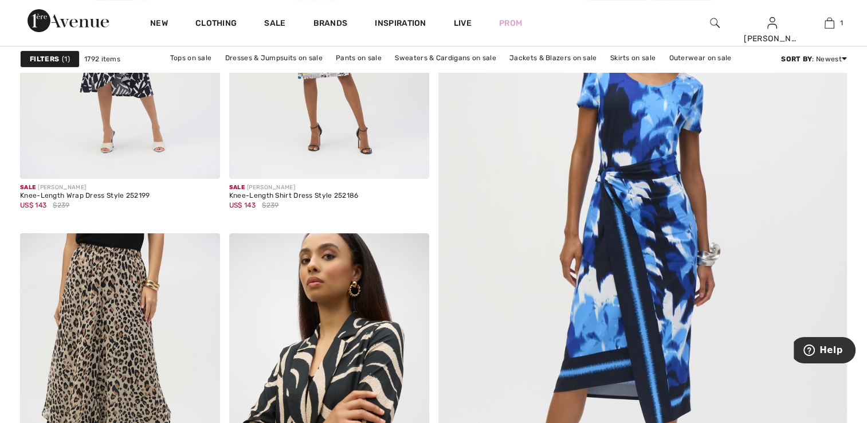
scroll to position [286, 0]
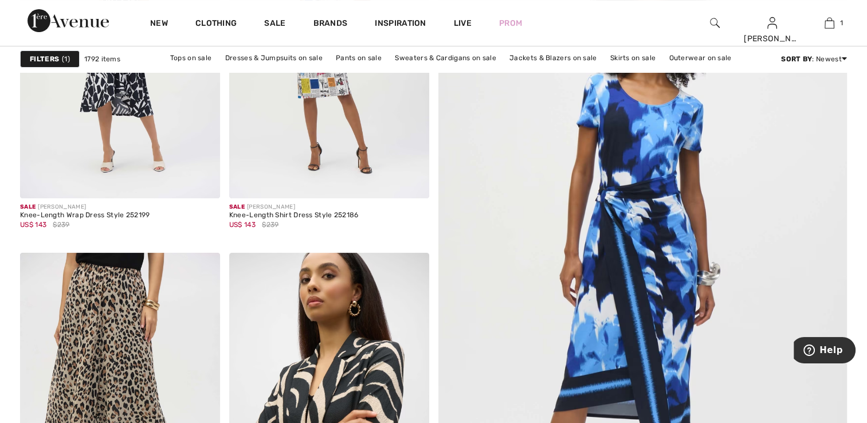
click at [619, 237] on img at bounding box center [642, 267] width 490 height 736
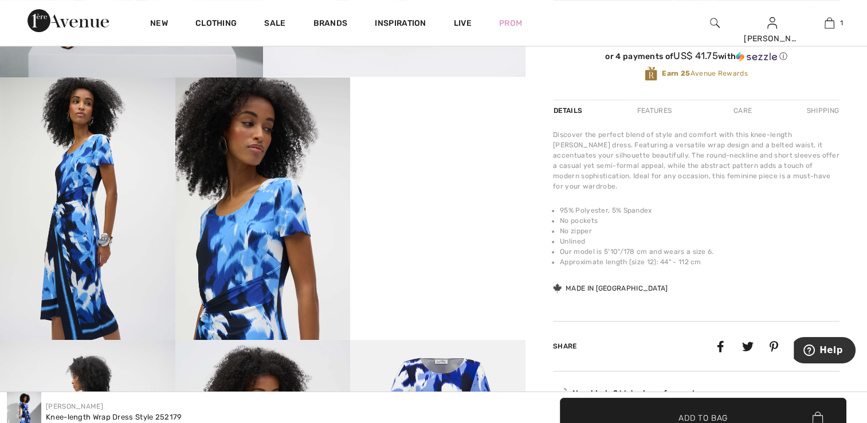
scroll to position [401, 0]
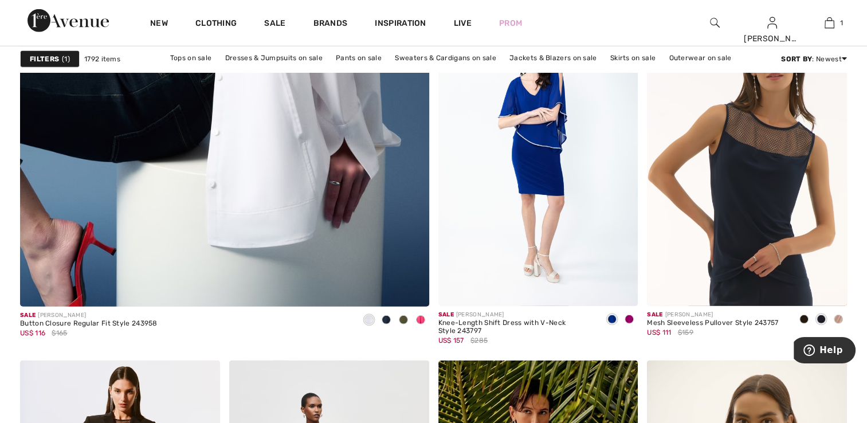
scroll to position [3208, 0]
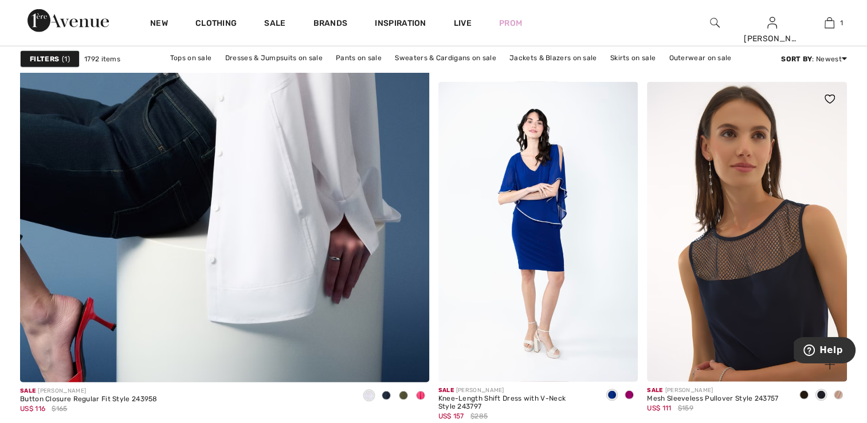
click at [726, 243] on img at bounding box center [747, 232] width 200 height 300
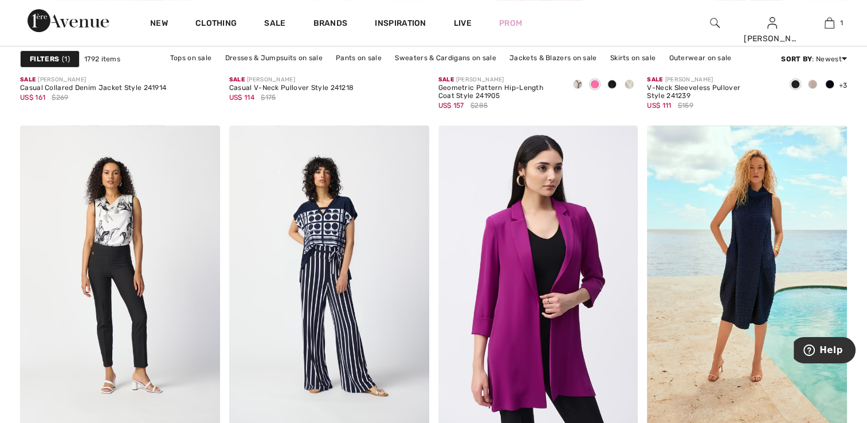
scroll to position [4698, 0]
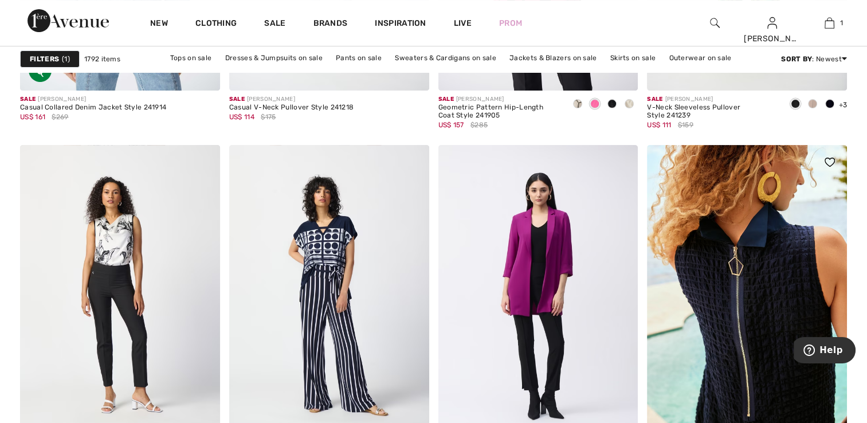
click at [725, 283] on img at bounding box center [747, 295] width 200 height 300
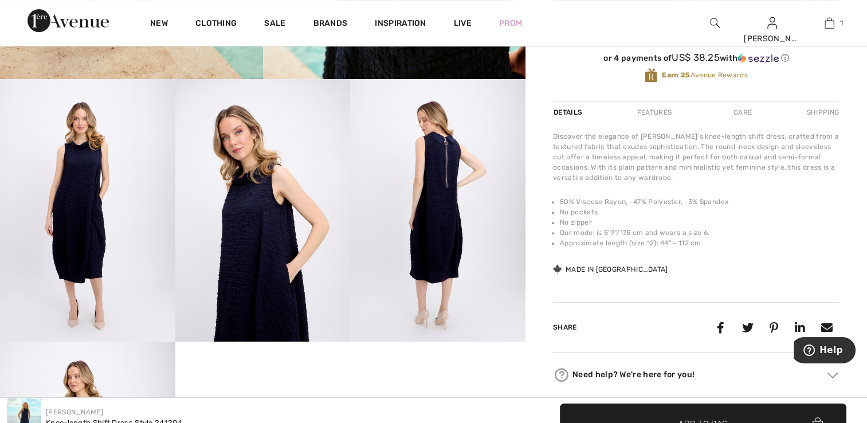
scroll to position [401, 0]
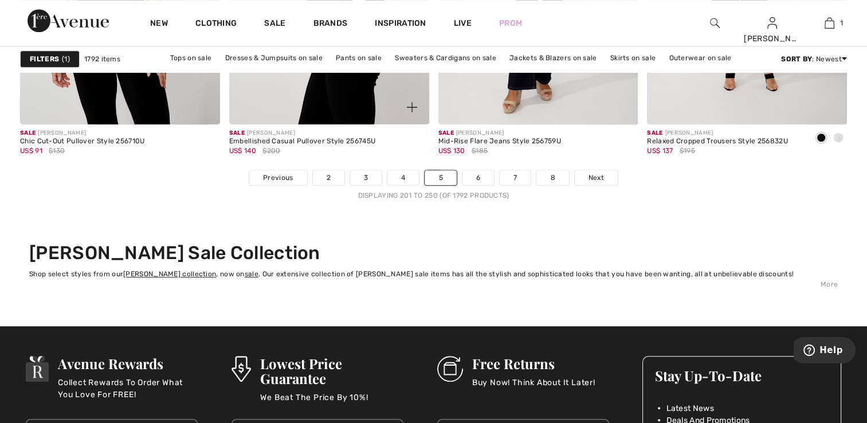
scroll to position [5442, 0]
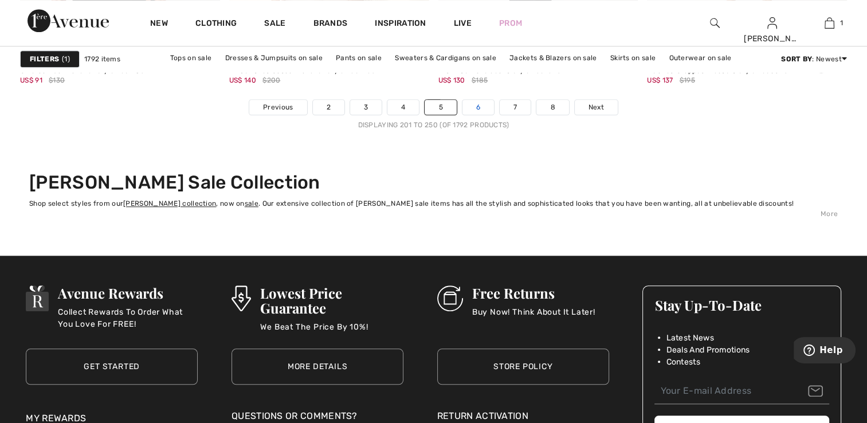
click at [470, 109] on link "6" at bounding box center [478, 107] width 32 height 15
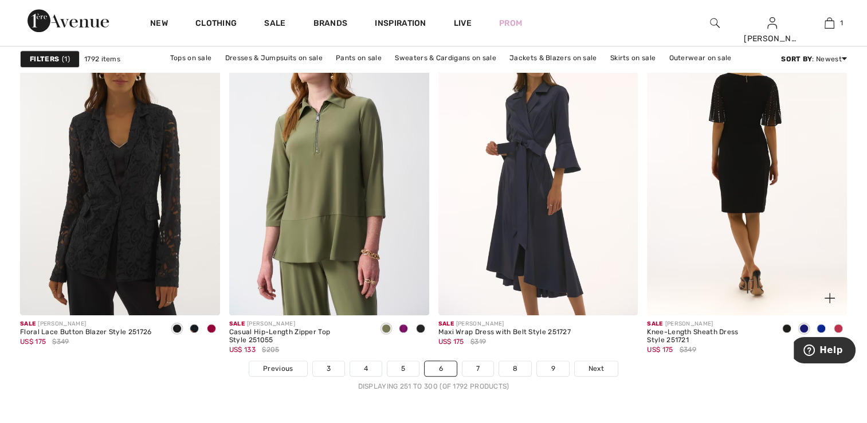
scroll to position [5271, 0]
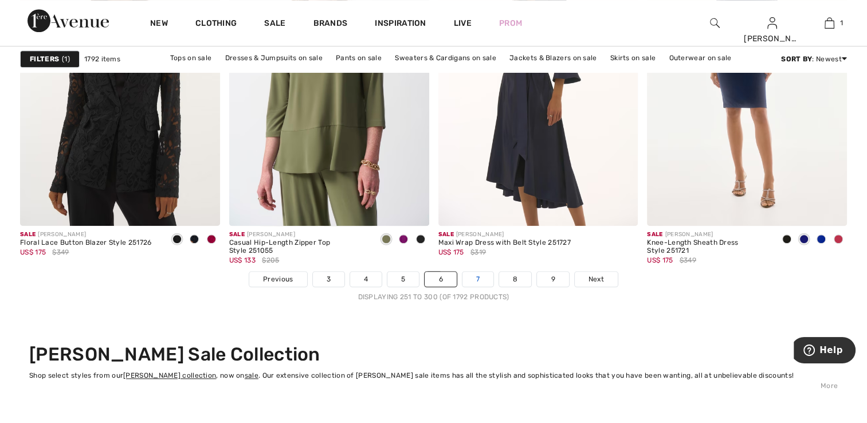
click at [474, 274] on link "7" at bounding box center [477, 279] width 31 height 15
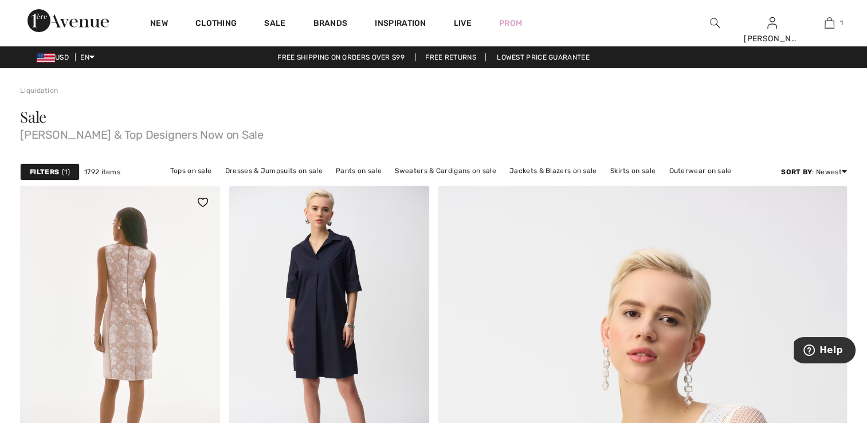
click at [164, 290] on img at bounding box center [120, 335] width 200 height 300
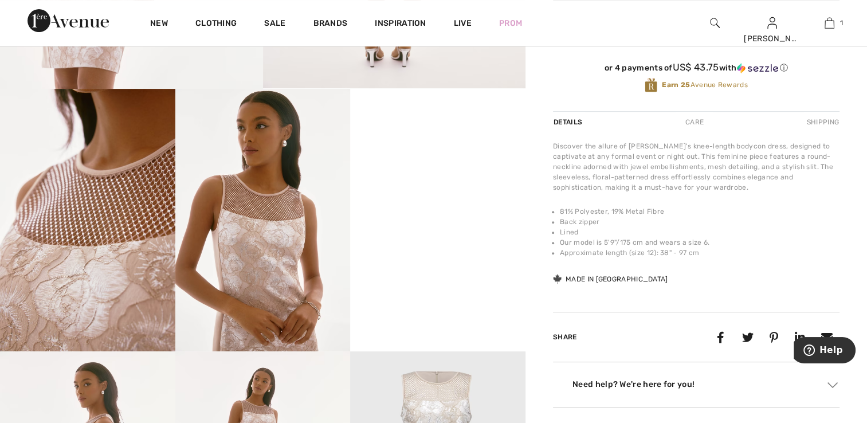
scroll to position [401, 0]
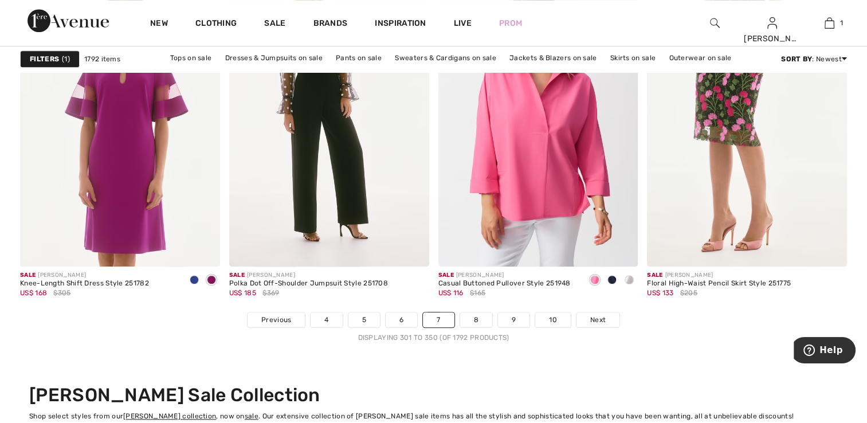
scroll to position [5385, 0]
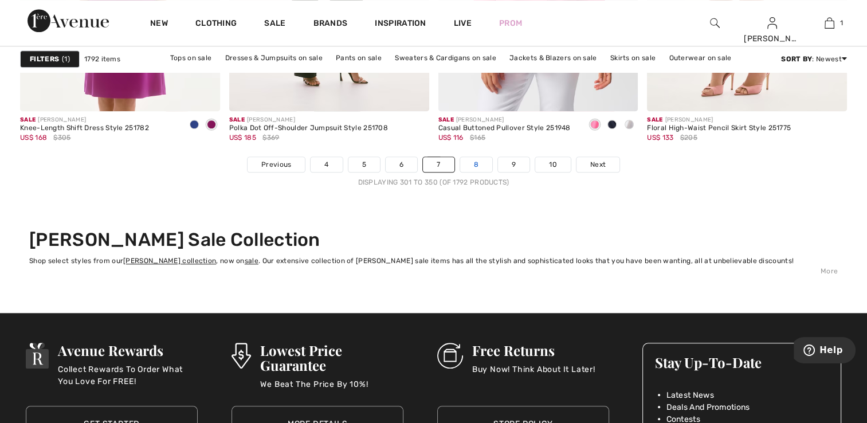
click at [469, 159] on link "8" at bounding box center [476, 164] width 32 height 15
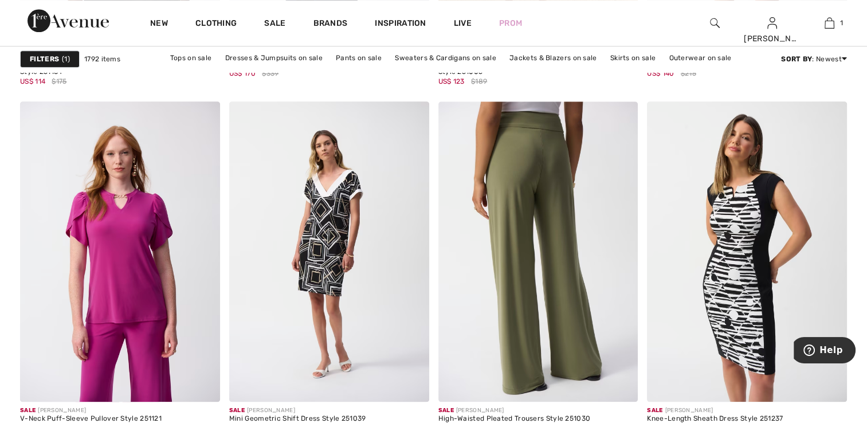
scroll to position [1203, 0]
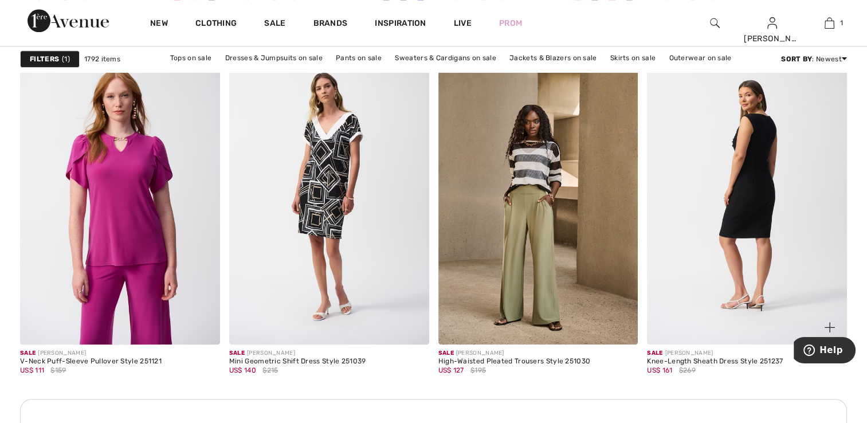
click at [697, 242] on img at bounding box center [747, 194] width 200 height 300
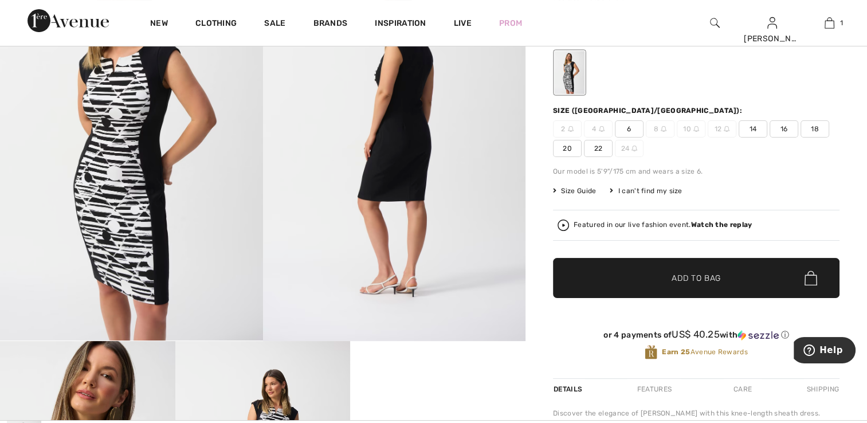
scroll to position [115, 0]
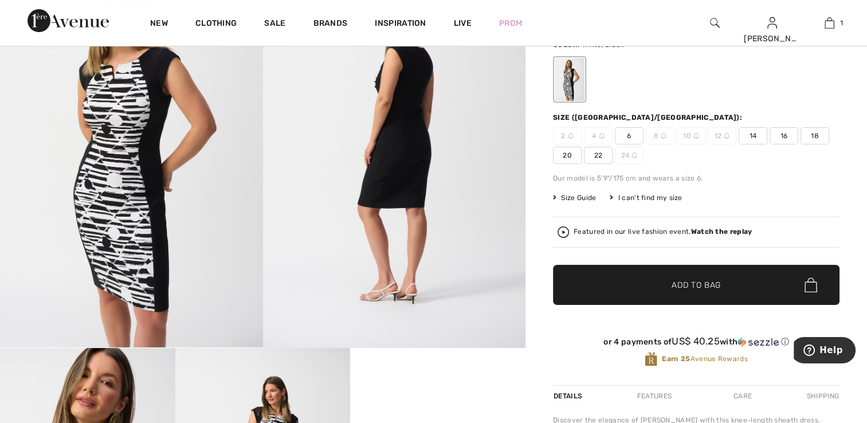
click at [621, 133] on span "6" at bounding box center [629, 135] width 29 height 17
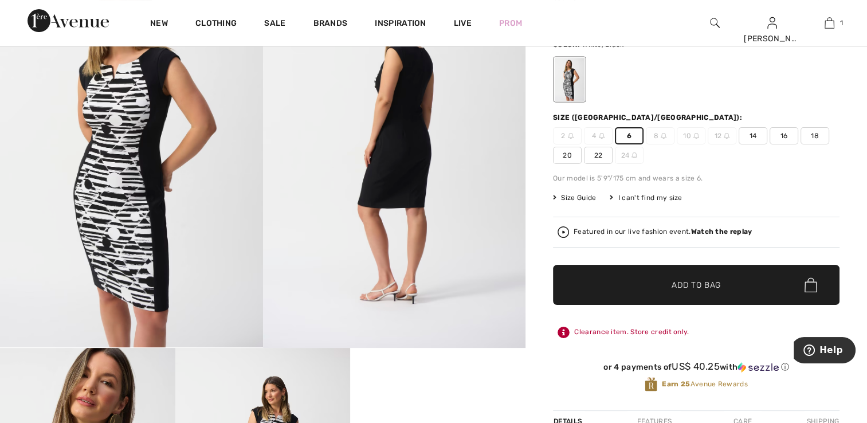
scroll to position [0, 0]
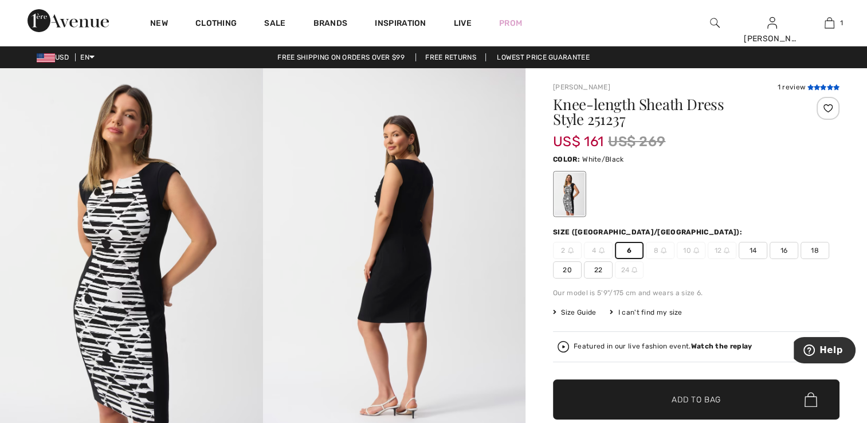
click at [830, 85] on icon at bounding box center [829, 87] width 6 height 6
click at [827, 104] on div at bounding box center [827, 108] width 23 height 23
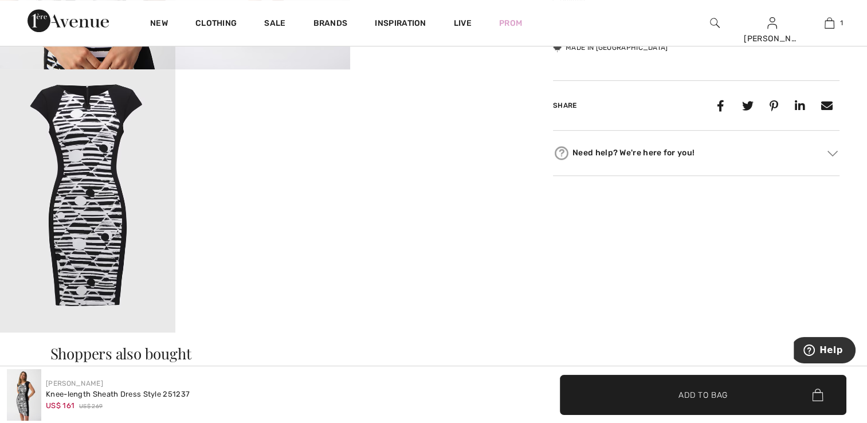
scroll to position [859, 0]
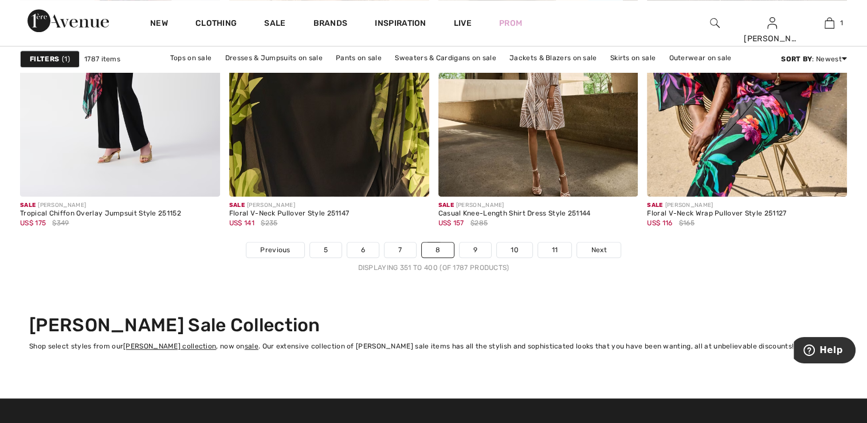
scroll to position [5271, 0]
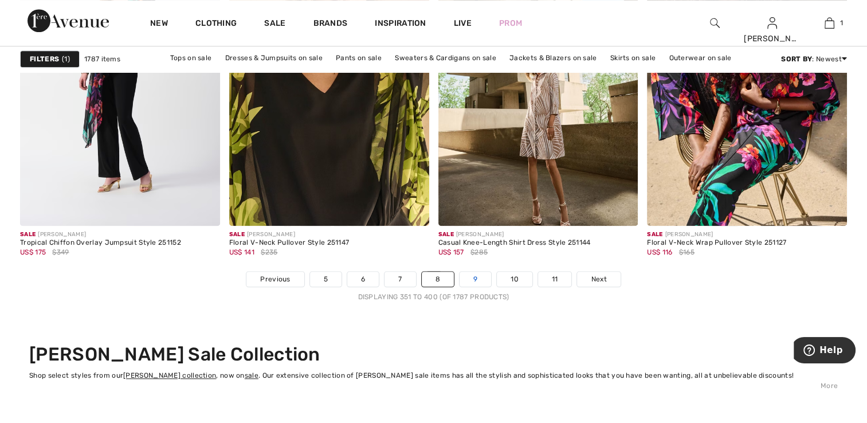
click at [471, 272] on link "9" at bounding box center [475, 279] width 32 height 15
click at [480, 277] on link "9" at bounding box center [475, 279] width 32 height 15
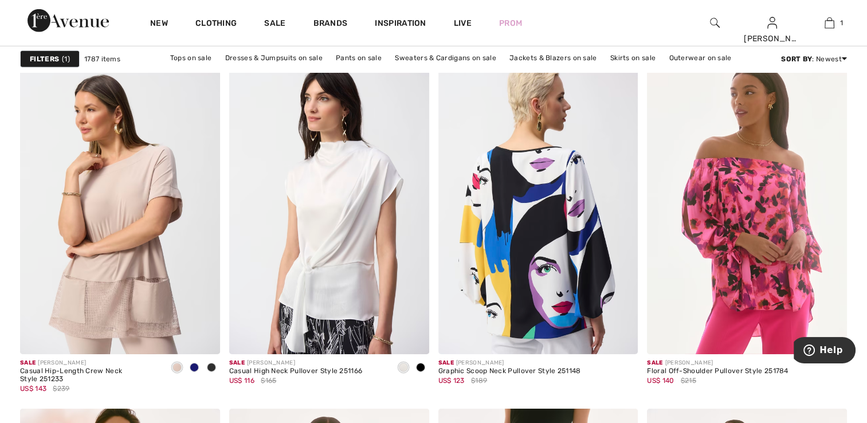
scroll to position [3609, 0]
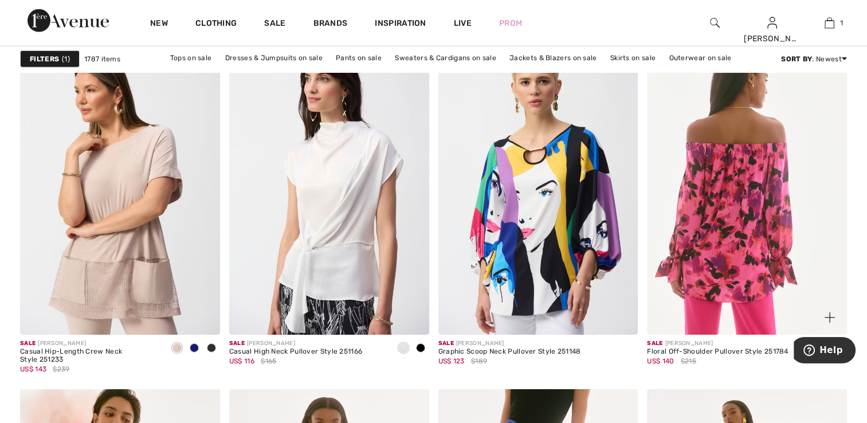
click at [715, 295] on img at bounding box center [747, 185] width 200 height 300
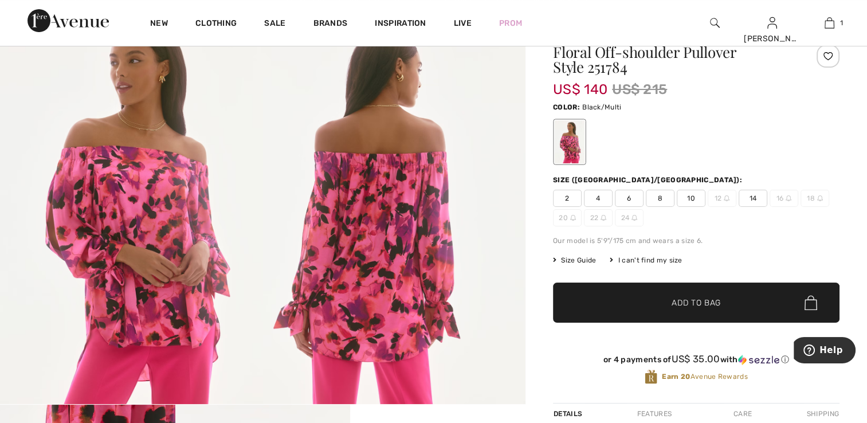
scroll to position [57, 0]
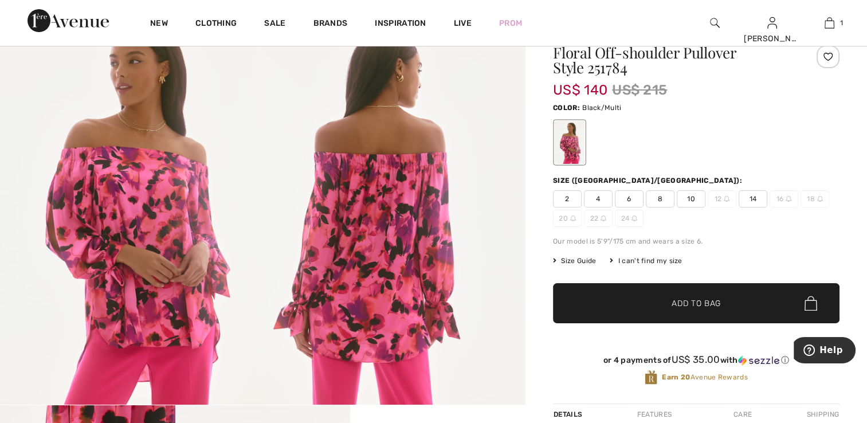
click at [632, 189] on div "Size ([GEOGRAPHIC_DATA]/[GEOGRAPHIC_DATA]): 2 4 6 8 10 12 14 16 18 20 22 24" at bounding box center [696, 201] width 286 height 52
click at [633, 203] on span "6" at bounding box center [629, 198] width 29 height 17
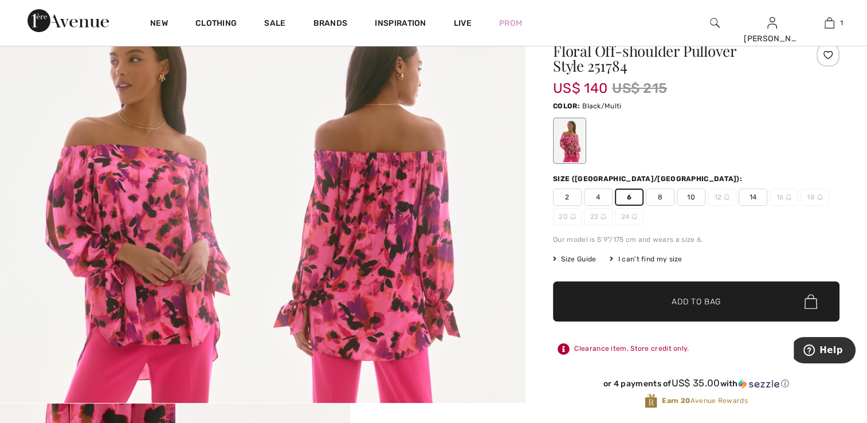
scroll to position [0, 0]
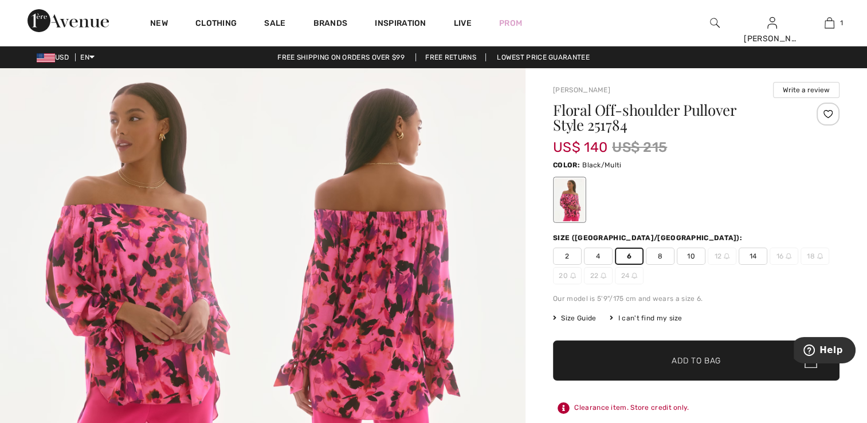
click at [823, 111] on div at bounding box center [827, 114] width 23 height 23
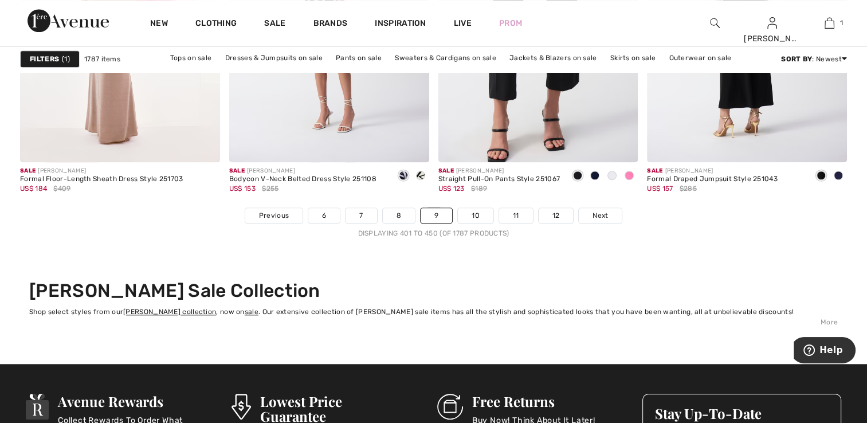
scroll to position [5442, 0]
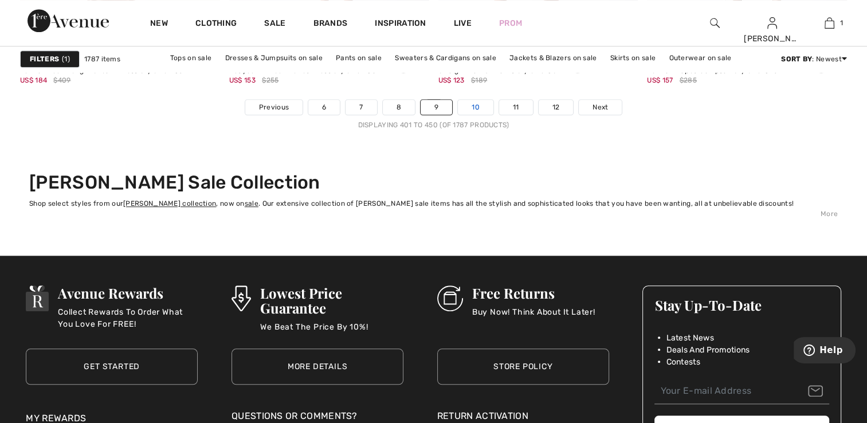
click at [477, 100] on link "10" at bounding box center [476, 107] width 36 height 15
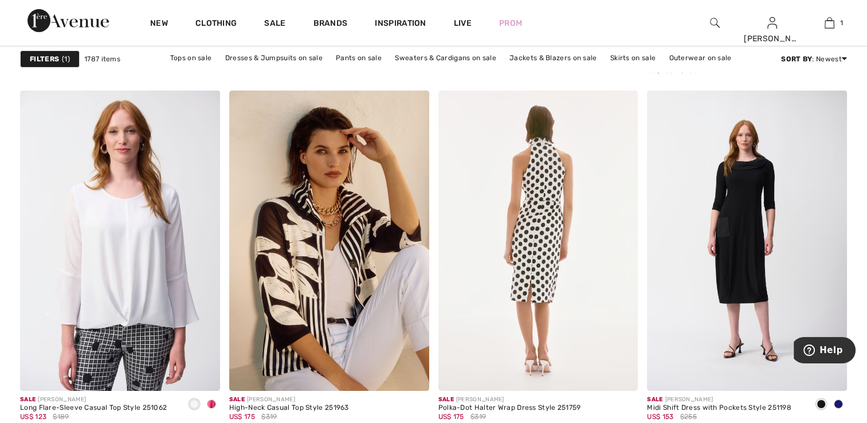
scroll to position [3896, 0]
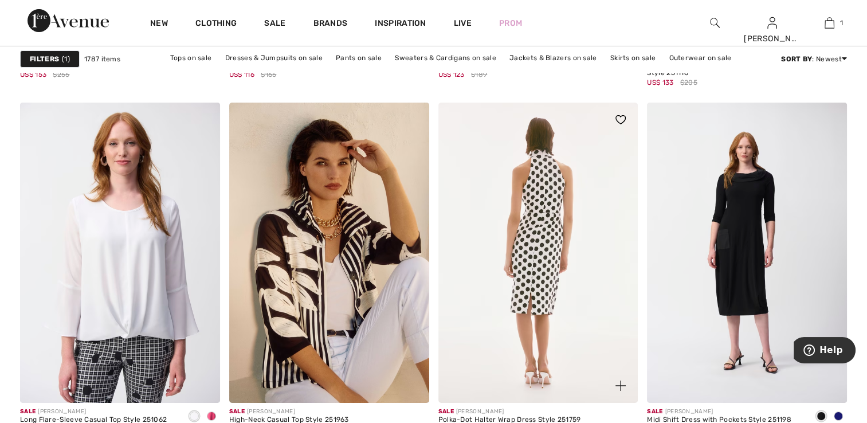
click at [550, 219] on img at bounding box center [538, 253] width 200 height 300
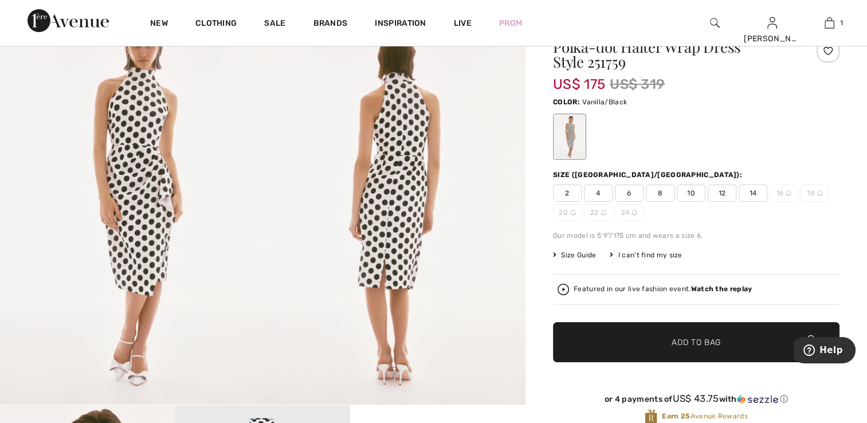
scroll to position [57, 0]
click at [629, 191] on span "6" at bounding box center [629, 192] width 29 height 17
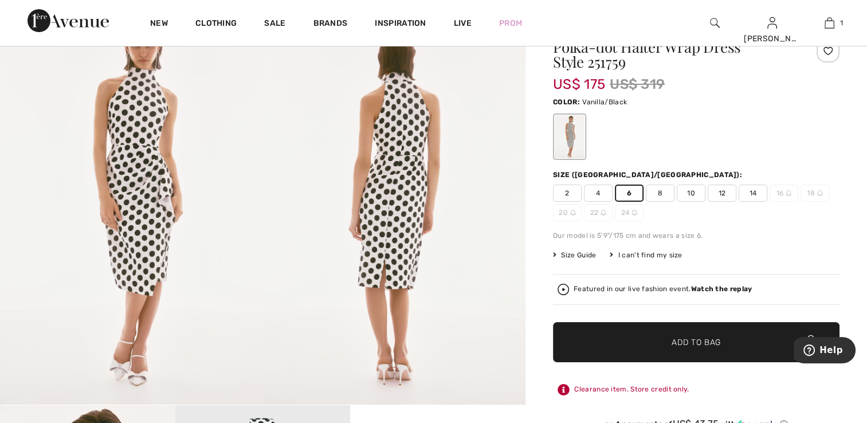
click at [830, 54] on div at bounding box center [827, 51] width 23 height 23
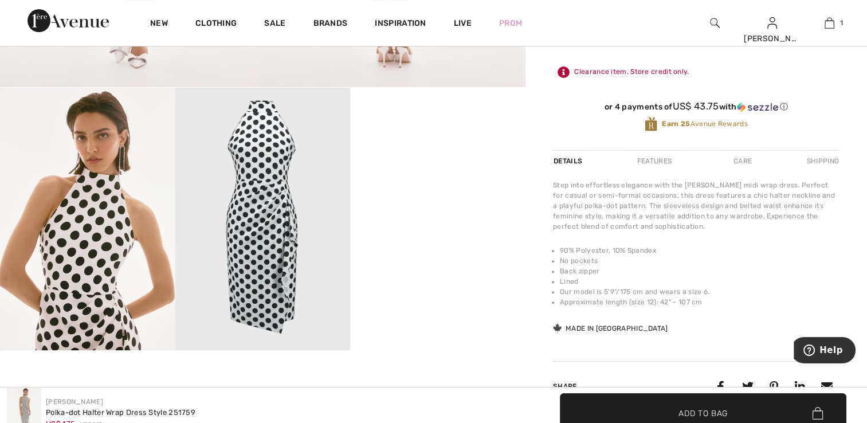
scroll to position [401, 0]
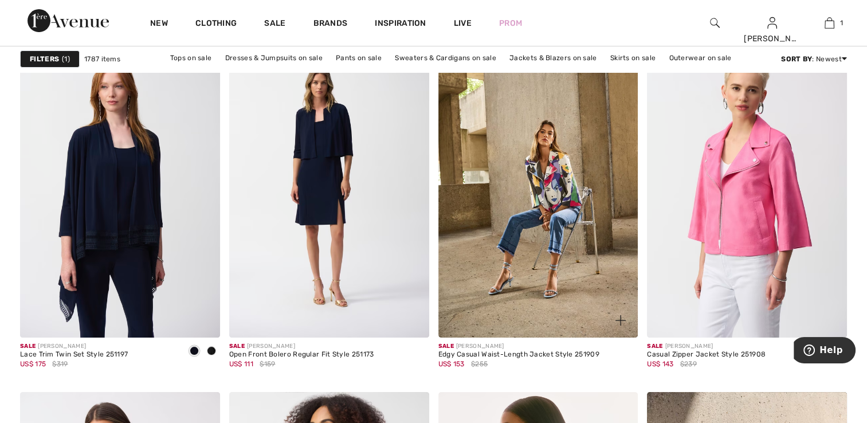
scroll to position [4411, 0]
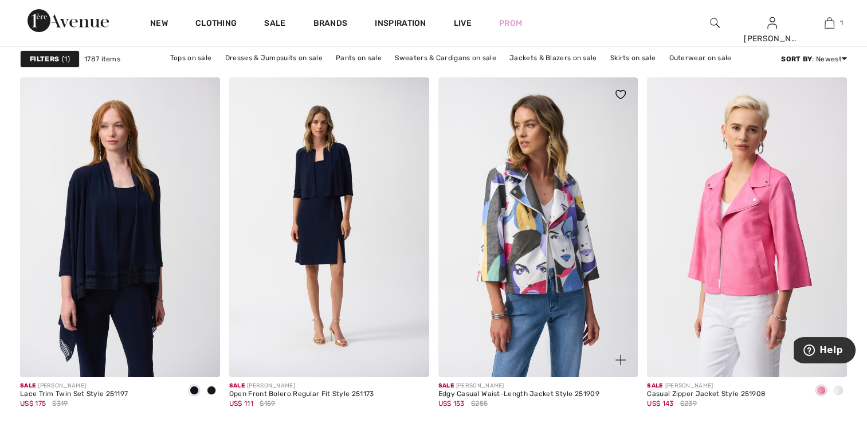
click at [541, 245] on img at bounding box center [538, 227] width 200 height 300
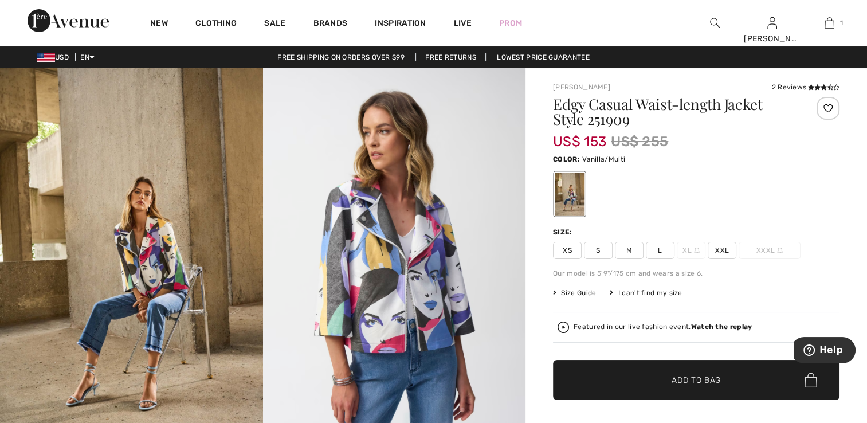
click at [602, 247] on span "S" at bounding box center [598, 250] width 29 height 17
click at [814, 89] on icon at bounding box center [817, 87] width 6 height 6
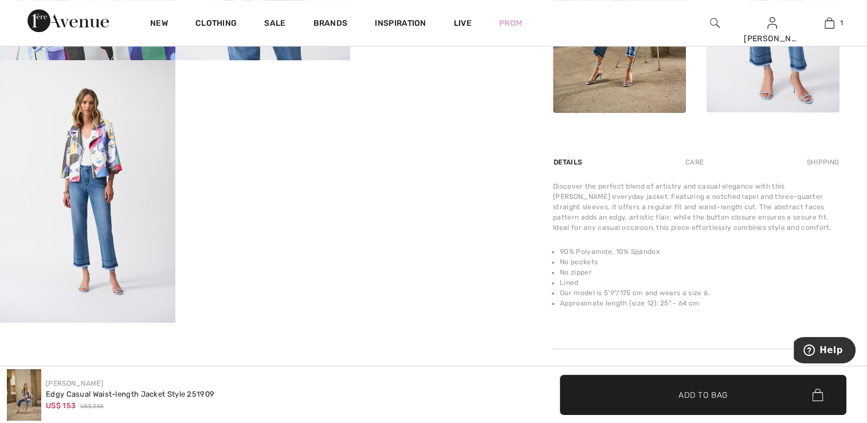
scroll to position [657, 0]
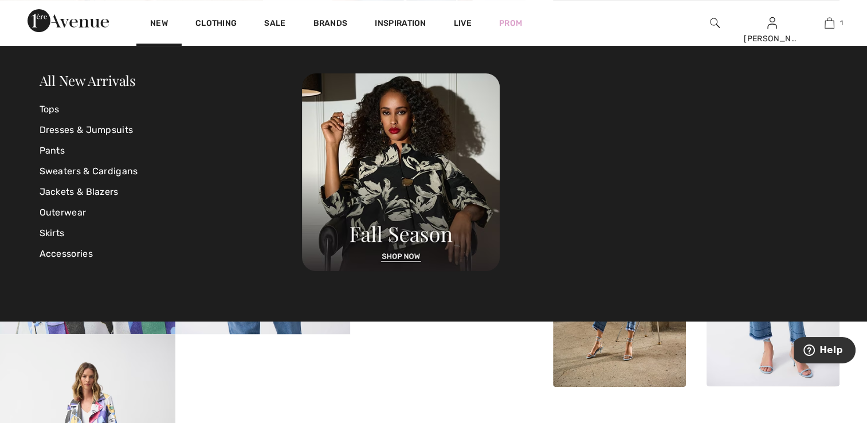
scroll to position [458, 0]
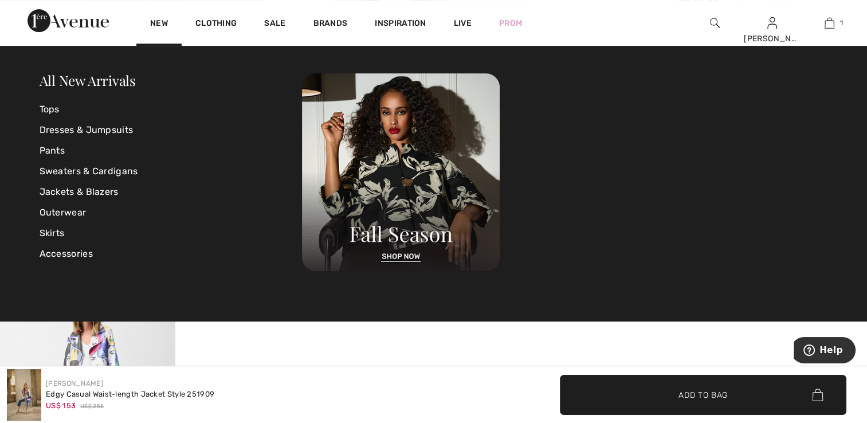
click at [333, 325] on div "Your browser does not support the video tag." at bounding box center [262, 69] width 525 height 919
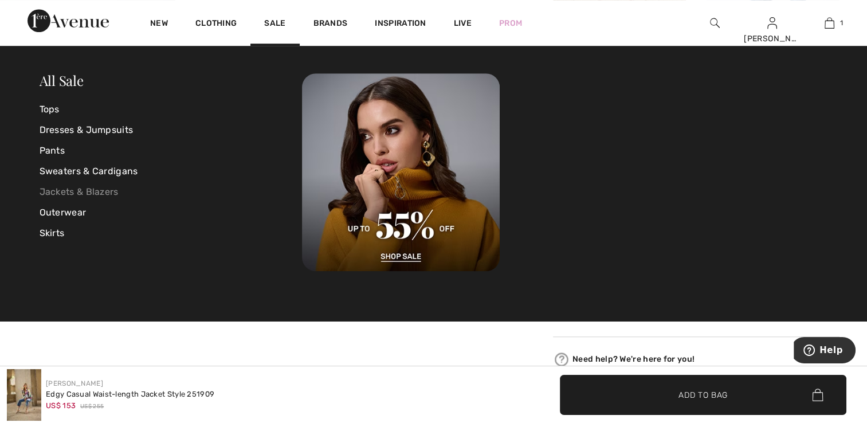
scroll to position [745, 0]
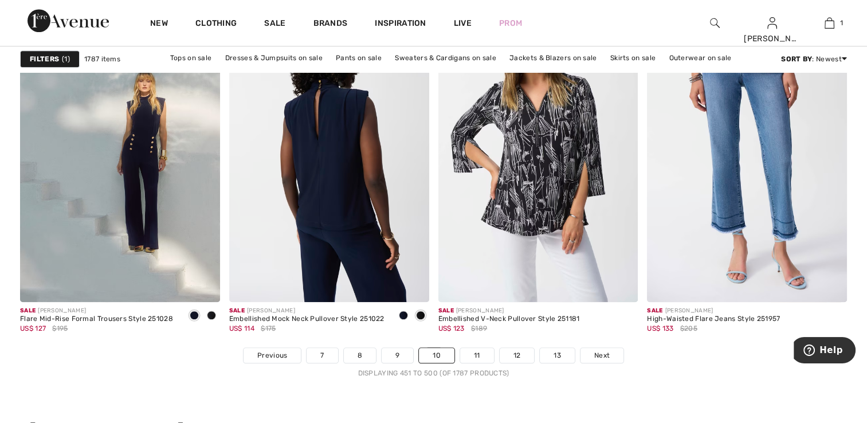
scroll to position [5213, 0]
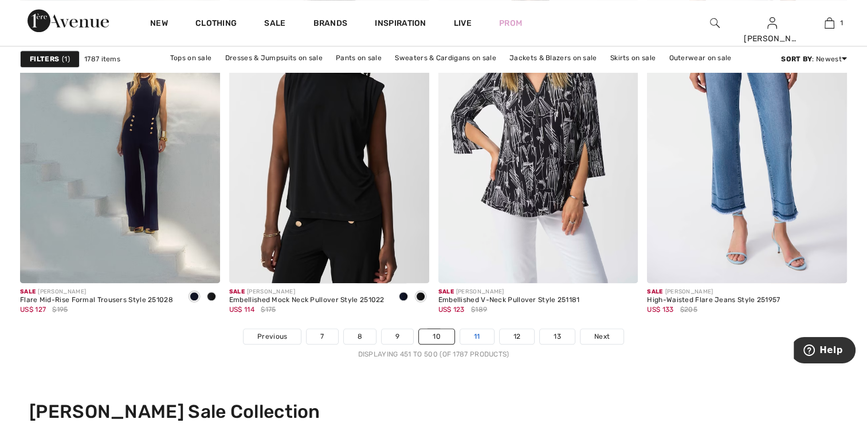
click at [478, 331] on link "11" at bounding box center [477, 336] width 34 height 15
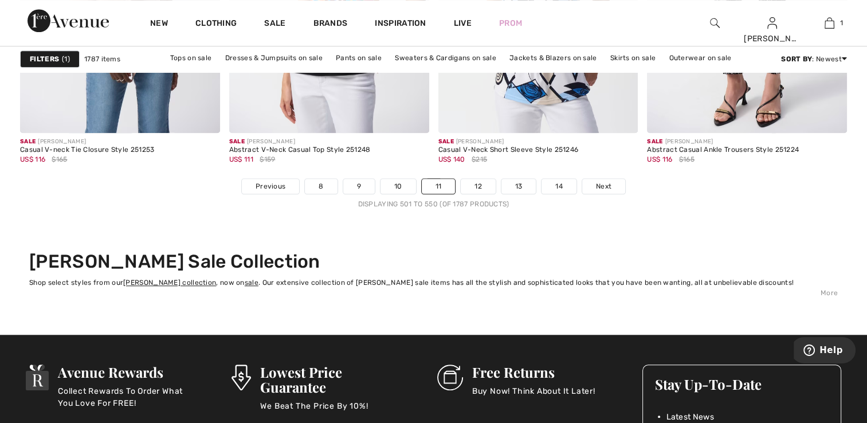
scroll to position [5328, 0]
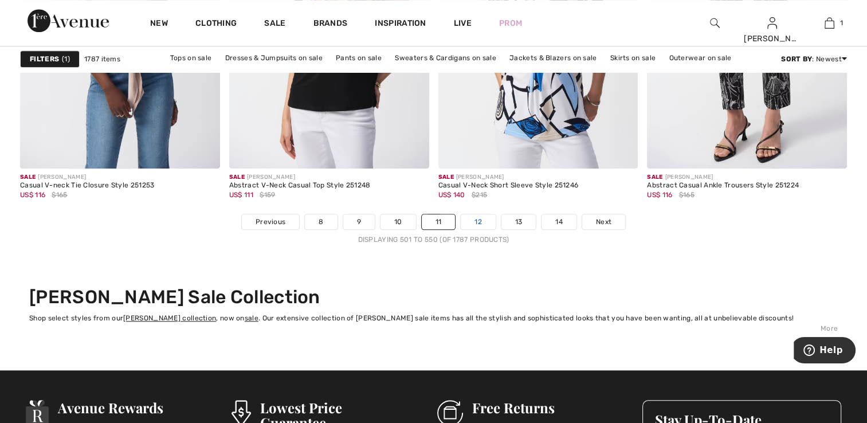
click at [474, 220] on link "12" at bounding box center [478, 221] width 35 height 15
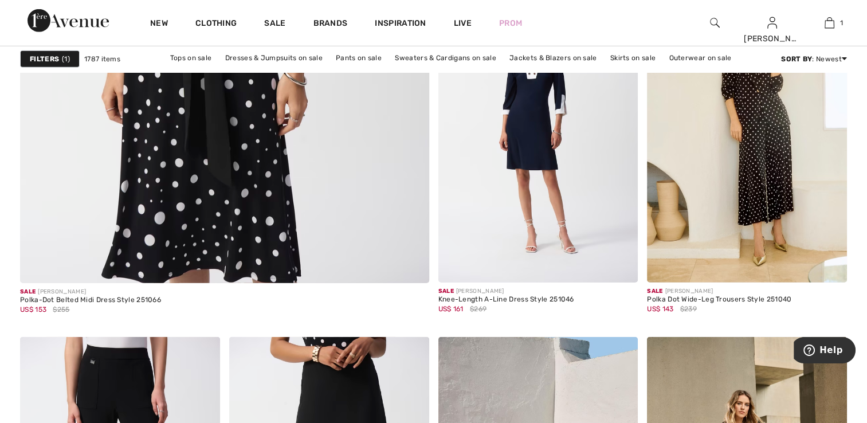
scroll to position [3323, 0]
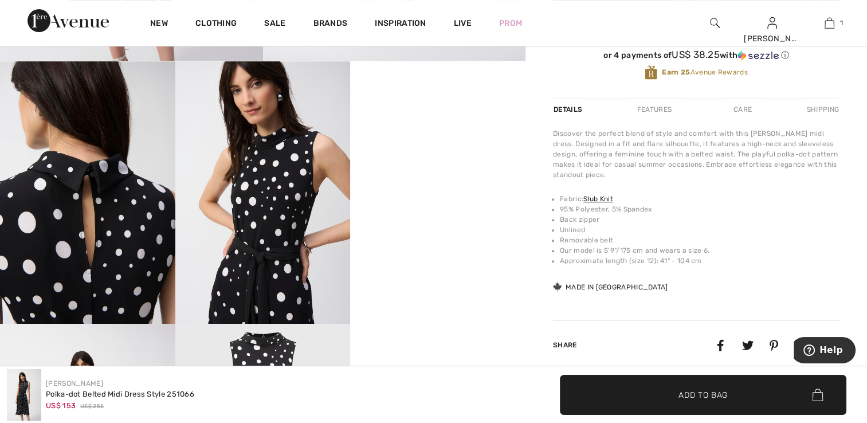
scroll to position [57, 0]
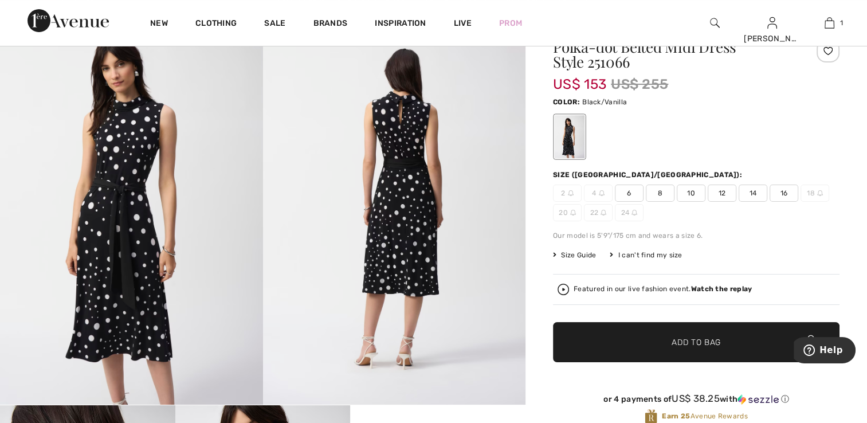
click at [627, 190] on span "6" at bounding box center [629, 192] width 29 height 17
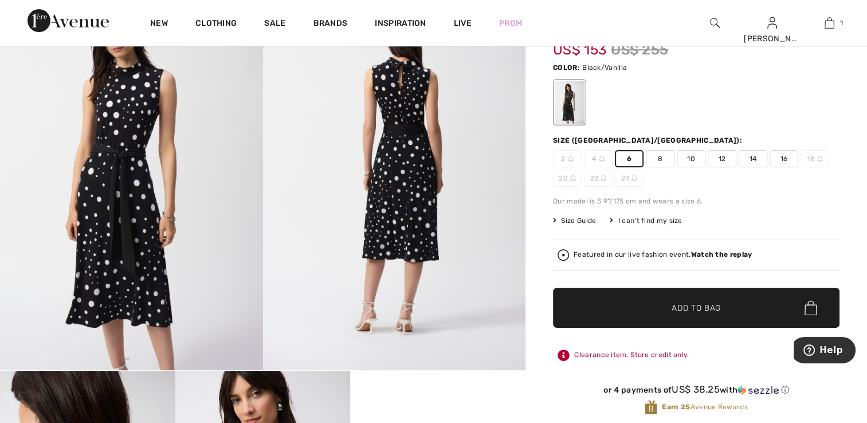
scroll to position [0, 0]
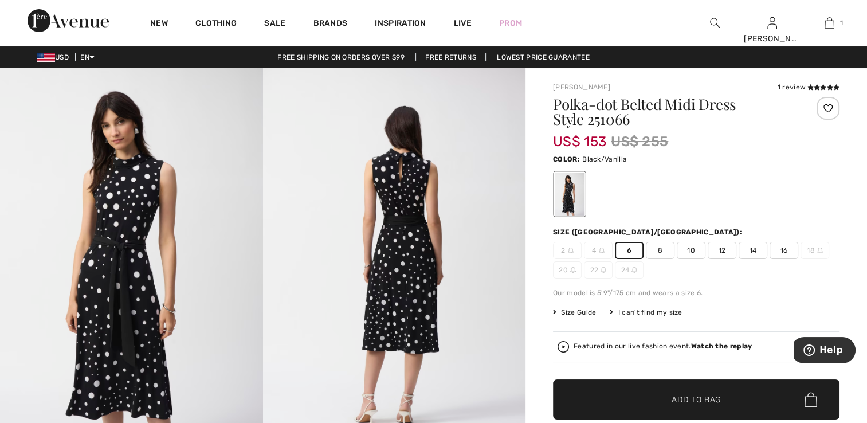
click at [827, 107] on div at bounding box center [827, 108] width 23 height 23
click at [822, 85] on icon at bounding box center [823, 87] width 6 height 6
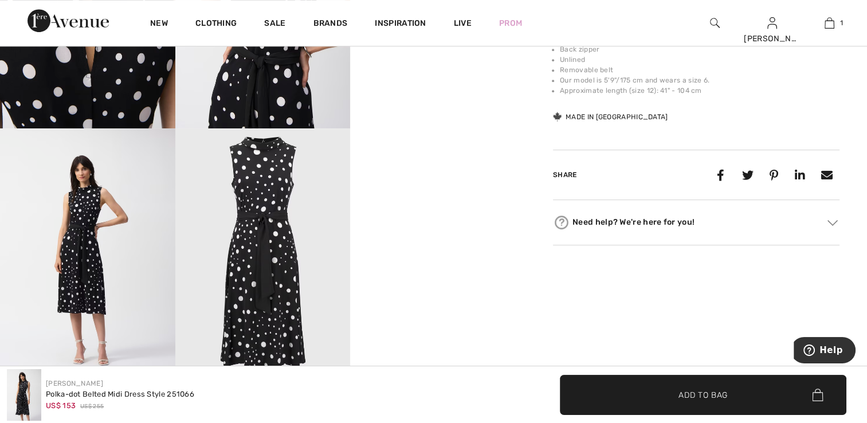
scroll to position [597, 0]
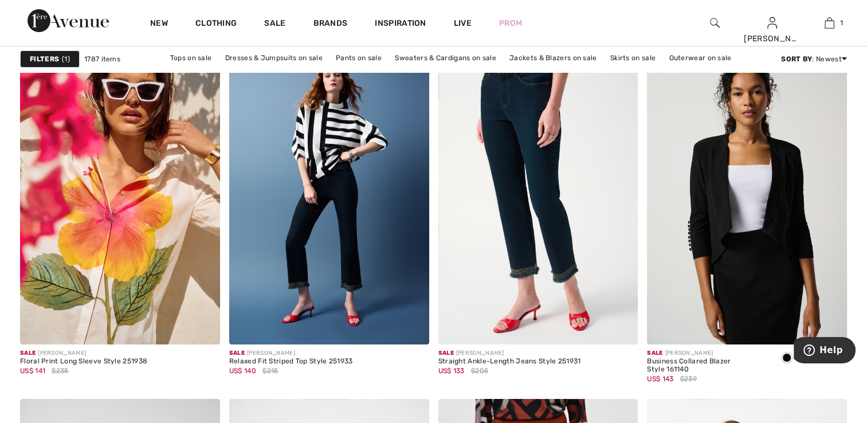
scroll to position [4469, 0]
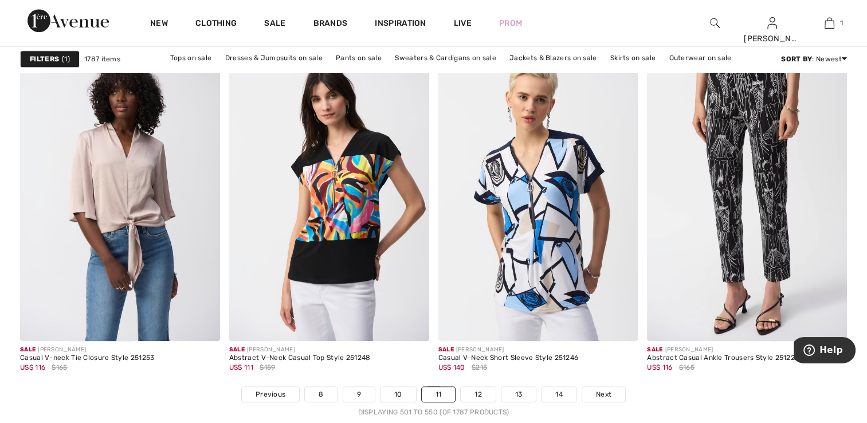
scroll to position [5156, 0]
click at [483, 392] on link "12" at bounding box center [478, 393] width 35 height 15
click at [473, 388] on link "12" at bounding box center [478, 393] width 35 height 15
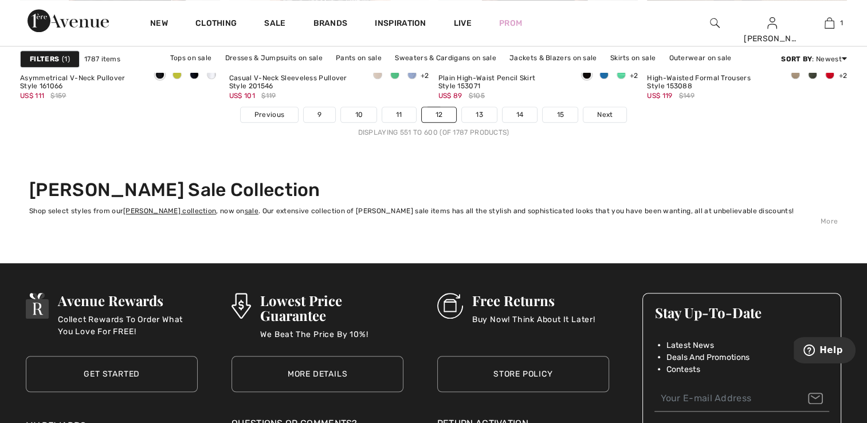
scroll to position [5442, 0]
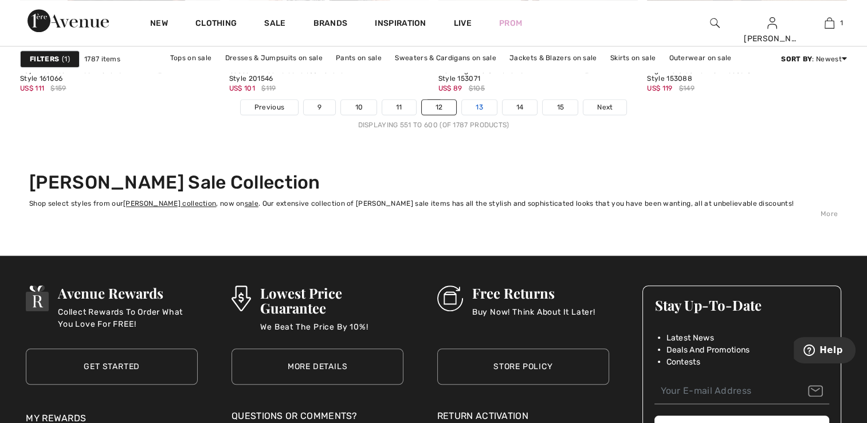
click at [484, 104] on link "13" at bounding box center [479, 107] width 35 height 15
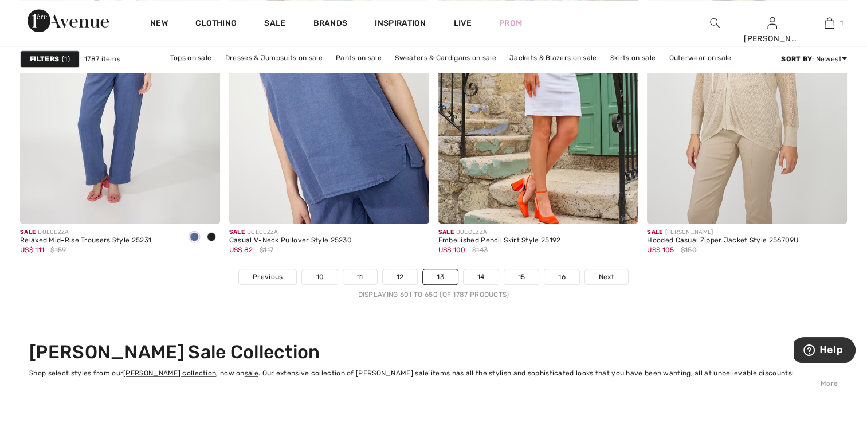
scroll to position [5385, 0]
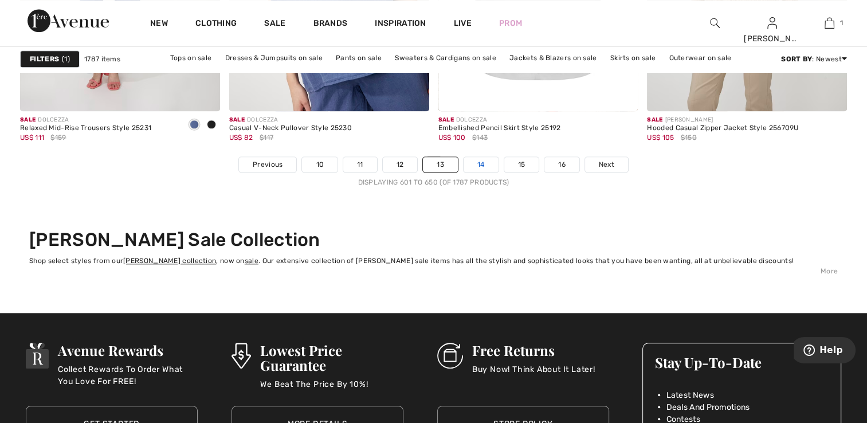
click at [478, 159] on link "14" at bounding box center [480, 164] width 35 height 15
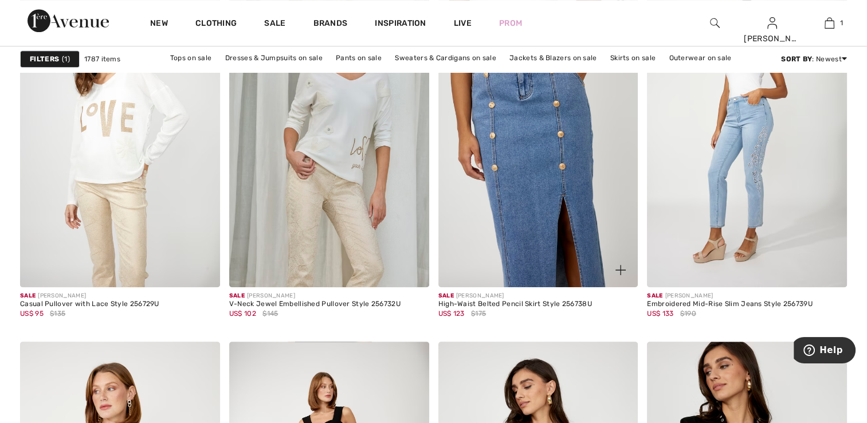
scroll to position [917, 0]
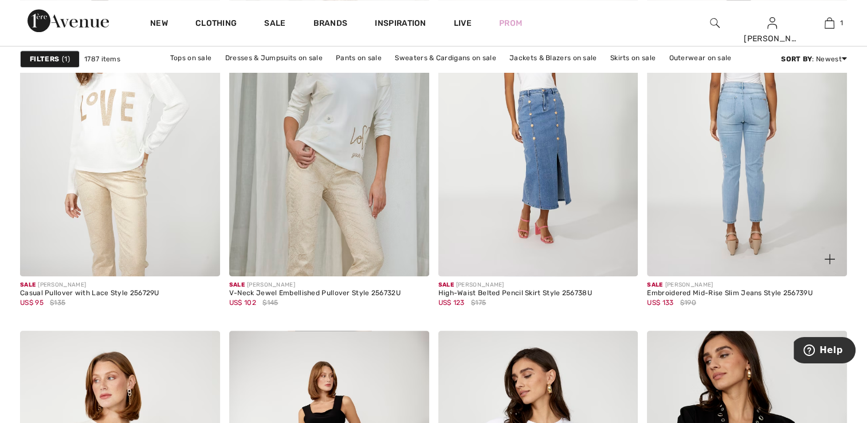
click at [729, 217] on img at bounding box center [747, 127] width 200 height 300
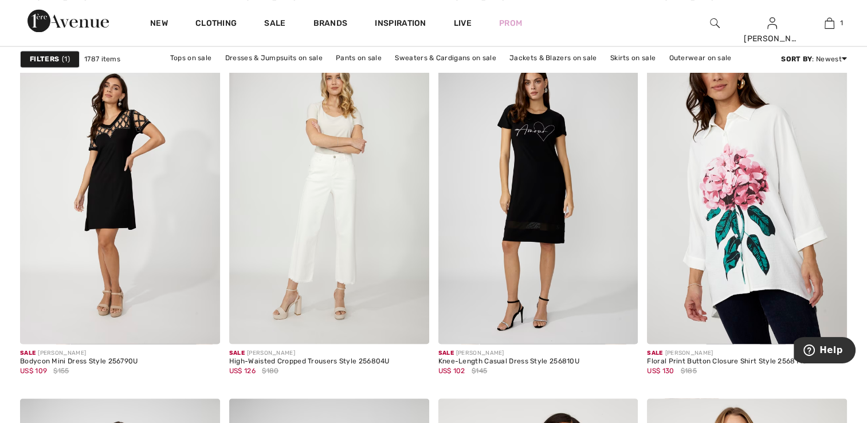
scroll to position [2062, 0]
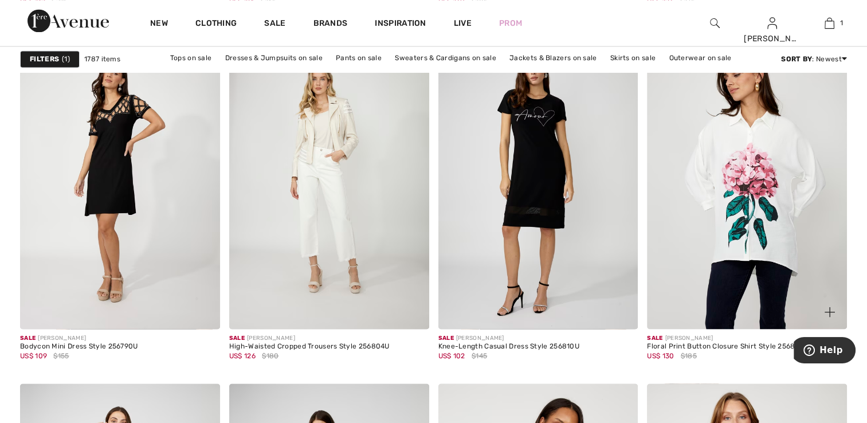
click at [801, 226] on img at bounding box center [747, 179] width 200 height 300
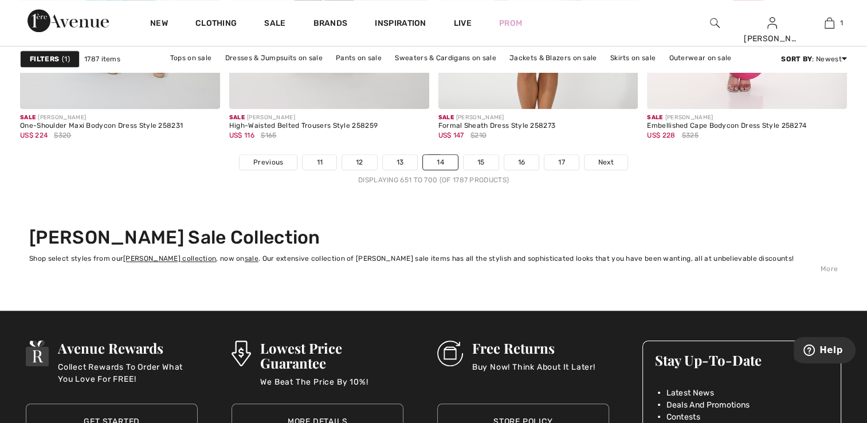
scroll to position [5213, 0]
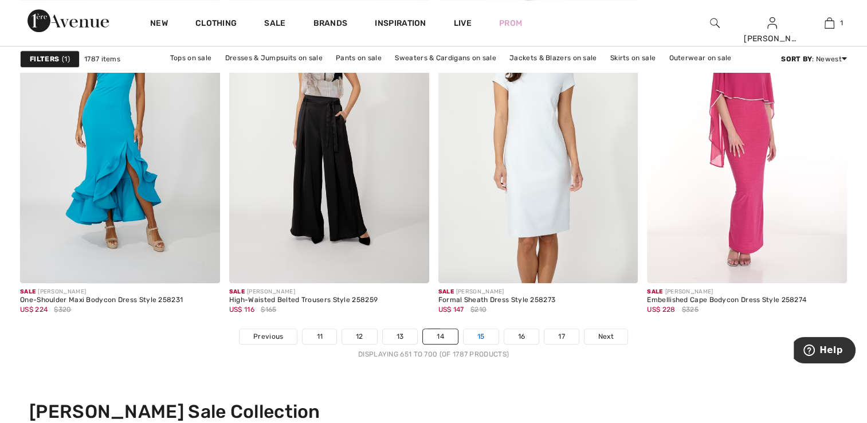
click at [484, 333] on link "15" at bounding box center [480, 336] width 35 height 15
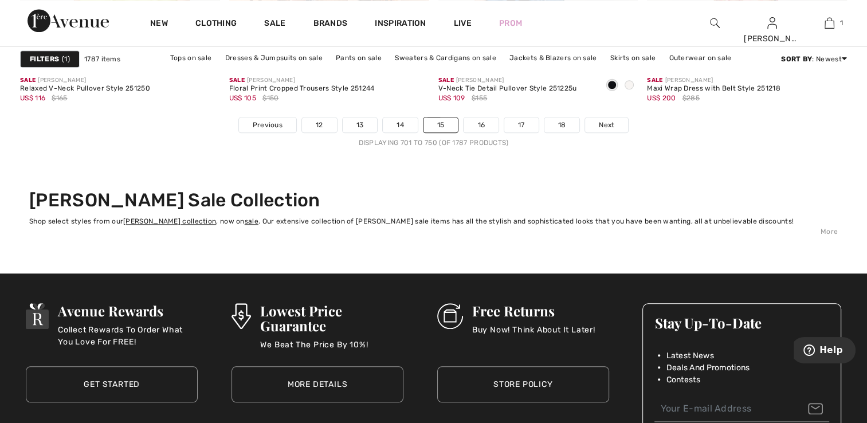
scroll to position [5271, 0]
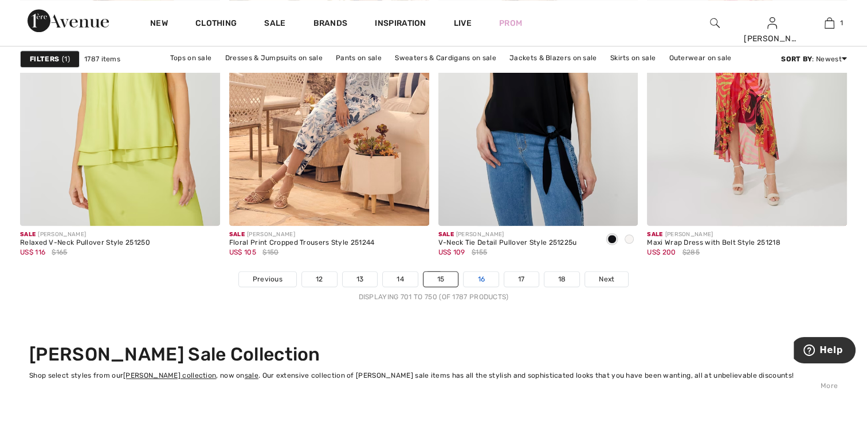
click at [480, 274] on link "16" at bounding box center [480, 279] width 35 height 15
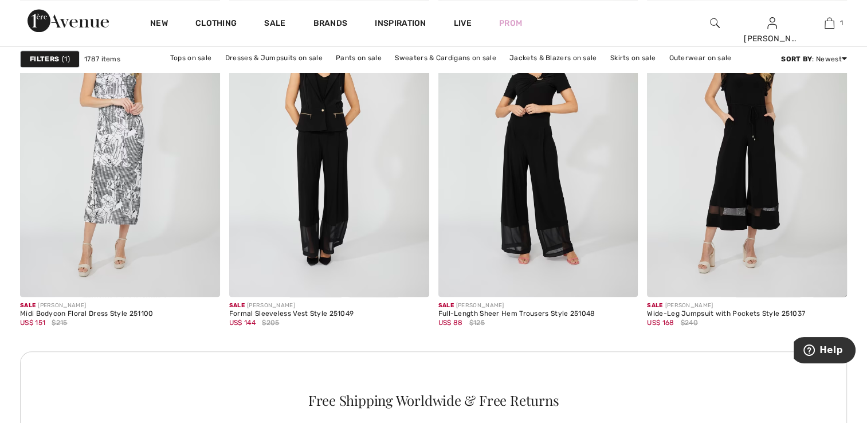
scroll to position [1203, 0]
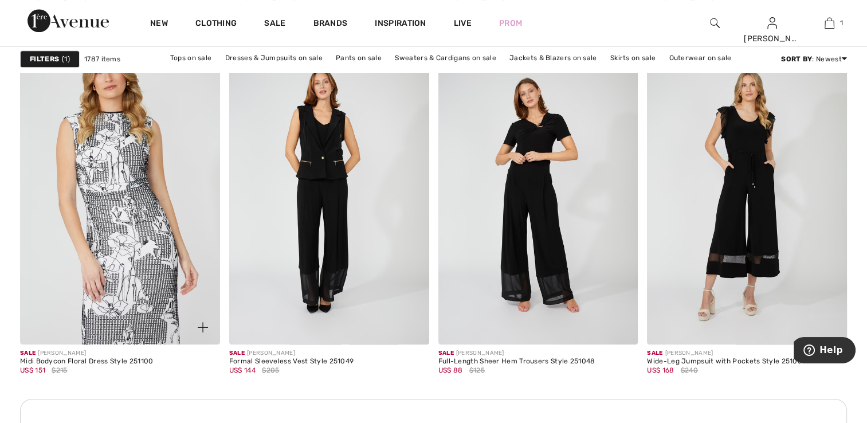
click at [205, 233] on img at bounding box center [120, 194] width 200 height 300
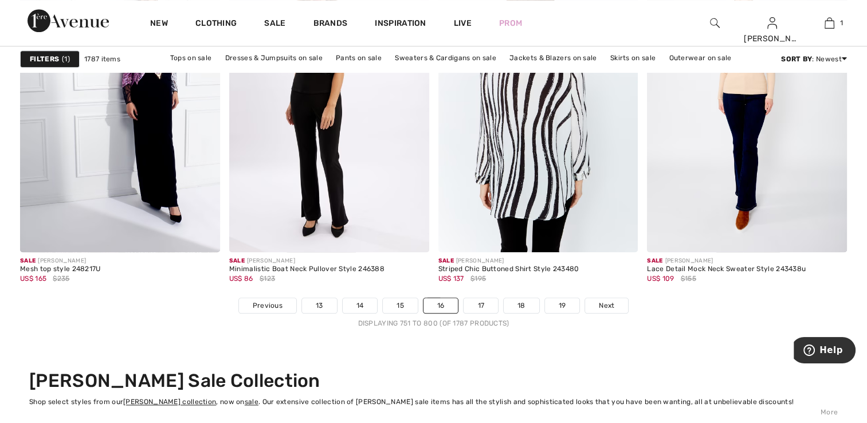
scroll to position [5271, 0]
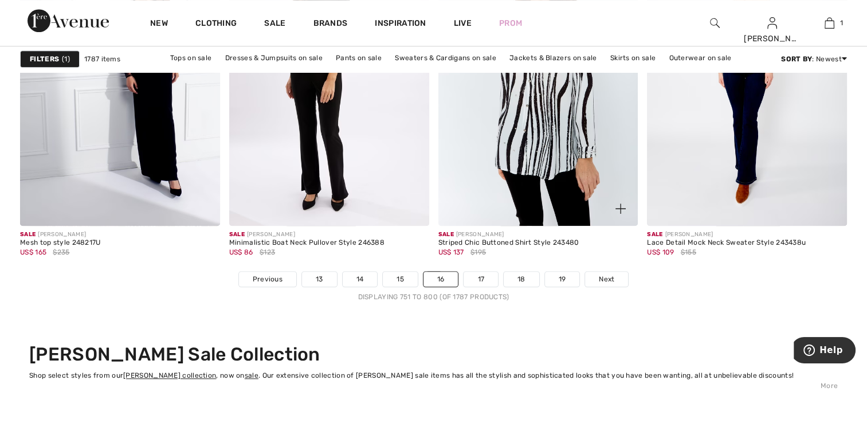
click at [484, 265] on div "Sale FRANK LYMAN Striped Chic Buttoned Shirt Style 243480 US$ 137 $195" at bounding box center [508, 248] width 141 height 36
click at [479, 276] on link "17" at bounding box center [480, 279] width 34 height 15
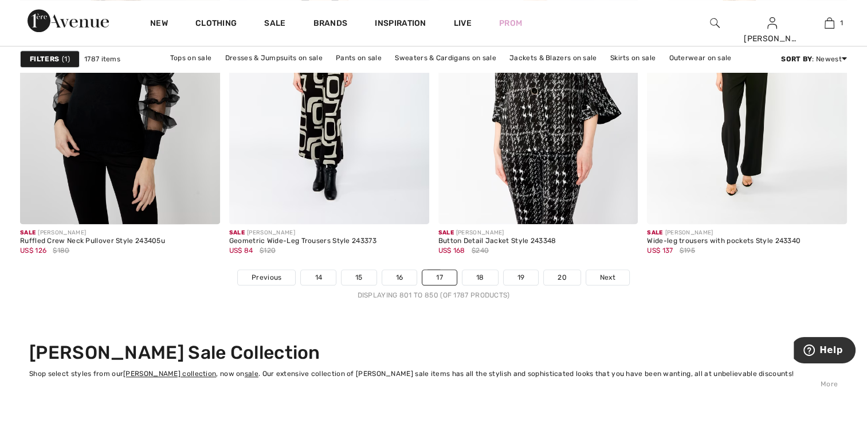
scroll to position [5271, 0]
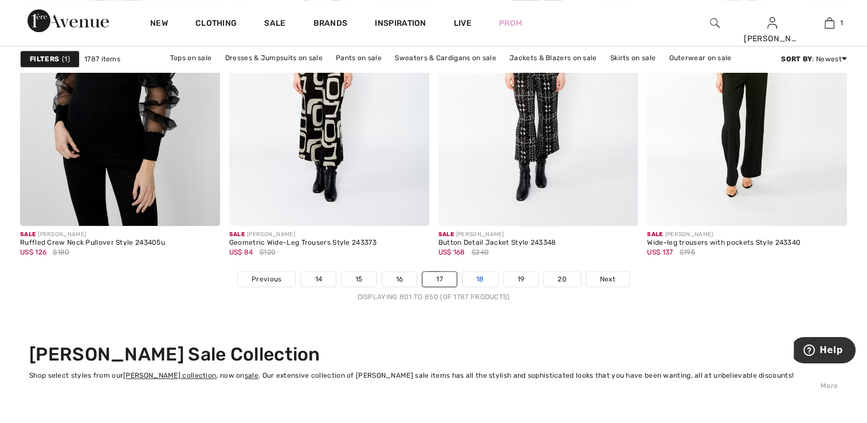
click at [482, 278] on link "18" at bounding box center [480, 279] width 36 height 15
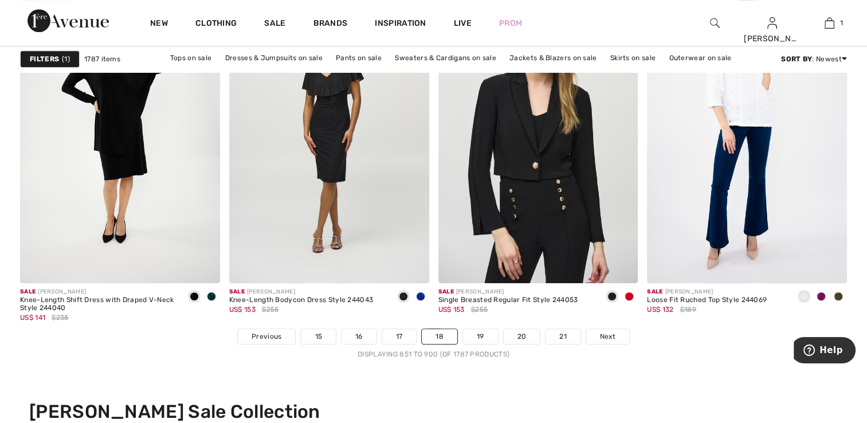
scroll to position [5328, 0]
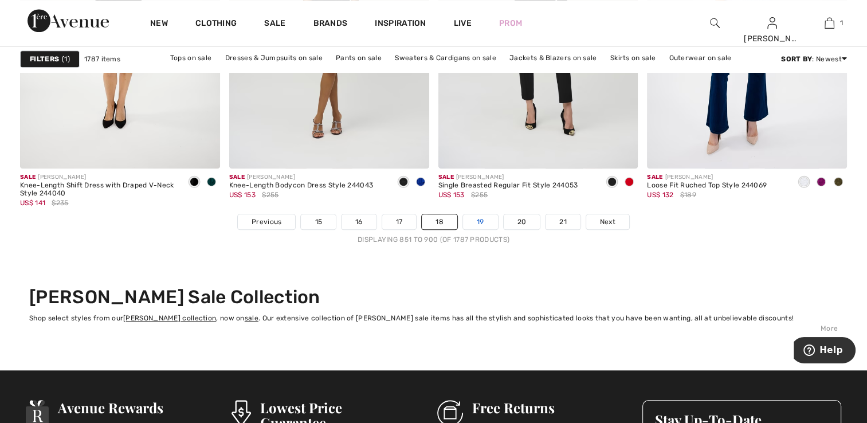
click at [474, 217] on link "19" at bounding box center [480, 221] width 35 height 15
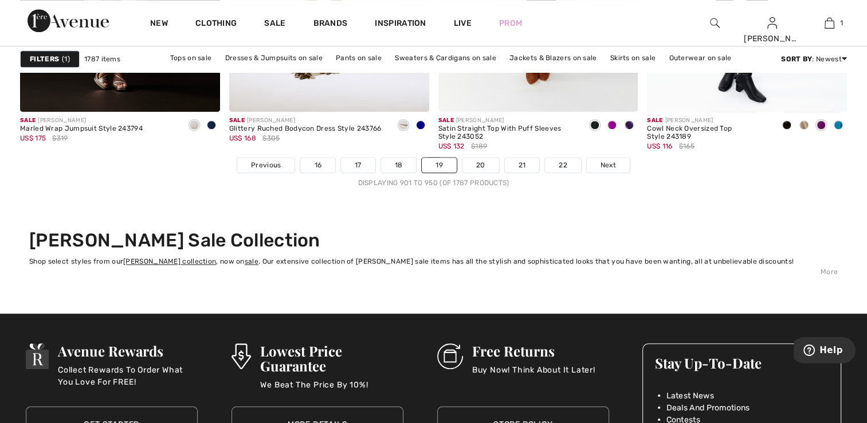
scroll to position [5385, 0]
click at [480, 159] on link "20" at bounding box center [480, 164] width 37 height 15
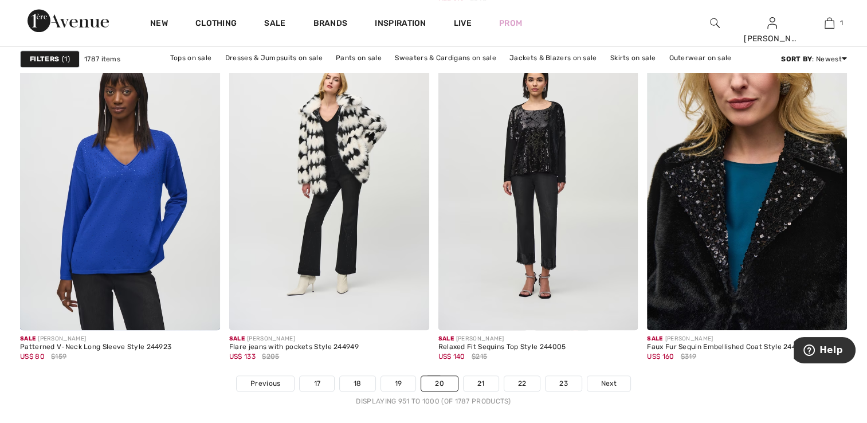
scroll to position [5213, 0]
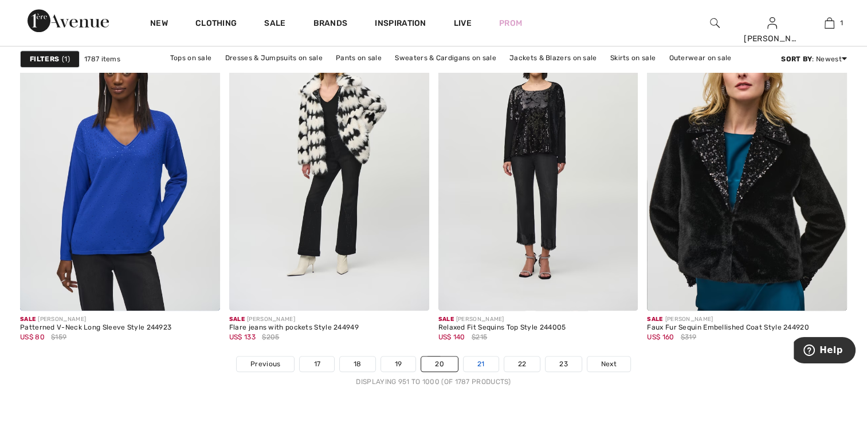
click at [477, 356] on link "21" at bounding box center [480, 363] width 35 height 15
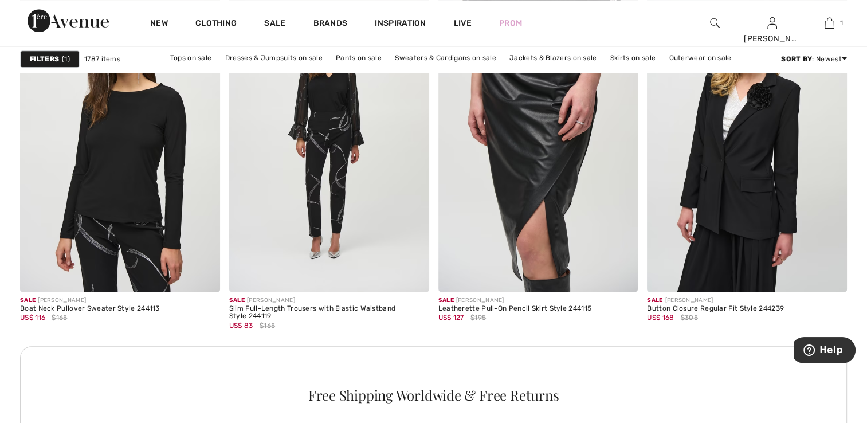
scroll to position [1260, 0]
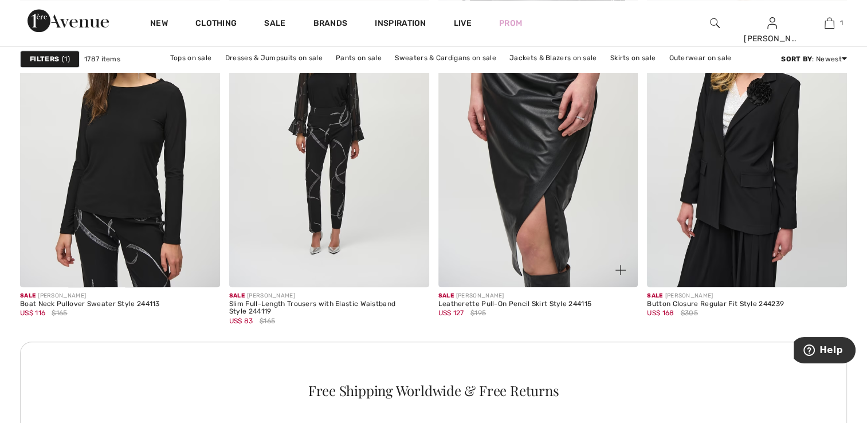
click at [568, 211] on img at bounding box center [538, 137] width 200 height 300
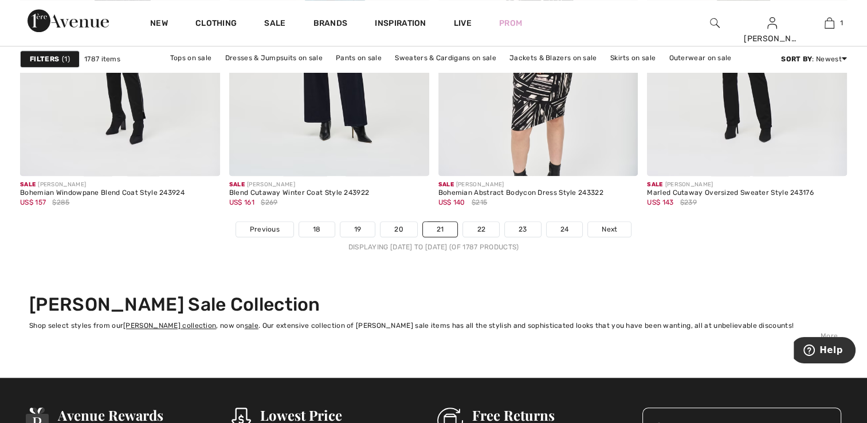
scroll to position [5385, 0]
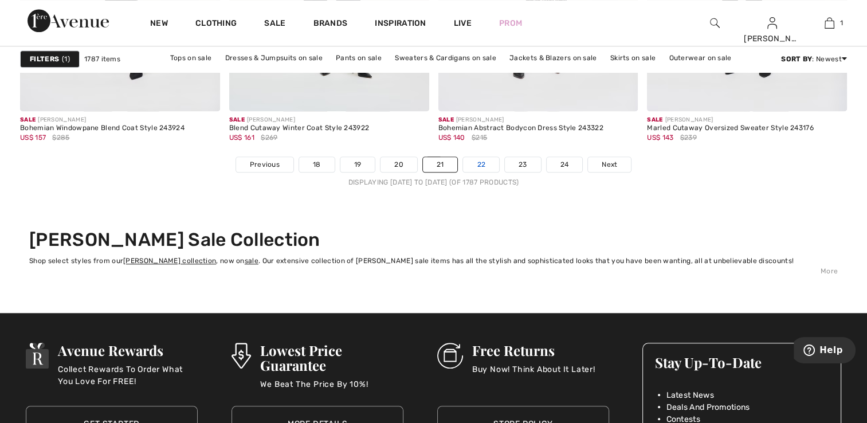
click at [482, 158] on link "22" at bounding box center [481, 164] width 36 height 15
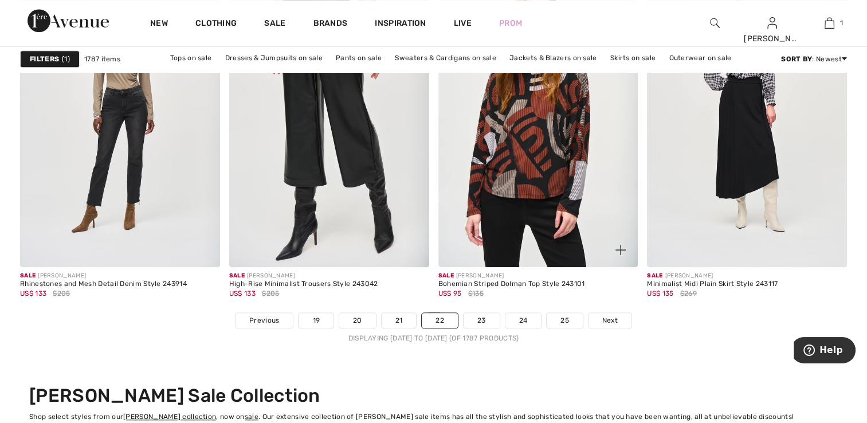
scroll to position [5213, 0]
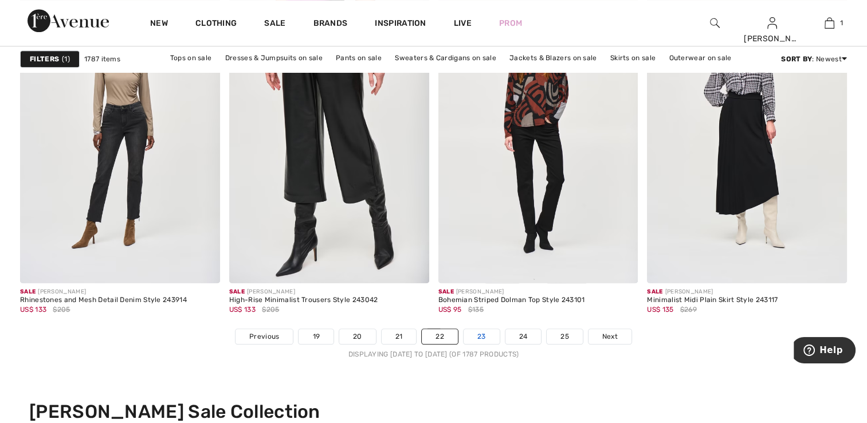
click at [484, 333] on link "23" at bounding box center [481, 336] width 36 height 15
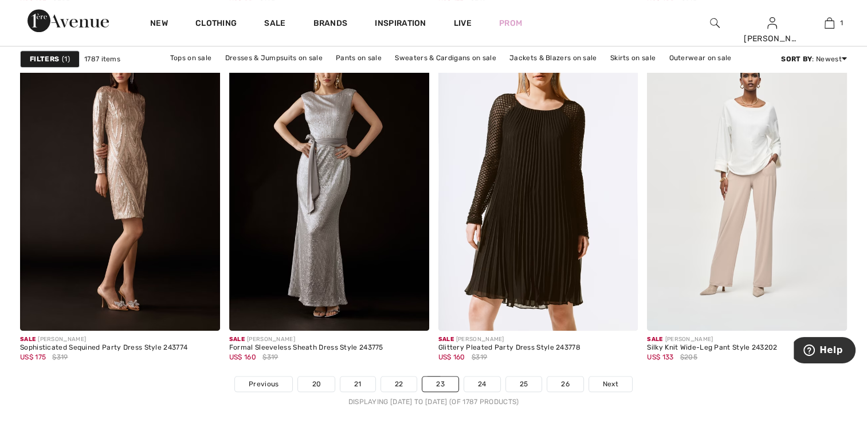
scroll to position [5156, 0]
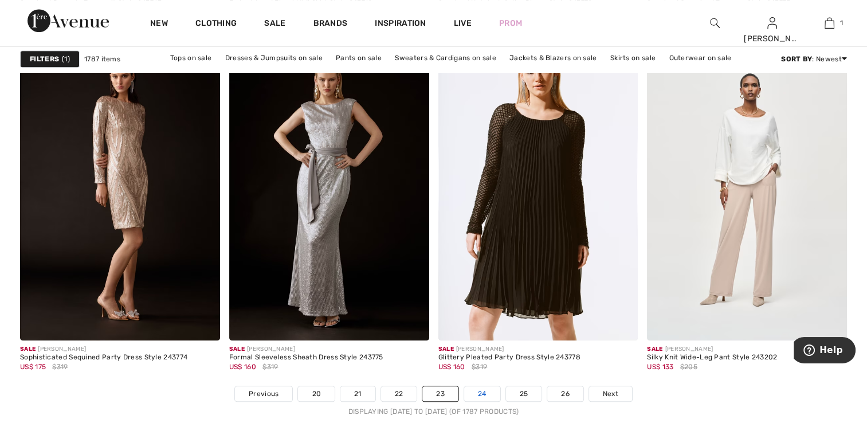
click at [476, 387] on link "24" at bounding box center [482, 393] width 36 height 15
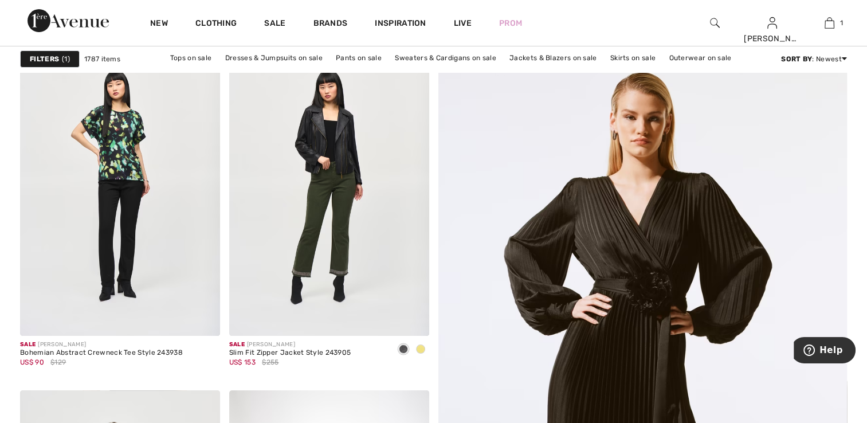
scroll to position [172, 0]
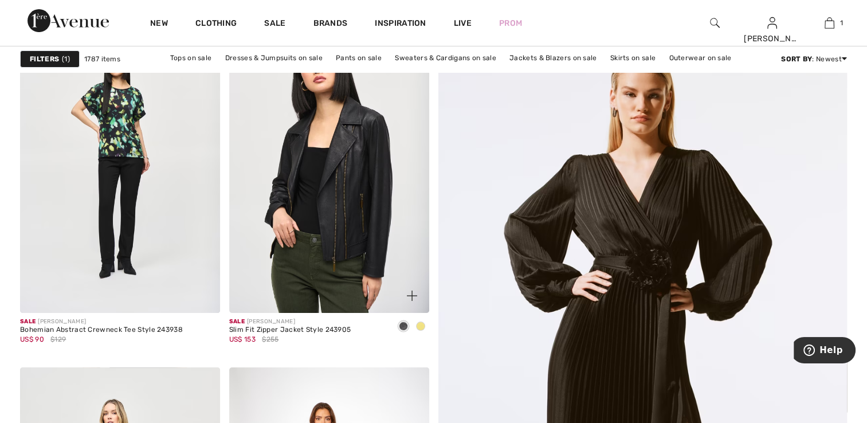
click at [353, 260] on img at bounding box center [329, 163] width 200 height 300
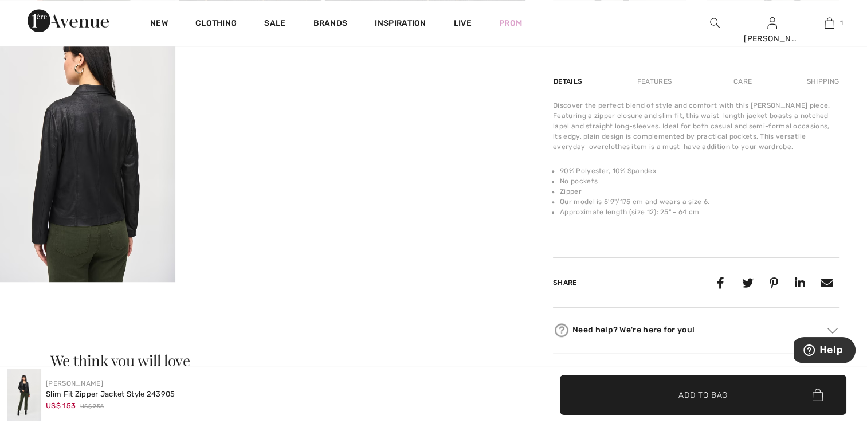
scroll to position [687, 0]
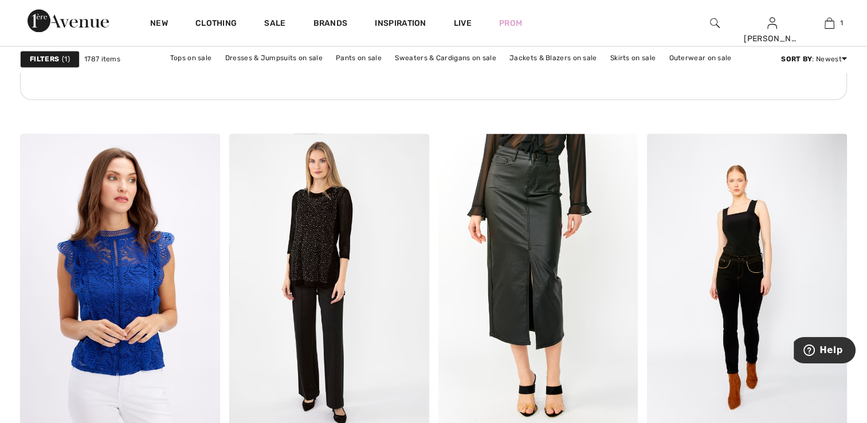
scroll to position [1661, 0]
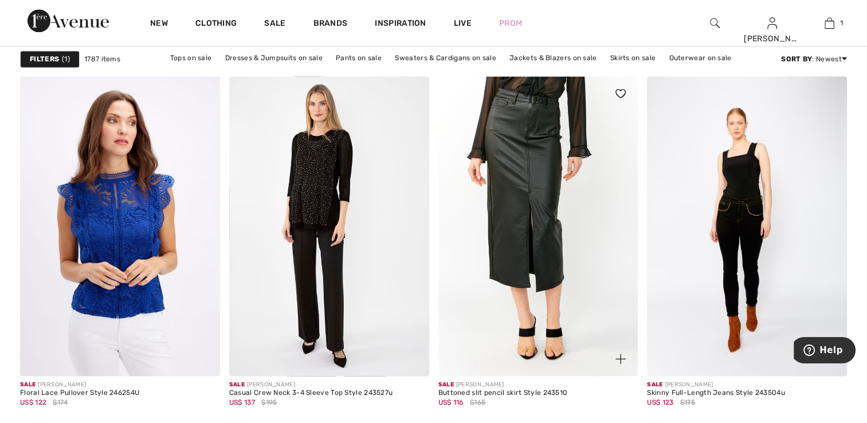
click at [519, 139] on img at bounding box center [538, 226] width 200 height 300
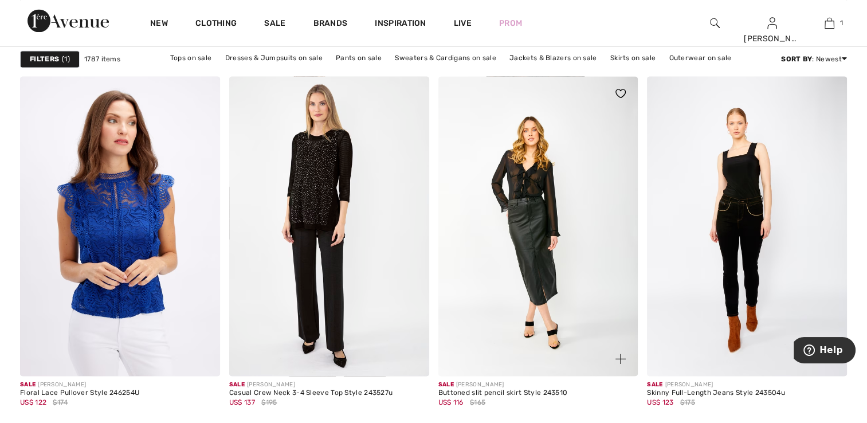
scroll to position [1662, 0]
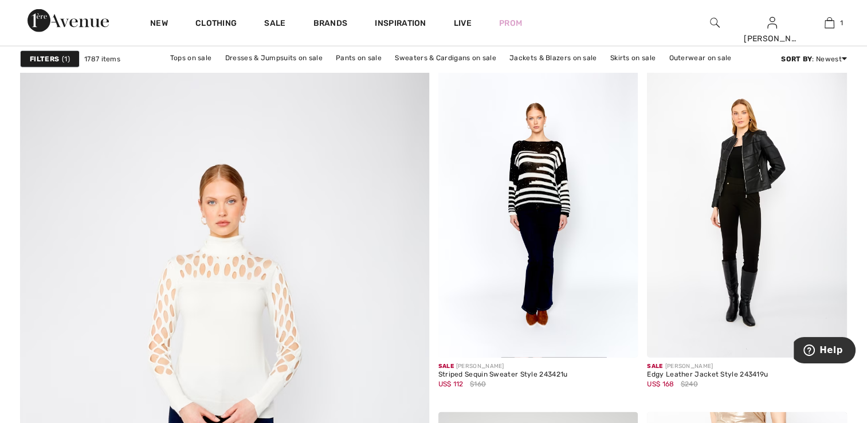
scroll to position [2936, 0]
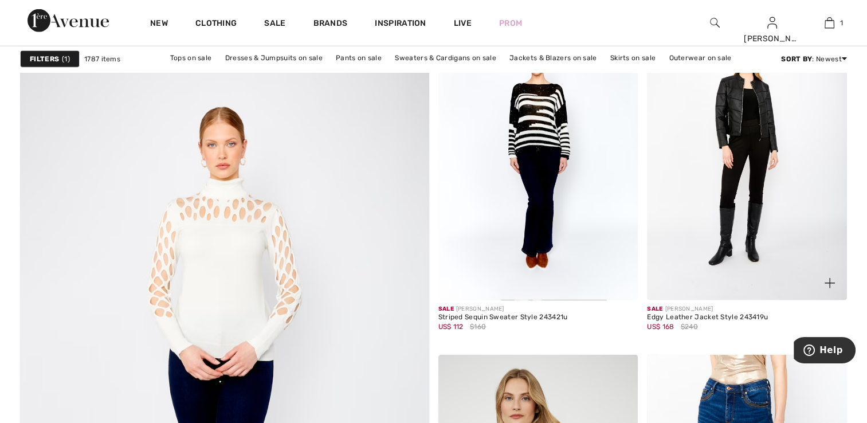
click at [730, 157] on img at bounding box center [747, 151] width 200 height 300
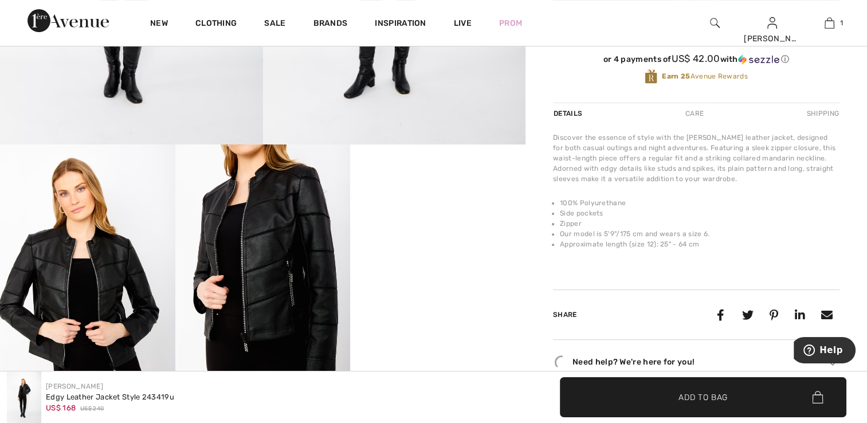
scroll to position [344, 0]
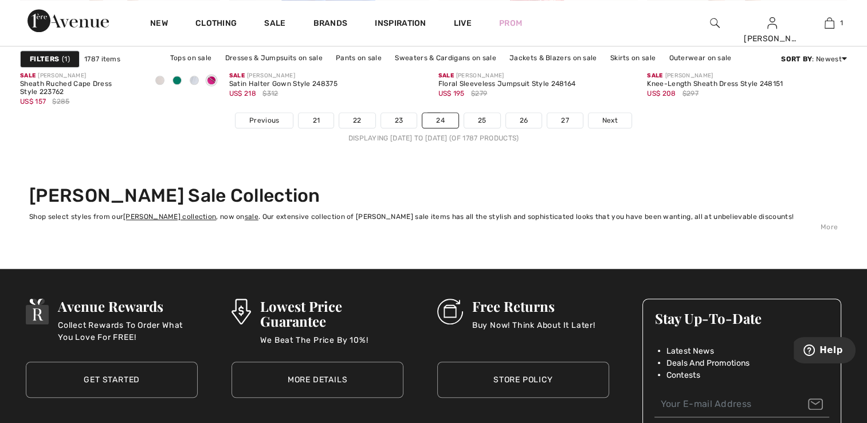
scroll to position [5456, 0]
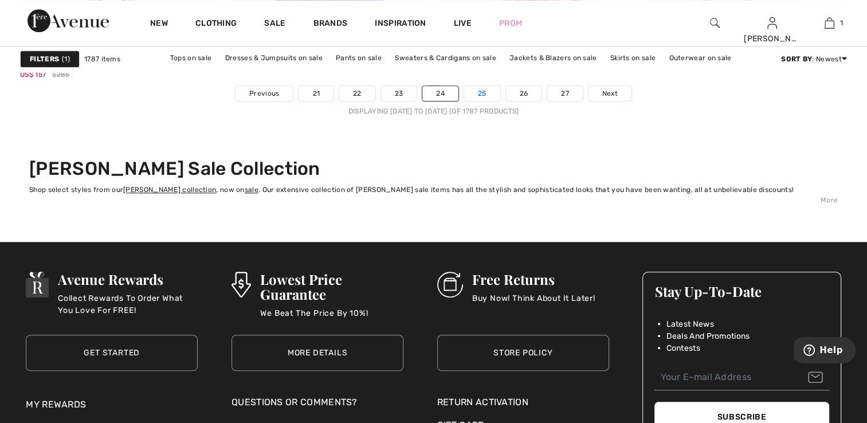
click at [477, 91] on link "25" at bounding box center [482, 93] width 36 height 15
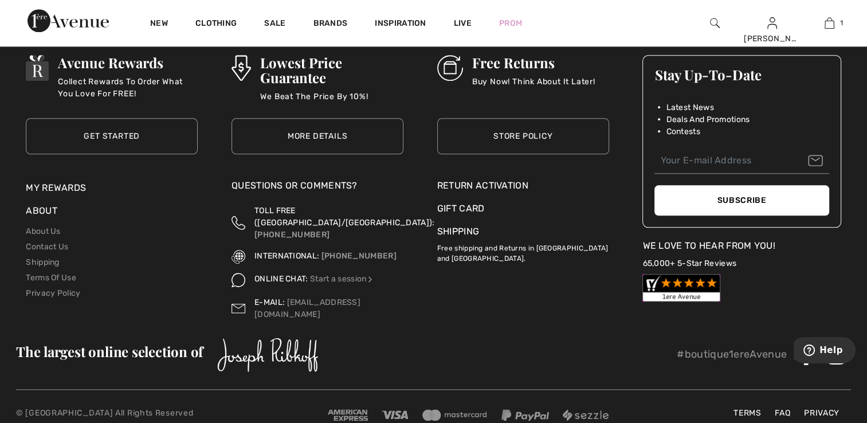
scroll to position [5679, 0]
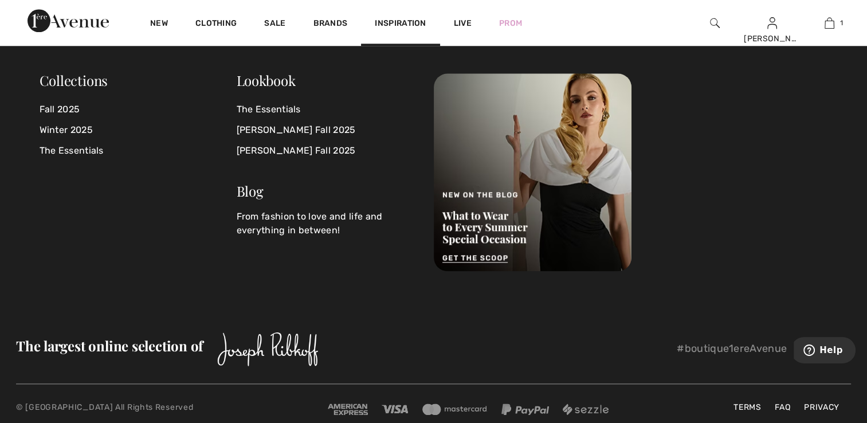
click at [408, 22] on span "Inspiration" at bounding box center [400, 24] width 51 height 12
click at [407, 22] on span "Inspiration" at bounding box center [400, 24] width 51 height 12
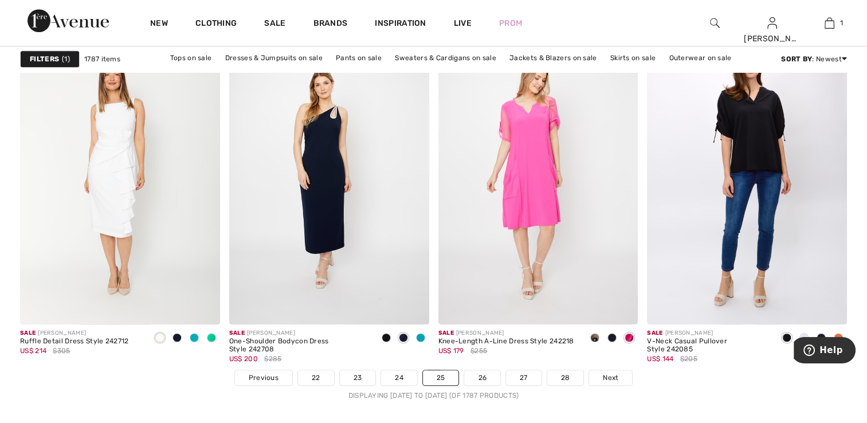
scroll to position [5220, 0]
